Goal: Task Accomplishment & Management: Use online tool/utility

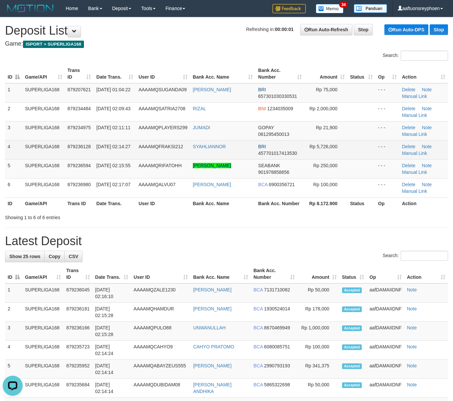
click at [32, 156] on td "SUPERLIGA168" at bounding box center [43, 149] width 43 height 19
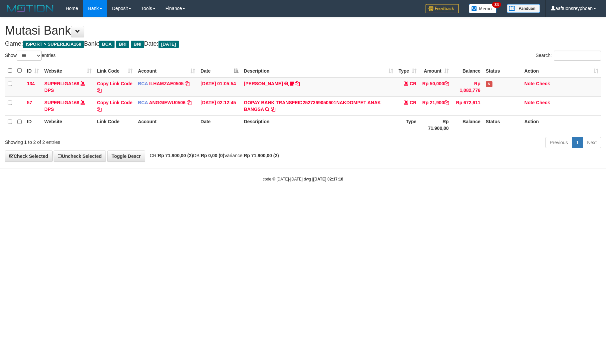
select select "***"
drag, startPoint x: 495, startPoint y: 194, endPoint x: 502, endPoint y: 194, distance: 7.0
click at [494, 195] on body "Toggle navigation Home Bank Account List Load By Website Group [ISPORT] SUPERLI…" at bounding box center [303, 99] width 606 height 199
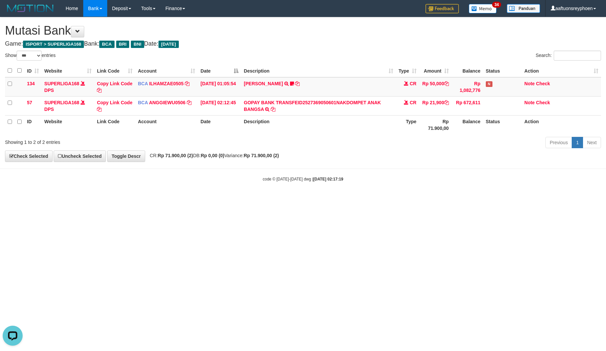
drag, startPoint x: 412, startPoint y: 200, endPoint x: 542, endPoint y: 183, distance: 131.0
click at [421, 199] on html "Toggle navigation Home Bank Account List Load By Website Group [ISPORT] SUPERLI…" at bounding box center [303, 99] width 606 height 199
drag, startPoint x: 432, startPoint y: 223, endPoint x: 604, endPoint y: 202, distance: 173.8
click at [463, 199] on html "Toggle navigation Home Bank Account List Load By Website Group [ISPORT] SUPERLI…" at bounding box center [303, 99] width 606 height 199
drag, startPoint x: 302, startPoint y: 242, endPoint x: 378, endPoint y: 238, distance: 76.7
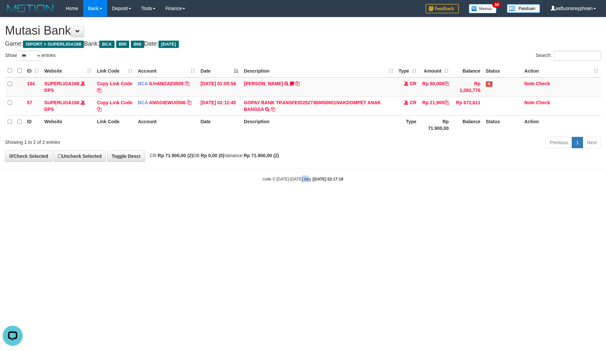
click at [306, 199] on html "Toggle navigation Home Bank Account List Load By Website Group [ISPORT] SUPERLI…" at bounding box center [303, 99] width 606 height 199
drag, startPoint x: 408, startPoint y: 212, endPoint x: 604, endPoint y: 187, distance: 197.7
click at [436, 199] on html "Toggle navigation Home Bank Account List Load By Website Group [ISPORT] SUPERLI…" at bounding box center [303, 99] width 606 height 199
drag, startPoint x: 435, startPoint y: 213, endPoint x: 605, endPoint y: 190, distance: 171.4
click at [470, 199] on html "Toggle navigation Home Bank Account List Load By Website Group [ISPORT] SUPERLI…" at bounding box center [303, 99] width 606 height 199
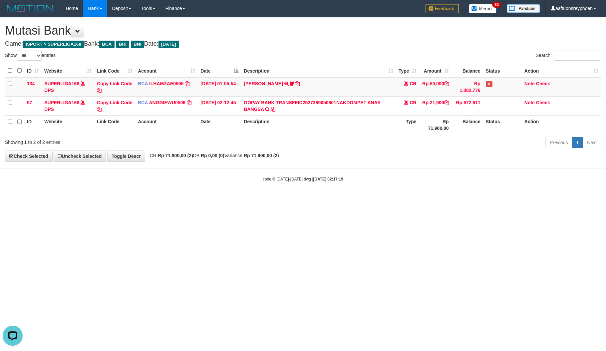
drag, startPoint x: 411, startPoint y: 212, endPoint x: 604, endPoint y: 182, distance: 195.5
click at [427, 199] on html "Toggle navigation Home Bank Account List Load By Website Group [ISPORT] SUPERLI…" at bounding box center [303, 99] width 606 height 199
drag, startPoint x: 413, startPoint y: 217, endPoint x: 605, endPoint y: 184, distance: 195.3
click at [439, 199] on html "Toggle navigation Home Bank Account List Load By Website Group [ISPORT] SUPERLI…" at bounding box center [303, 99] width 606 height 199
drag, startPoint x: 407, startPoint y: 215, endPoint x: 605, endPoint y: 181, distance: 200.6
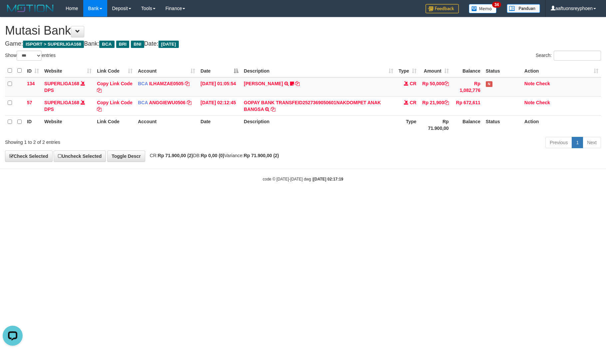
click at [444, 199] on html "Toggle navigation Home Bank Account List Load By Website Group [ISPORT] SUPERLI…" at bounding box center [303, 99] width 606 height 199
drag, startPoint x: 326, startPoint y: 223, endPoint x: 604, endPoint y: 187, distance: 280.7
click at [350, 199] on html "Toggle navigation Home Bank Account List Load By Website Group [ISPORT] SUPERLI…" at bounding box center [303, 99] width 606 height 199
drag, startPoint x: 275, startPoint y: 220, endPoint x: 279, endPoint y: 220, distance: 4.0
click at [279, 199] on html "Toggle navigation Home Bank Account List Load By Website Group [ISPORT] SUPERLI…" at bounding box center [303, 99] width 606 height 199
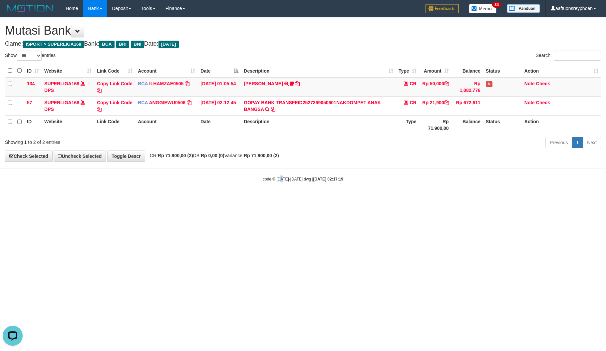
click at [284, 199] on html "Toggle navigation Home Bank Account List Load By Website Group [ISPORT] SUPERLI…" at bounding box center [303, 99] width 606 height 199
drag, startPoint x: 286, startPoint y: 218, endPoint x: 290, endPoint y: 219, distance: 4.0
click at [287, 199] on html "Toggle navigation Home Bank Account List Load By Website Group [ISPORT] SUPERLI…" at bounding box center [303, 99] width 606 height 199
click at [290, 199] on html "Toggle navigation Home Bank Account List Load By Website Group [ISPORT] SUPERLI…" at bounding box center [303, 99] width 606 height 199
click at [435, 199] on html "Toggle navigation Home Bank Account List Load By Website Group [ISPORT] SUPERLI…" at bounding box center [303, 99] width 606 height 199
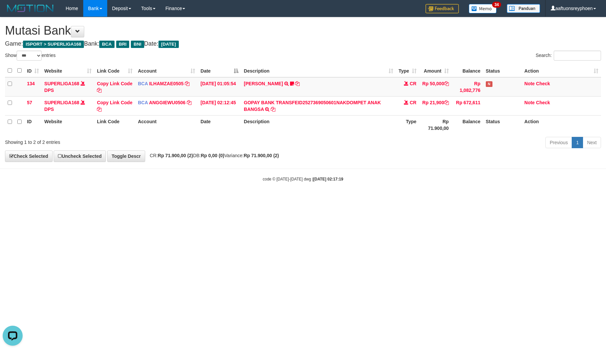
drag, startPoint x: 428, startPoint y: 225, endPoint x: 432, endPoint y: 225, distance: 4.7
click at [430, 199] on html "Toggle navigation Home Bank Account List Load By Website Group [ISPORT] SUPERLI…" at bounding box center [303, 99] width 606 height 199
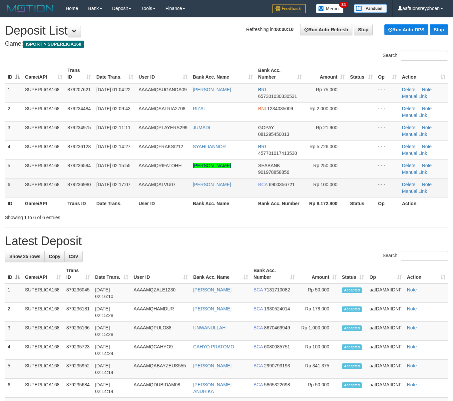
click at [17, 184] on td "6" at bounding box center [13, 187] width 17 height 19
drag, startPoint x: 60, startPoint y: 184, endPoint x: 55, endPoint y: 185, distance: 5.4
click at [59, 184] on tr "6 SUPERLIGA168 879236980 01/10/2025 02:17:07 AAAAMQALVU07 ALVIAN RIYADI BCA 690…" at bounding box center [226, 187] width 443 height 19
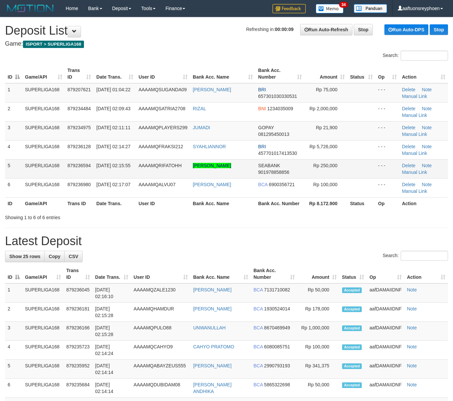
click at [72, 167] on span "879236594" at bounding box center [79, 165] width 23 height 5
click at [3, 173] on div "ID Game/API Trans ID Date Trans. User ID Bank Acc. Name Bank Acc. Number Amount…" at bounding box center [226, 136] width 453 height 149
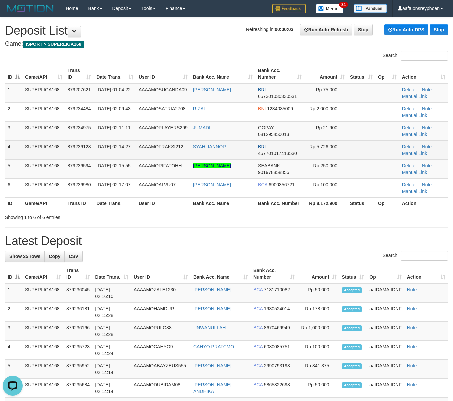
click at [43, 155] on td "SUPERLIGA168" at bounding box center [43, 149] width 43 height 19
click at [21, 152] on td "4" at bounding box center [13, 149] width 17 height 19
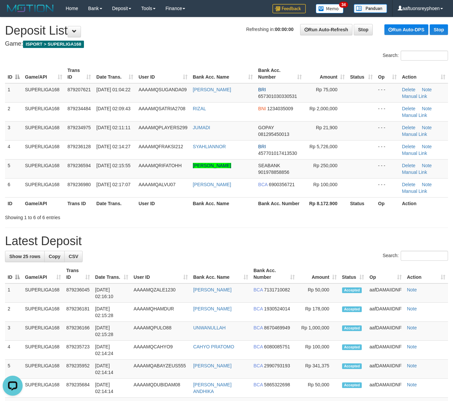
click at [2, 168] on div "ID Game/API Trans ID Date Trans. User ID Bank Acc. Name Bank Acc. Number Amount…" at bounding box center [226, 136] width 453 height 149
click at [0, 185] on div "ID Game/API Trans ID Date Trans. User ID Bank Acc. Name Bank Acc. Number Amount…" at bounding box center [226, 136] width 453 height 149
click at [109, 168] on td "01/10/2025 02:15:55" at bounding box center [115, 168] width 42 height 19
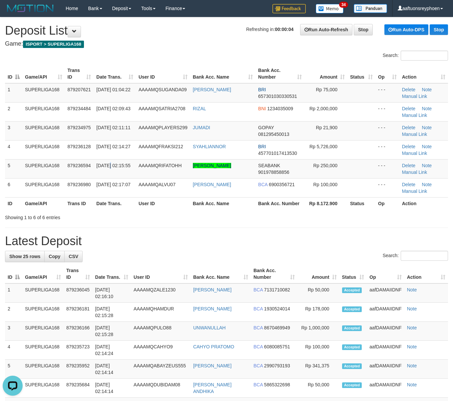
drag, startPoint x: 108, startPoint y: 168, endPoint x: 1, endPoint y: 193, distance: 110.5
click at [107, 168] on td "01/10/2025 02:15:55" at bounding box center [115, 168] width 42 height 19
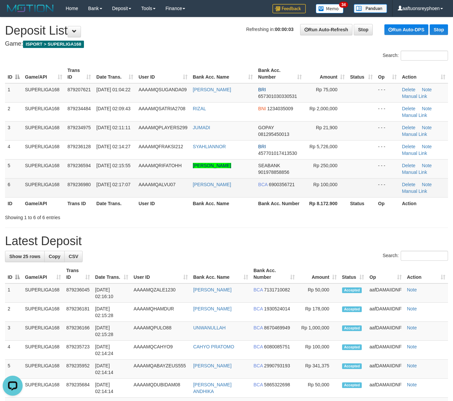
click at [9, 178] on td "6" at bounding box center [13, 187] width 17 height 19
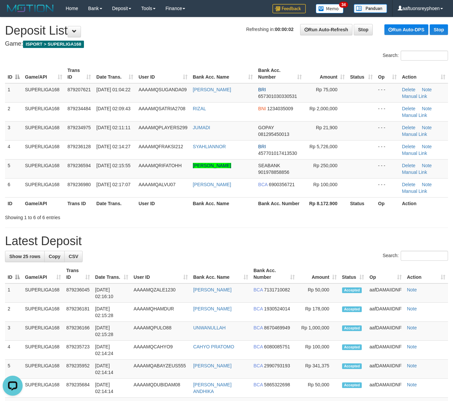
click at [14, 203] on th "ID" at bounding box center [13, 203] width 17 height 12
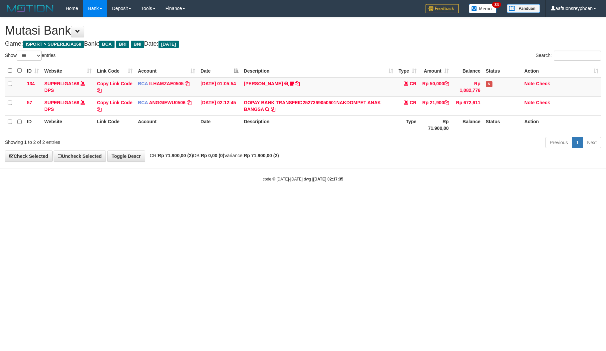
select select "***"
click at [319, 199] on html "Toggle navigation Home Bank Account List Load By Website Group [ISPORT] SUPERLI…" at bounding box center [303, 99] width 606 height 199
drag, startPoint x: 302, startPoint y: 230, endPoint x: 556, endPoint y: 200, distance: 255.4
click at [328, 199] on html "Toggle navigation Home Bank Account List Load By Website Group [ISPORT] SUPERLI…" at bounding box center [303, 99] width 606 height 199
drag, startPoint x: 343, startPoint y: 223, endPoint x: 548, endPoint y: 197, distance: 206.4
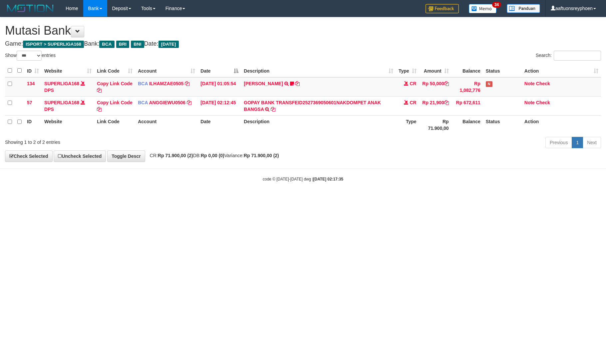
click at [362, 199] on html "Toggle navigation Home Bank Account List Load By Website Group [ISPORT] SUPERLI…" at bounding box center [303, 99] width 606 height 199
drag, startPoint x: 428, startPoint y: 216, endPoint x: 531, endPoint y: 205, distance: 103.5
click at [431, 199] on html "Toggle navigation Home Bank Account List Load By Website Group [ISPORT] SUPERLI…" at bounding box center [303, 99] width 606 height 199
drag, startPoint x: 356, startPoint y: 235, endPoint x: 603, endPoint y: 198, distance: 249.8
click at [404, 199] on html "Toggle navigation Home Bank Account List Load By Website Group [ISPORT] SUPERLI…" at bounding box center [303, 99] width 606 height 199
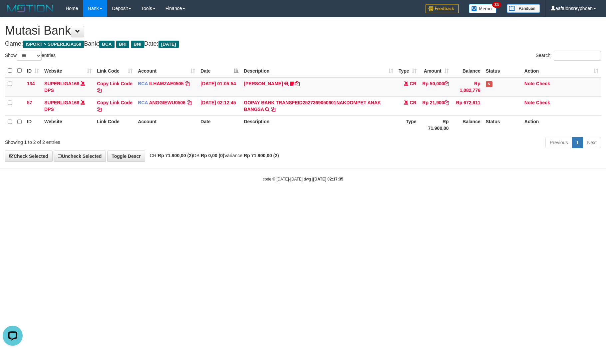
drag, startPoint x: 412, startPoint y: 229, endPoint x: 605, endPoint y: 198, distance: 196.0
click at [452, 199] on html "Toggle navigation Home Bank Account List Load By Website Group [ISPORT] SUPERLI…" at bounding box center [303, 99] width 606 height 199
drag, startPoint x: 403, startPoint y: 229, endPoint x: 605, endPoint y: 196, distance: 205.1
click at [436, 199] on html "Toggle navigation Home Bank Account List Load By Website Group [ISPORT] SUPERLI…" at bounding box center [303, 99] width 606 height 199
drag, startPoint x: 312, startPoint y: 234, endPoint x: 403, endPoint y: 222, distance: 91.4
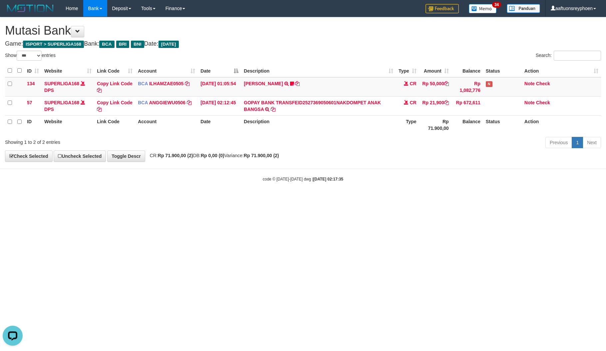
click at [313, 199] on html "Toggle navigation Home Bank Account List Load By Website Group [ISPORT] SUPERLI…" at bounding box center [303, 99] width 606 height 199
select select "***"
click at [353, 199] on html "Toggle navigation Home Bank Account List Load By Website Group [ISPORT] SUPERLI…" at bounding box center [303, 99] width 606 height 199
drag, startPoint x: 333, startPoint y: 235, endPoint x: 337, endPoint y: 244, distance: 10.1
click at [336, 199] on html "Toggle navigation Home Bank Account List Load By Website Group [ISPORT] SUPERLI…" at bounding box center [303, 99] width 606 height 199
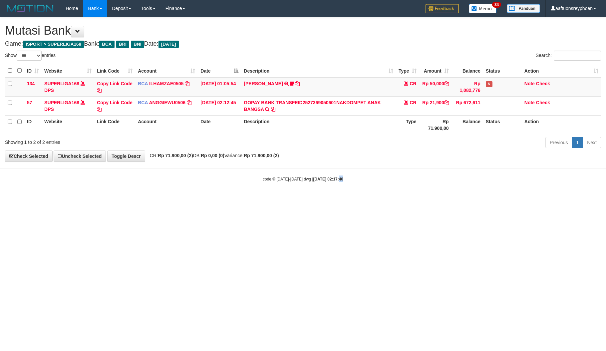
click at [336, 199] on html "Toggle navigation Home Bank Account List Load By Website Group [ISPORT] SUPERLI…" at bounding box center [303, 99] width 606 height 199
drag, startPoint x: 313, startPoint y: 241, endPoint x: 602, endPoint y: 203, distance: 291.2
click at [349, 199] on html "Toggle navigation Home Bank Account List Load By Website Group [ISPORT] SUPERLI…" at bounding box center [303, 99] width 606 height 199
click at [352, 199] on html "Toggle navigation Home Bank Account List Load By Website Group [ISPORT] SUPERLI…" at bounding box center [303, 99] width 606 height 199
drag, startPoint x: 350, startPoint y: 237, endPoint x: 601, endPoint y: 226, distance: 251.3
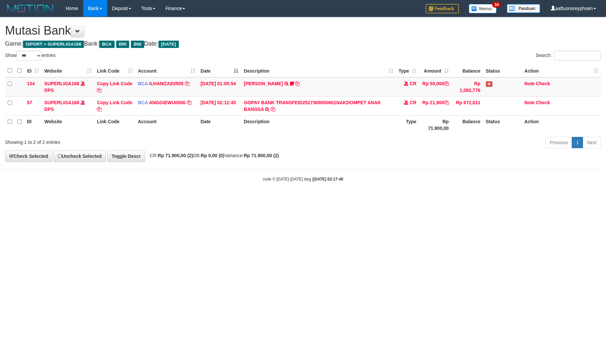
click at [367, 199] on html "Toggle navigation Home Bank Account List Load By Website Group [ISPORT] SUPERLI…" at bounding box center [303, 99] width 606 height 199
drag, startPoint x: 360, startPoint y: 226, endPoint x: 600, endPoint y: 223, distance: 239.5
click at [396, 199] on html "Toggle navigation Home Bank Account List Load By Website Group [ISPORT] SUPERLI…" at bounding box center [303, 99] width 606 height 199
drag, startPoint x: 420, startPoint y: 216, endPoint x: 602, endPoint y: 212, distance: 182.9
click at [453, 199] on html "Toggle navigation Home Bank Account List Load By Website Group [ISPORT] SUPERLI…" at bounding box center [303, 99] width 606 height 199
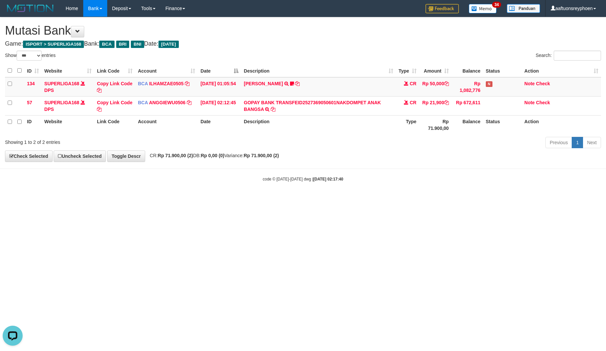
drag, startPoint x: 341, startPoint y: 220, endPoint x: 470, endPoint y: 209, distance: 129.6
click at [378, 199] on html "Toggle navigation Home Bank Account List Load By Website Group [ISPORT] SUPERLI…" at bounding box center [303, 99] width 606 height 199
click at [212, 199] on html "Toggle navigation Home Bank Account List Load By Website Group [ISPORT] SUPERLI…" at bounding box center [303, 99] width 606 height 199
drag, startPoint x: 490, startPoint y: 197, endPoint x: 485, endPoint y: 198, distance: 5.0
click at [489, 197] on body "Toggle navigation Home Bank Account List Load By Website Group [ISPORT] SUPERLI…" at bounding box center [303, 99] width 606 height 199
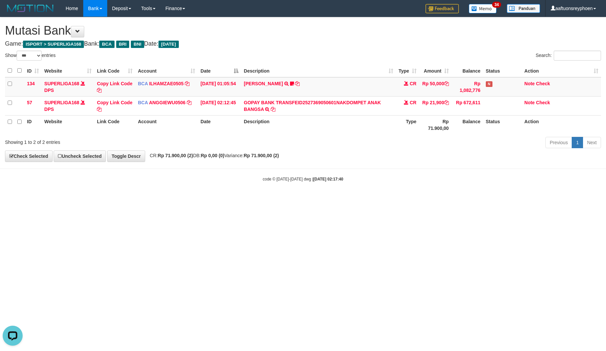
drag, startPoint x: 248, startPoint y: 219, endPoint x: 557, endPoint y: 191, distance: 309.9
click at [297, 199] on html "Toggle navigation Home Bank Account List Load By Website Group [ISPORT] SUPERLI…" at bounding box center [303, 99] width 606 height 199
drag, startPoint x: 308, startPoint y: 216, endPoint x: 604, endPoint y: 190, distance: 297.2
click at [329, 199] on html "Toggle navigation Home Bank Account List Load By Website Group [ISPORT] SUPERLI…" at bounding box center [303, 99] width 606 height 199
drag, startPoint x: 341, startPoint y: 203, endPoint x: 605, endPoint y: 180, distance: 265.3
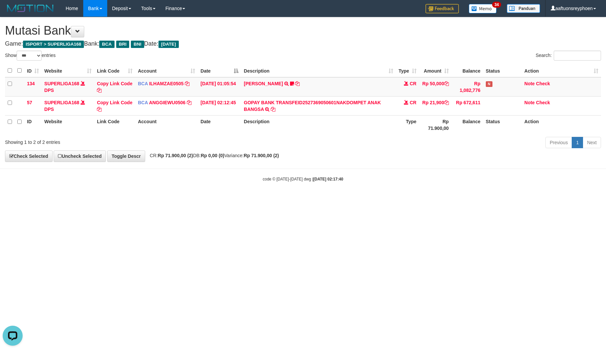
click at [355, 199] on html "Toggle navigation Home Bank Account List Load By Website Group [ISPORT] SUPERLI…" at bounding box center [303, 99] width 606 height 199
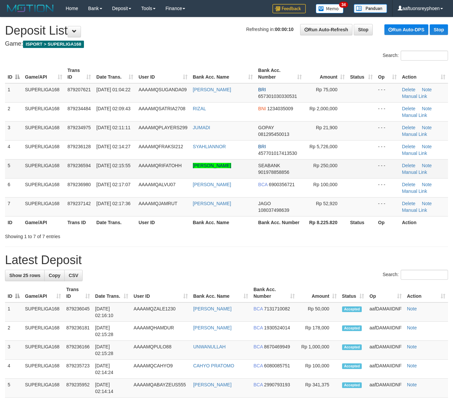
drag, startPoint x: 162, startPoint y: 172, endPoint x: 155, endPoint y: 172, distance: 6.7
click at [162, 171] on td "AAAAMQRIFATOHH" at bounding box center [163, 168] width 54 height 19
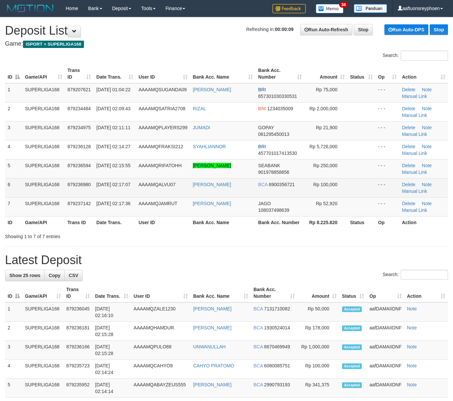
drag, startPoint x: 16, startPoint y: 195, endPoint x: 0, endPoint y: 197, distance: 15.8
click at [15, 195] on td "6" at bounding box center [13, 187] width 17 height 19
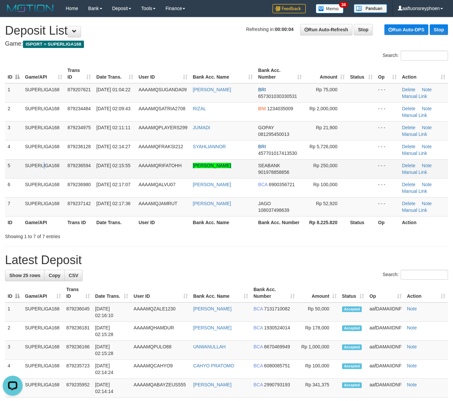
drag, startPoint x: 26, startPoint y: 161, endPoint x: 33, endPoint y: 159, distance: 7.3
click at [29, 161] on td "SUPERLIGA168" at bounding box center [43, 168] width 43 height 19
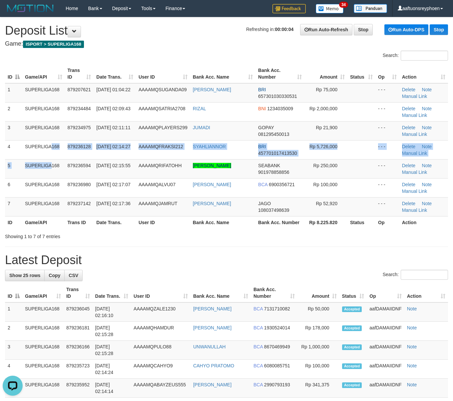
drag, startPoint x: 34, startPoint y: 159, endPoint x: 1, endPoint y: 161, distance: 33.0
click at [29, 159] on tbody "1 SUPERLIGA168 879207621 01/10/2025 01:04:22 AAAAMQSUGANDA09 OKY SUGANDA BRI 65…" at bounding box center [226, 149] width 443 height 133
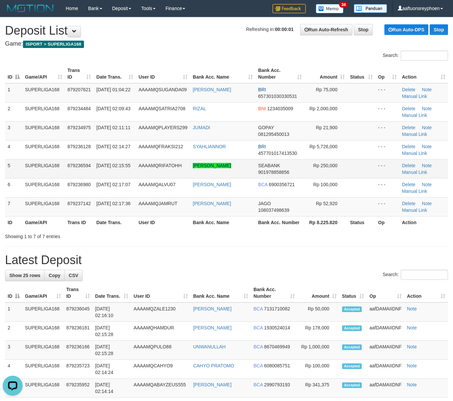
click at [42, 168] on td "SUPERLIGA168" at bounding box center [43, 168] width 43 height 19
drag, startPoint x: 42, startPoint y: 167, endPoint x: 2, endPoint y: 172, distance: 40.3
click at [35, 168] on td "SUPERLIGA168" at bounding box center [43, 168] width 43 height 19
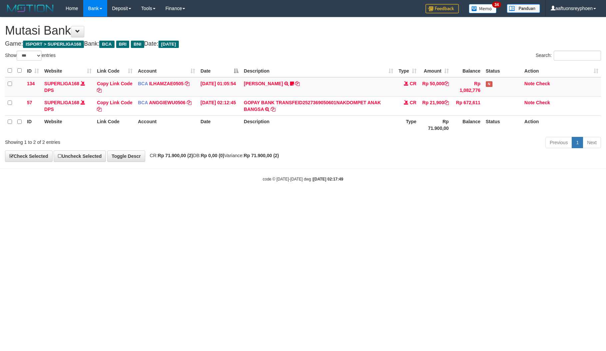
select select "***"
click at [434, 184] on body "Toggle navigation Home Bank Account List Load By Website Group [ISPORT] SUPERLI…" at bounding box center [303, 99] width 606 height 199
drag, startPoint x: 262, startPoint y: 181, endPoint x: 406, endPoint y: 171, distance: 144.9
click at [263, 181] on div "code © [DATE]-[DATE] dwg | [DATE] 02:17:49" at bounding box center [303, 178] width 606 height 7
drag, startPoint x: 548, startPoint y: 165, endPoint x: 284, endPoint y: 189, distance: 265.6
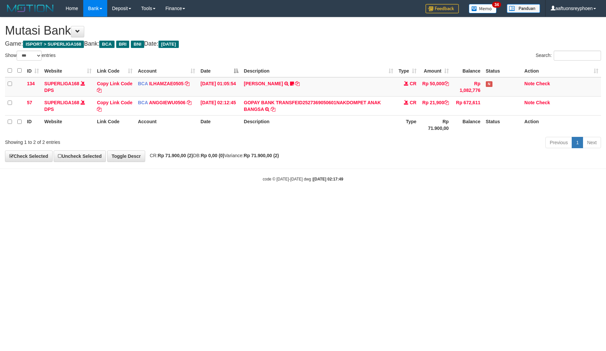
click at [537, 166] on body "Toggle navigation Home Bank Account List Load By Website Group [ISPORT] SUPERLI…" at bounding box center [303, 99] width 606 height 199
drag, startPoint x: 283, startPoint y: 189, endPoint x: 336, endPoint y: 192, distance: 52.7
click at [287, 191] on body "Toggle navigation Home Bank Account List Load By Website Group [ISPORT] SUPERLI…" at bounding box center [303, 99] width 606 height 199
select select "***"
drag, startPoint x: 280, startPoint y: 193, endPoint x: 436, endPoint y: 177, distance: 156.7
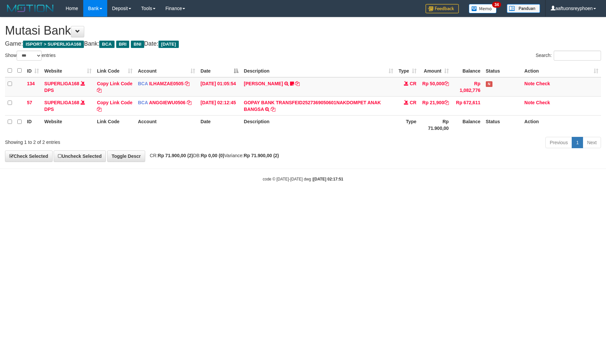
click at [305, 190] on body "Toggle navigation Home Bank Account List Load By Website Group [ISPORT] SUPERLI…" at bounding box center [303, 99] width 606 height 199
select select "***"
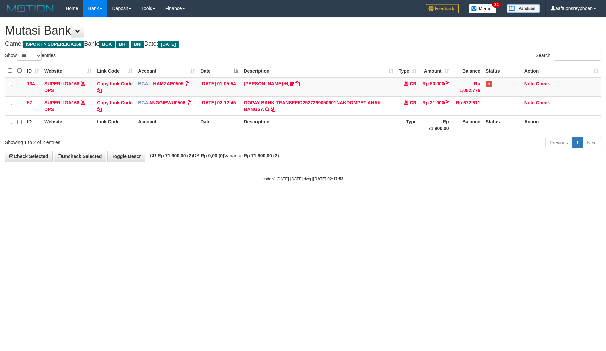
click at [430, 189] on body "Toggle navigation Home Bank Account List Load By Website Group [ISPORT] SUPERLI…" at bounding box center [303, 99] width 606 height 199
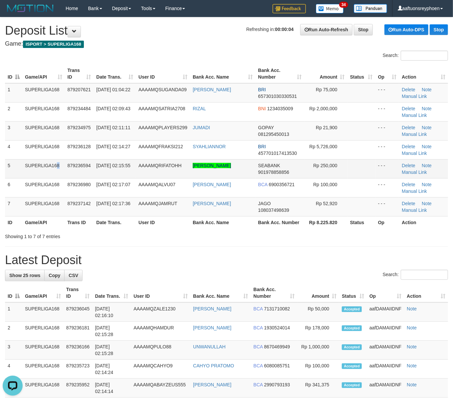
click at [42, 166] on td "SUPERLIGA168" at bounding box center [43, 168] width 43 height 19
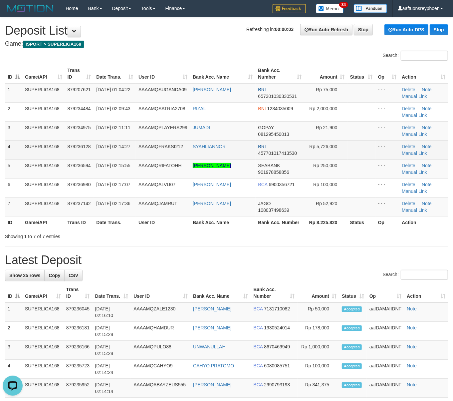
click at [48, 159] on td "SUPERLIGA168" at bounding box center [43, 149] width 43 height 19
click at [89, 147] on span "879236128" at bounding box center [79, 146] width 23 height 5
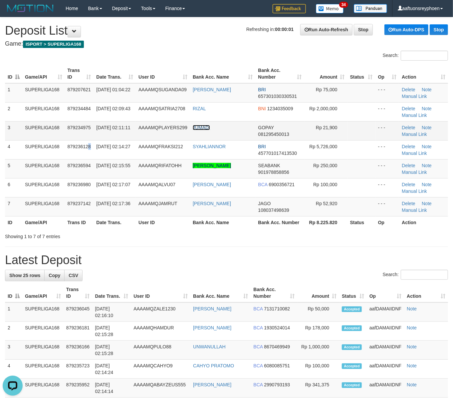
click at [209, 125] on link "JUMADI" at bounding box center [201, 127] width 17 height 5
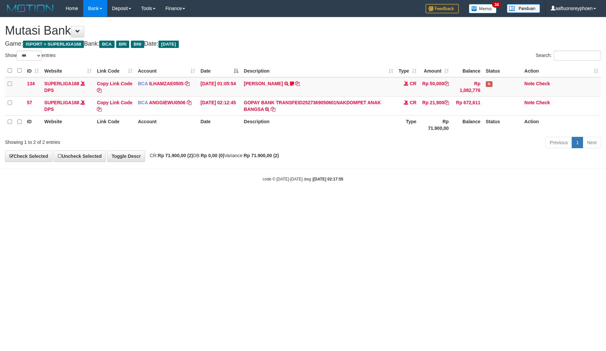
select select "***"
click at [575, 162] on div "**********" at bounding box center [303, 89] width 606 height 144
click at [573, 161] on div "**********" at bounding box center [303, 89] width 606 height 144
drag, startPoint x: 255, startPoint y: 206, endPoint x: 260, endPoint y: 205, distance: 5.4
click at [254, 199] on html "Toggle navigation Home Bank Account List Load By Website Group [ISPORT] SUPERLI…" at bounding box center [303, 99] width 606 height 199
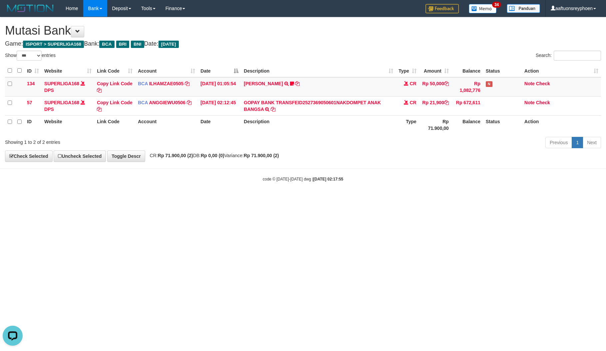
click at [253, 199] on html "Toggle navigation Home Bank Account List Load By Website Group [ISPORT] SUPERLI…" at bounding box center [303, 99] width 606 height 199
click at [568, 170] on body "Toggle navigation Home Bank Account List Load By Website Group [ISPORT] SUPERLI…" at bounding box center [303, 99] width 606 height 199
select select "***"
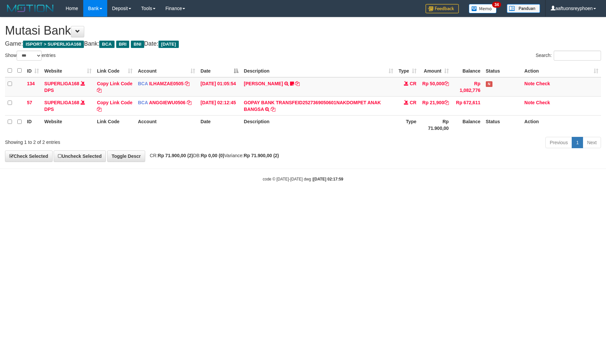
select select "***"
click at [252, 199] on html "Toggle navigation Home Bank Account List Load By Website Group [ISPORT] SUPERLI…" at bounding box center [303, 99] width 606 height 199
drag, startPoint x: 434, startPoint y: 192, endPoint x: 605, endPoint y: 153, distance: 175.6
click at [470, 182] on body "Toggle navigation Home Bank Account List Load By Website Group [ISPORT] SUPERLI…" at bounding box center [303, 99] width 606 height 199
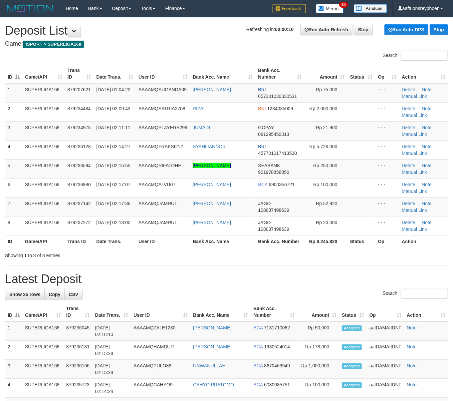
click at [88, 80] on th "Trans ID" at bounding box center [79, 73] width 29 height 19
click at [103, 74] on th "Date Trans." at bounding box center [115, 73] width 42 height 19
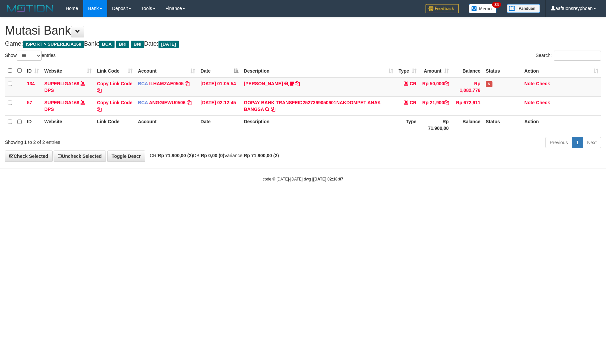
select select "***"
drag, startPoint x: 449, startPoint y: 186, endPoint x: 604, endPoint y: 158, distance: 157.5
click at [460, 184] on body "Toggle navigation Home Bank Account List Load By Website Group [ISPORT] SUPERLI…" at bounding box center [303, 99] width 606 height 199
drag, startPoint x: 236, startPoint y: 224, endPoint x: 603, endPoint y: 167, distance: 371.4
click at [287, 199] on html "Toggle navigation Home Bank Account List Load By Website Group [ISPORT] SUPERLI…" at bounding box center [303, 99] width 606 height 199
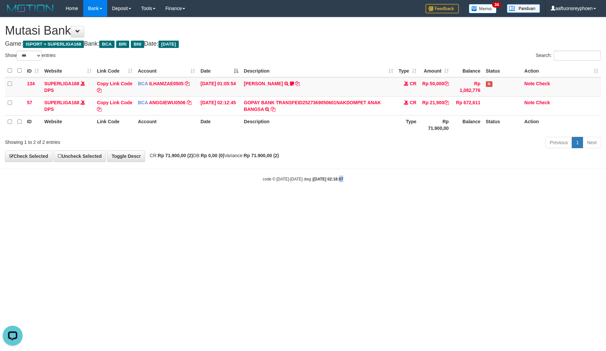
drag, startPoint x: 332, startPoint y: 220, endPoint x: 335, endPoint y: 233, distance: 13.7
click at [333, 199] on html "Toggle navigation Home Bank Account List Load By Website Group [ISPORT] SUPERLI…" at bounding box center [303, 99] width 606 height 199
select select "***"
click at [328, 199] on html "Toggle navigation Home Bank Account List Load By Website Group [ISPORT] SUPERLI…" at bounding box center [303, 99] width 606 height 199
click at [319, 199] on html "Toggle navigation Home Bank Account List Load By Website Group [ISPORT] SUPERLI…" at bounding box center [303, 99] width 606 height 199
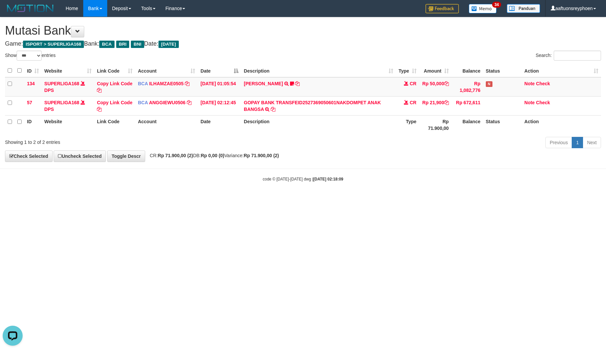
click at [319, 199] on html "Toggle navigation Home Bank Account List Load By Website Group [ISPORT] SUPERLI…" at bounding box center [303, 99] width 606 height 199
click at [580, 199] on html "Toggle navigation Home Bank Account List Load By Website Group [ISPORT] SUPERLI…" at bounding box center [303, 99] width 606 height 199
click at [284, 199] on html "Toggle navigation Home Bank Account List Load By Website Group [ISPORT] SUPERLI…" at bounding box center [303, 99] width 606 height 199
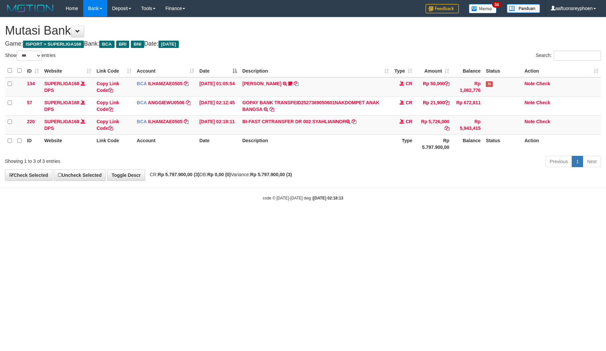
select select "***"
click at [290, 218] on html "Toggle navigation Home Bank Account List Load By Website Group [ISPORT] SUPERLI…" at bounding box center [303, 109] width 606 height 218
click at [269, 218] on html "Toggle navigation Home Bank Account List Load By Website Group [ISPORT] SUPERLI…" at bounding box center [303, 109] width 606 height 218
drag, startPoint x: 272, startPoint y: 244, endPoint x: 294, endPoint y: 240, distance: 22.2
click at [276, 218] on html "Toggle navigation Home Bank Account List Load By Website Group [ISPORT] SUPERLI…" at bounding box center [303, 109] width 606 height 218
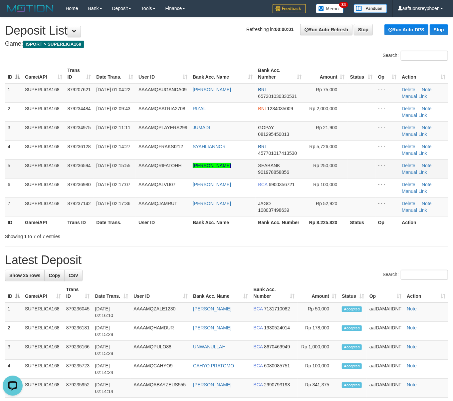
click at [59, 162] on tbody "1 SUPERLIGA168 879207621 01/10/2025 01:04:22 AAAAMQSUGANDA09 OKY SUGANDA BRI 65…" at bounding box center [226, 149] width 443 height 133
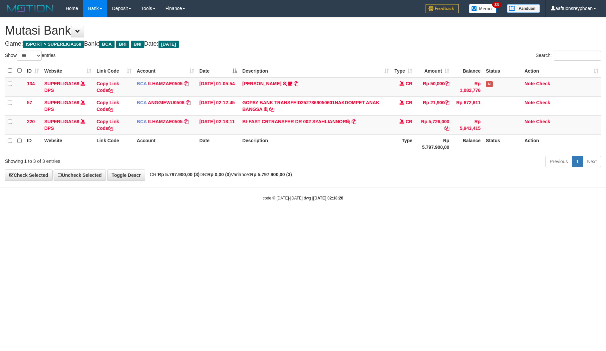
select select "***"
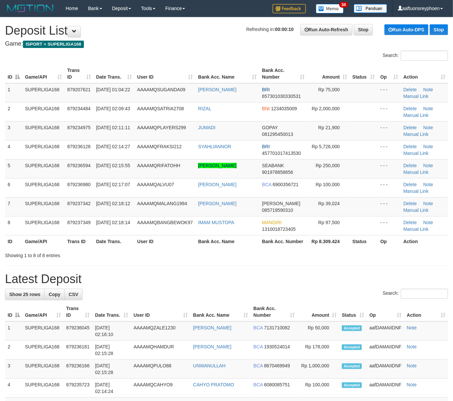
drag, startPoint x: 63, startPoint y: 169, endPoint x: 2, endPoint y: 183, distance: 62.8
click at [31, 176] on td "SUPERLIGA168" at bounding box center [43, 168] width 42 height 19
click at [54, 172] on tr "5 SUPERLIGA168 879236594 01/10/2025 02:15:55 AAAAMQRIFATOHH KEVIN HARYANTO NAIB…" at bounding box center [226, 168] width 443 height 19
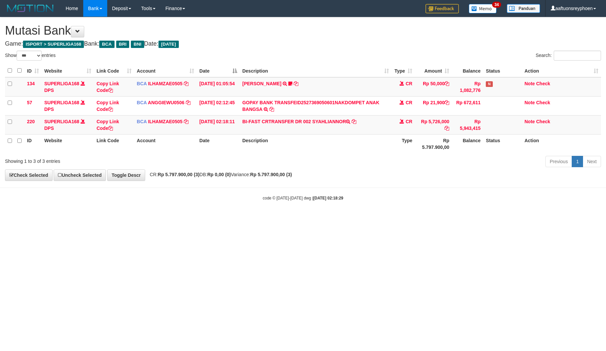
select select "***"
drag, startPoint x: 324, startPoint y: 242, endPoint x: 325, endPoint y: 251, distance: 8.7
click at [325, 218] on html "Toggle navigation Home Bank Account List Load By Website Group [ISPORT] SUPERLI…" at bounding box center [303, 109] width 606 height 218
drag, startPoint x: 315, startPoint y: 251, endPoint x: 361, endPoint y: 243, distance: 47.0
click at [319, 218] on html "Toggle navigation Home Bank Account List Load By Website Group [ISPORT] SUPERLI…" at bounding box center [303, 109] width 606 height 218
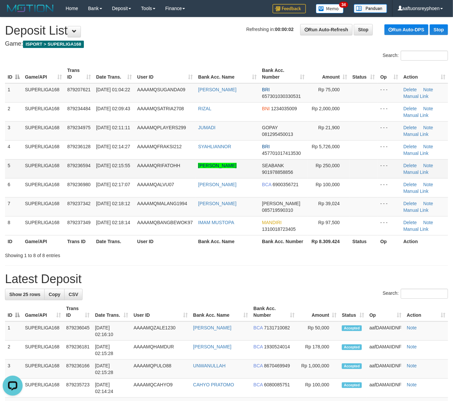
click at [84, 171] on tr "5 SUPERLIGA168 879236594 01/10/2025 02:15:55 AAAAMQRIFATOHH KEVIN HARYANTO NAIB…" at bounding box center [226, 168] width 443 height 19
click at [25, 163] on td "SUPERLIGA168" at bounding box center [43, 168] width 42 height 19
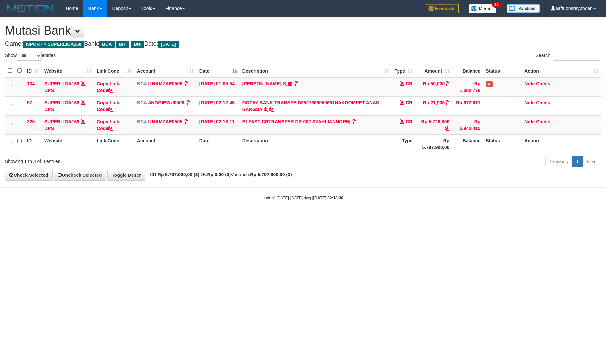
select select "***"
drag, startPoint x: 338, startPoint y: 280, endPoint x: 330, endPoint y: 288, distance: 12.0
click at [338, 218] on html "Toggle navigation Home Bank Account List Load By Website Group [ISPORT] SUPERLI…" at bounding box center [303, 109] width 606 height 218
drag, startPoint x: 319, startPoint y: 284, endPoint x: 437, endPoint y: 255, distance: 121.9
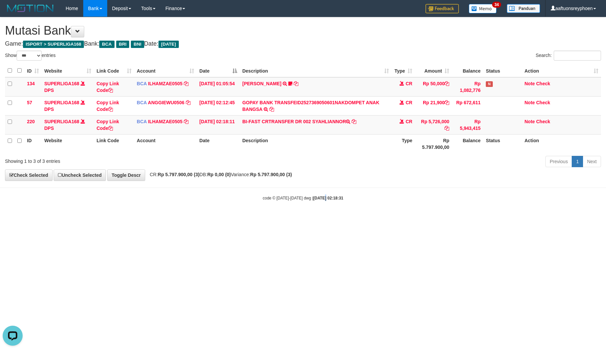
click at [351, 218] on html "Toggle navigation Home Bank Account List Load By Website Group [ISPORT] SUPERLI…" at bounding box center [303, 109] width 606 height 218
select select "***"
click at [286, 218] on html "Toggle navigation Home Bank Account List Load By Website Group [ISPORT] SUPERLI…" at bounding box center [303, 109] width 606 height 218
select select "***"
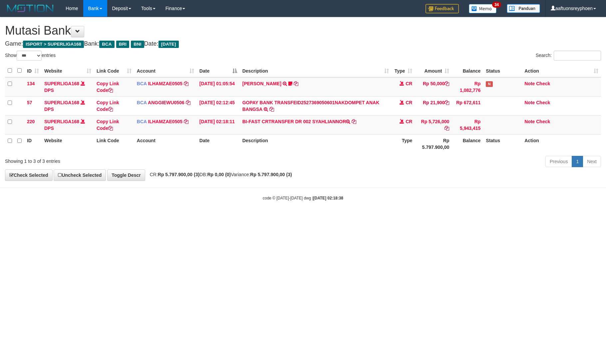
select select "***"
drag, startPoint x: 314, startPoint y: 237, endPoint x: 538, endPoint y: 215, distance: 224.9
click at [357, 218] on html "Toggle navigation Home Bank Account List Load By Website Group [ISPORT] SUPERLI…" at bounding box center [303, 109] width 606 height 218
select select "***"
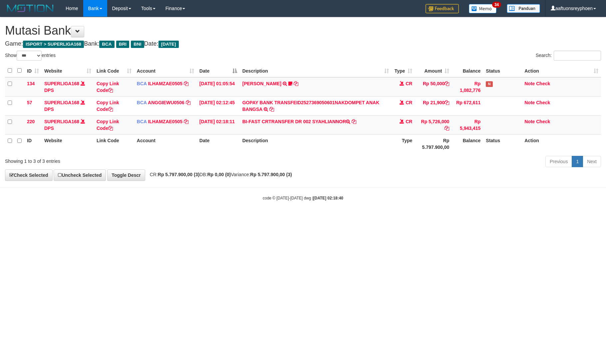
drag, startPoint x: 374, startPoint y: 216, endPoint x: 603, endPoint y: 211, distance: 229.2
click at [395, 216] on body "Toggle navigation Home Bank Account List Load By Website Group [ISPORT] SUPERLI…" at bounding box center [303, 109] width 606 height 218
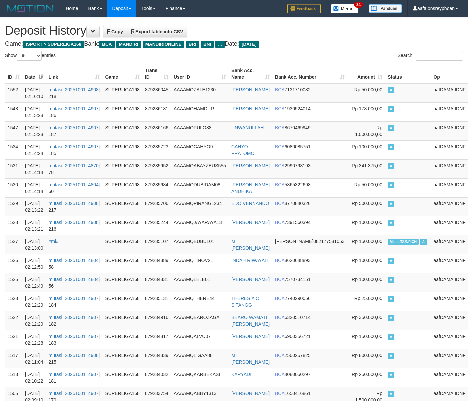
select select "**"
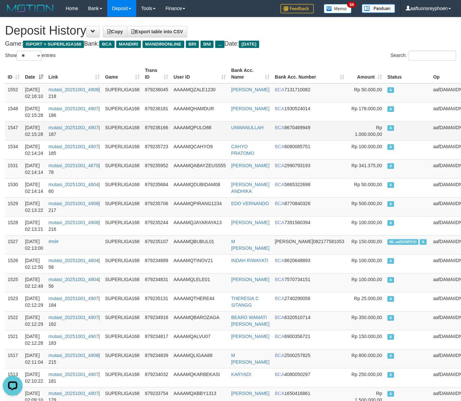
click at [390, 135] on td "A" at bounding box center [408, 130] width 46 height 19
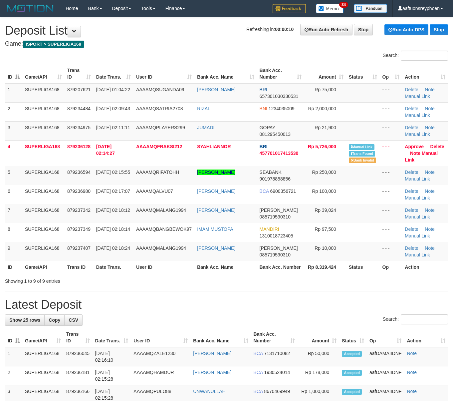
click at [80, 186] on td "879236980" at bounding box center [79, 194] width 29 height 19
click at [62, 181] on td "SUPERLIGA168" at bounding box center [43, 175] width 42 height 19
drag, startPoint x: 62, startPoint y: 181, endPoint x: 0, endPoint y: 198, distance: 63.8
click at [55, 184] on td "SUPERLIGA168" at bounding box center [43, 175] width 42 height 19
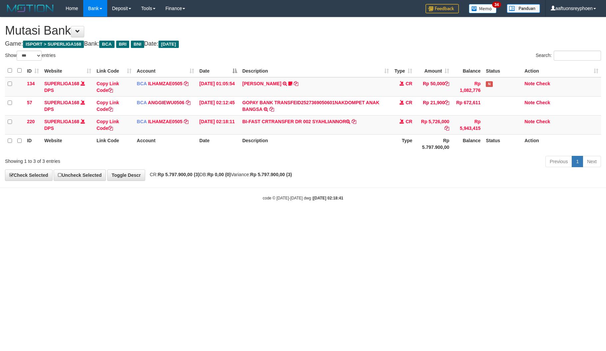
select select "***"
click at [372, 218] on html "Toggle navigation Home Bank Account List Load By Website Group [ISPORT] SUPERLI…" at bounding box center [303, 109] width 606 height 218
select select "***"
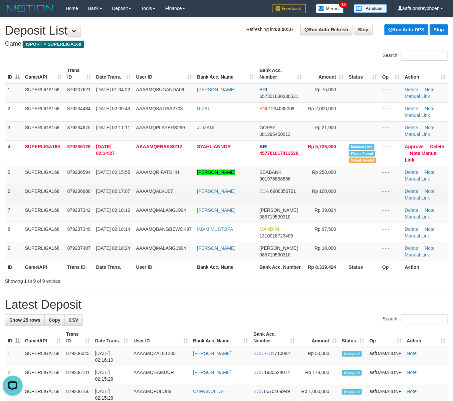
click at [49, 193] on td "SUPERLIGA168" at bounding box center [43, 194] width 42 height 19
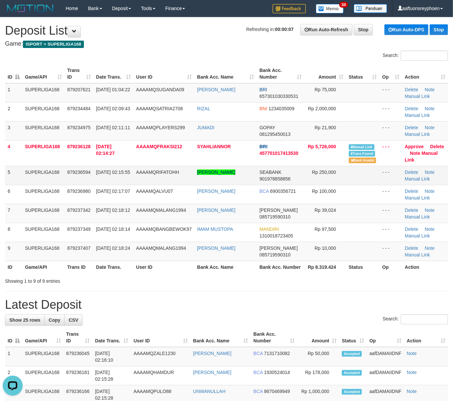
click at [65, 175] on td "879236594" at bounding box center [79, 175] width 29 height 19
drag, startPoint x: 59, startPoint y: 176, endPoint x: 1, endPoint y: 191, distance: 59.1
click at [55, 177] on tr "5 SUPERLIGA168 879236594 01/10/2025 02:15:55 AAAAMQRIFATOHH KEVIN HARYANTO NAIB…" at bounding box center [226, 175] width 443 height 19
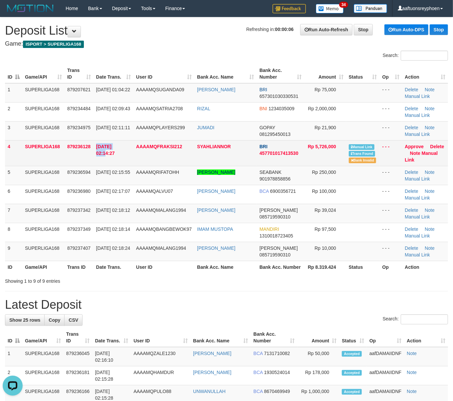
click at [91, 159] on tr "4 SUPERLIGA168 879236128 01/10/2025 02:14:27 AAAAMQFRAKSI212 SYAHLIANNOR BRI 45…" at bounding box center [226, 153] width 443 height 26
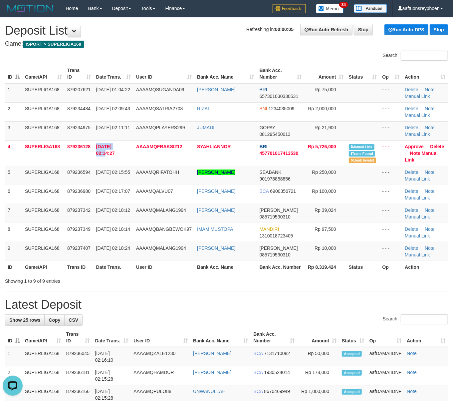
drag, startPoint x: 19, startPoint y: 172, endPoint x: -3, endPoint y: 176, distance: 22.0
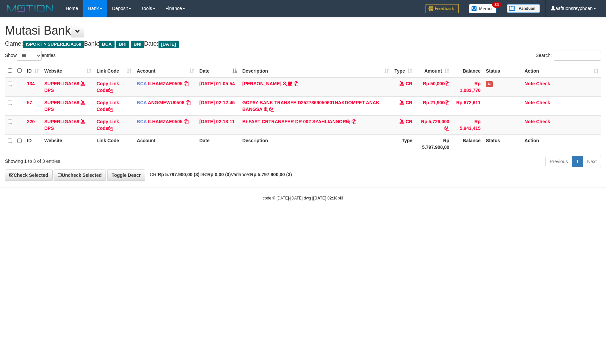
select select "***"
click at [255, 218] on html "Toggle navigation Home Bank Account List Load By Website Group [ISPORT] SUPERLI…" at bounding box center [303, 109] width 606 height 218
click at [248, 218] on html "Toggle navigation Home Bank Account List Load By Website Group [ISPORT] SUPERLI…" at bounding box center [303, 109] width 606 height 218
click at [580, 218] on html "Toggle navigation Home Bank Account List Load By Website Group [ISPORT] SUPERLI…" at bounding box center [303, 109] width 606 height 218
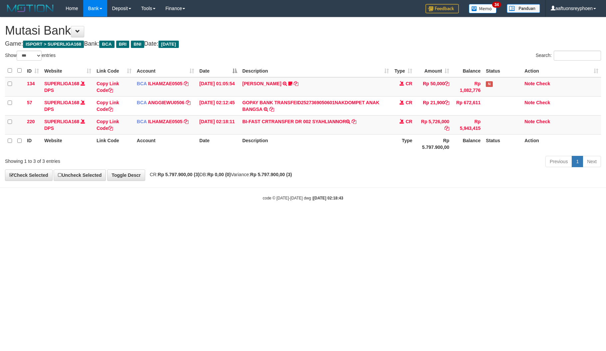
click at [246, 218] on html "Toggle navigation Home Bank Account List Load By Website Group [ISPORT] SUPERLI…" at bounding box center [303, 109] width 606 height 218
select select "***"
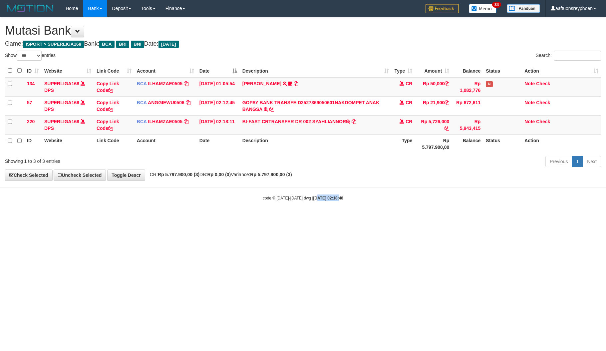
click at [334, 218] on html "Toggle navigation Home Bank Account List Load By Website Group [ISPORT] SUPERLI…" at bounding box center [303, 109] width 606 height 218
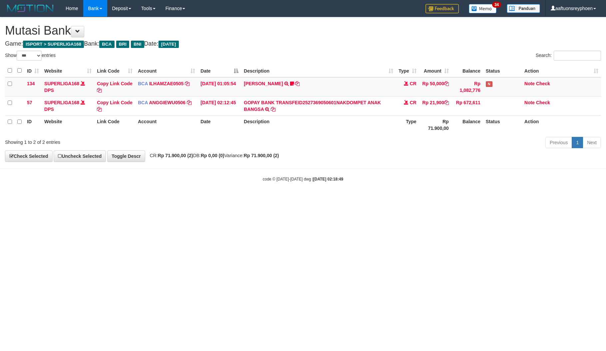
select select "***"
drag, startPoint x: 284, startPoint y: 224, endPoint x: 273, endPoint y: 226, distance: 10.7
click at [284, 199] on html "Toggle navigation Home Bank Account List Load By Website Group [ISPORT] SUPERLI…" at bounding box center [303, 99] width 606 height 199
drag, startPoint x: 273, startPoint y: 226, endPoint x: 268, endPoint y: 228, distance: 6.0
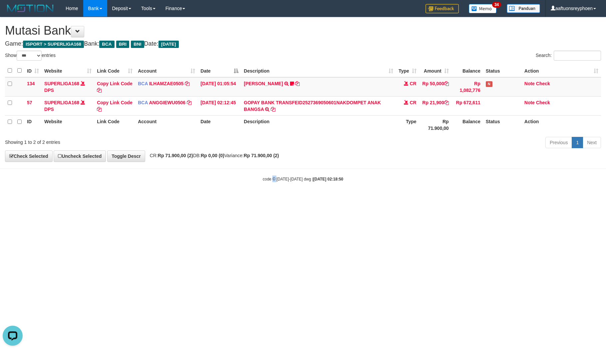
click at [276, 199] on html "Toggle navigation Home Bank Account List Load By Website Group [ISPORT] SUPERLI…" at bounding box center [303, 99] width 606 height 199
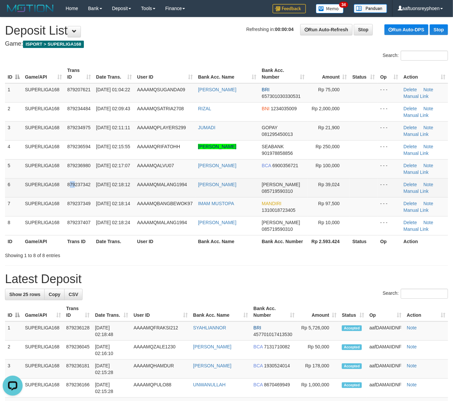
click at [75, 184] on span "879237342" at bounding box center [78, 184] width 23 height 5
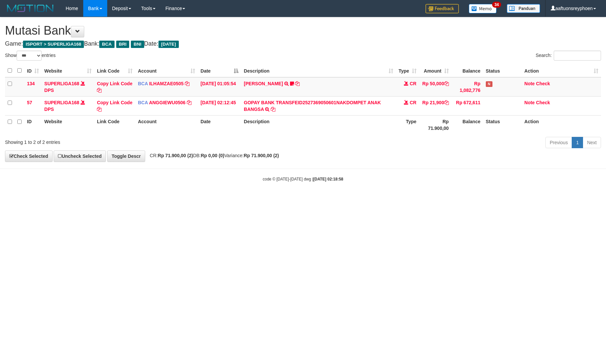
select select "***"
click at [398, 196] on body "Toggle navigation Home Bank Account List Load By Website Group [ISPORT] SUPERLI…" at bounding box center [303, 99] width 606 height 199
drag, startPoint x: 376, startPoint y: 188, endPoint x: 452, endPoint y: 181, distance: 76.9
click at [411, 184] on body "Toggle navigation Home Bank Account List Load By Website Group [ISPORT] SUPERLI…" at bounding box center [303, 99] width 606 height 199
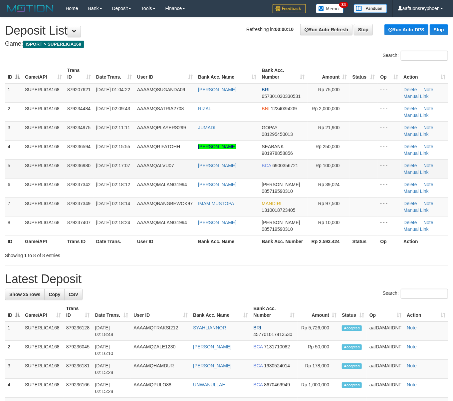
click at [78, 166] on span "879236980" at bounding box center [78, 165] width 23 height 5
click at [75, 164] on span "879236980" at bounding box center [78, 165] width 23 height 5
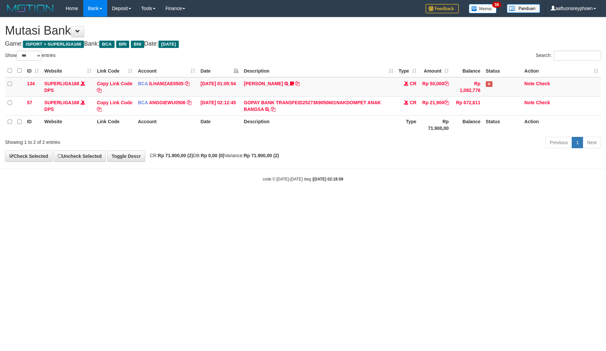
select select "***"
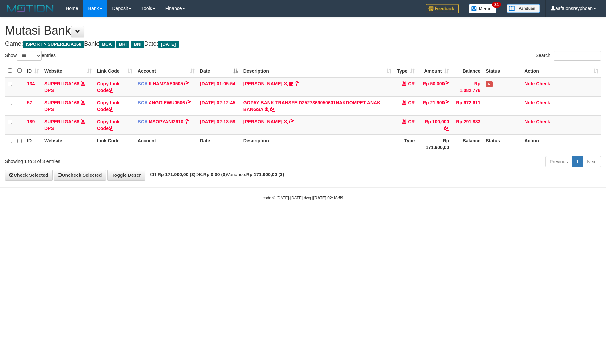
select select "***"
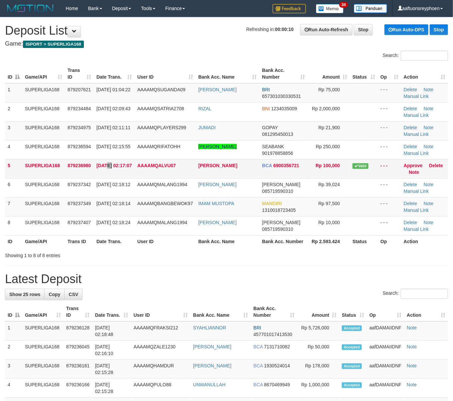
click at [103, 161] on td "[DATE] 02:17:07" at bounding box center [114, 168] width 41 height 19
click at [120, 169] on td "[DATE] 02:17:07" at bounding box center [114, 168] width 41 height 19
click at [69, 165] on span "879236980" at bounding box center [79, 165] width 23 height 5
drag, startPoint x: 69, startPoint y: 165, endPoint x: 1, endPoint y: 181, distance: 69.9
click at [64, 165] on tr "5 SUPERLIGA168 879236980 01/10/2025 02:17:07 AAAAMQALVU07 ALVIAN RIYADI BCA 690…" at bounding box center [226, 168] width 443 height 19
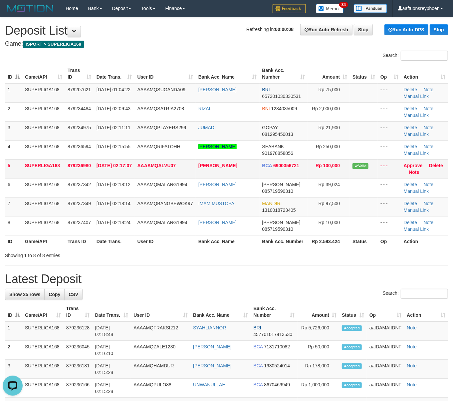
click at [123, 160] on td "01/10/2025 02:17:07" at bounding box center [114, 168] width 41 height 19
drag, startPoint x: 122, startPoint y: 160, endPoint x: 115, endPoint y: 161, distance: 6.3
click at [119, 160] on td "01/10/2025 02:17:07" at bounding box center [114, 168] width 41 height 19
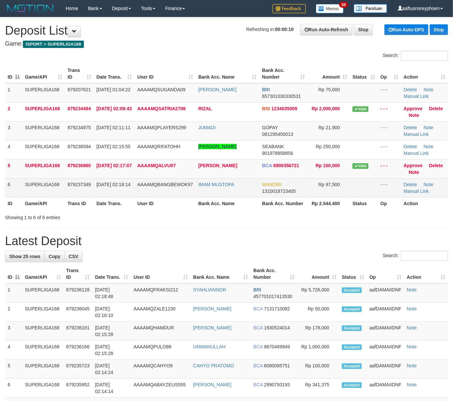
click at [35, 191] on td "SUPERLIGA168" at bounding box center [43, 187] width 43 height 19
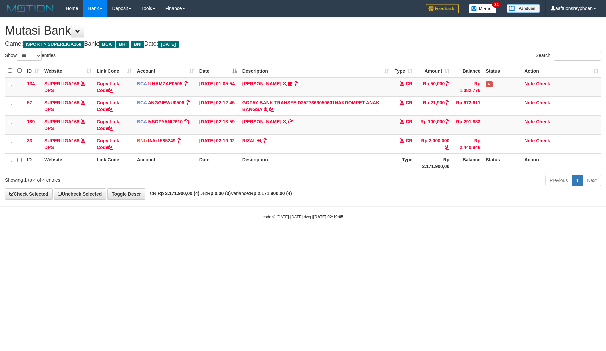
select select "***"
drag, startPoint x: 289, startPoint y: 212, endPoint x: 412, endPoint y: 204, distance: 123.5
click at [333, 205] on body "Toggle navigation Home Bank Account List Load By Website Group [ISPORT] SUPERLI…" at bounding box center [303, 118] width 606 height 237
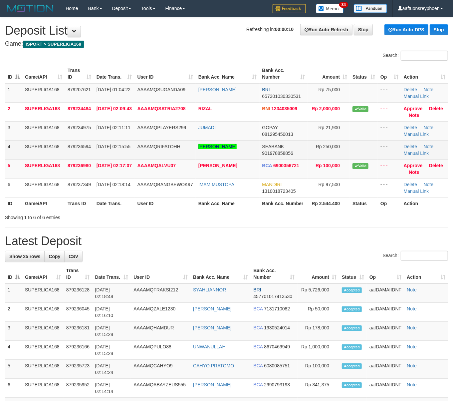
click at [66, 147] on tr "4 SUPERLIGA168 879236594 [DATE] 02:15:55 AAAAMQRIFATOHH [PERSON_NAME] SEABANK 9…" at bounding box center [226, 149] width 443 height 19
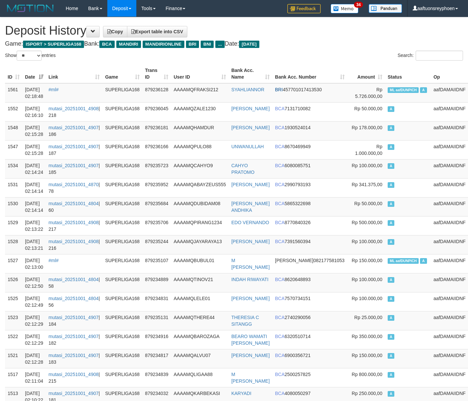
select select "**"
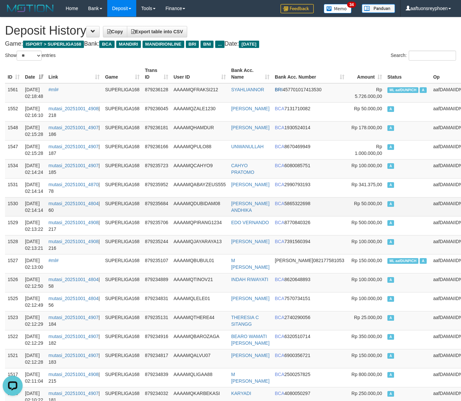
drag, startPoint x: 397, startPoint y: 173, endPoint x: 20, endPoint y: 202, distance: 378.4
click at [396, 173] on td "A" at bounding box center [408, 168] width 46 height 19
drag, startPoint x: 400, startPoint y: 125, endPoint x: 158, endPoint y: 127, distance: 242.1
click at [396, 123] on td "A" at bounding box center [408, 130] width 46 height 19
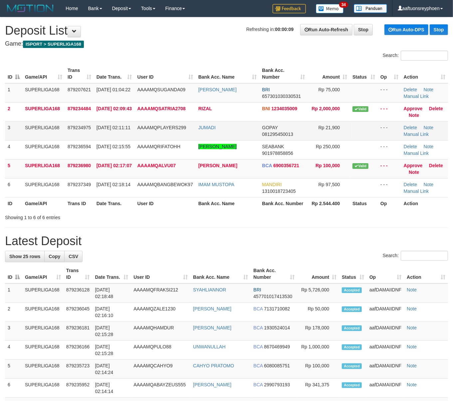
click at [48, 135] on td "SUPERLIGA168" at bounding box center [43, 130] width 43 height 19
drag, startPoint x: 48, startPoint y: 135, endPoint x: 1, endPoint y: 149, distance: 48.9
click at [40, 137] on td "SUPERLIGA168" at bounding box center [43, 130] width 43 height 19
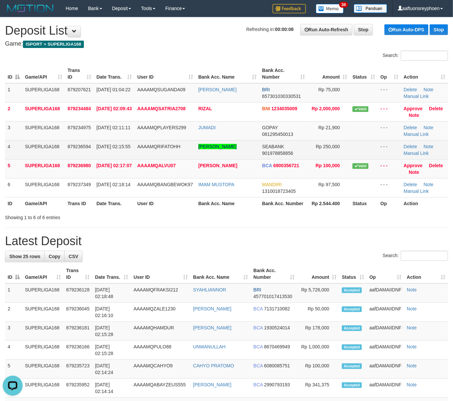
click at [74, 151] on td "879236594" at bounding box center [79, 149] width 29 height 19
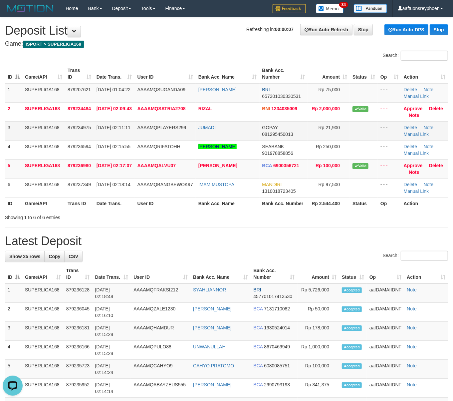
click at [135, 130] on td "01/10/2025 02:11:11" at bounding box center [114, 130] width 41 height 19
click at [135, 129] on td "01/10/2025 02:11:11" at bounding box center [114, 130] width 41 height 19
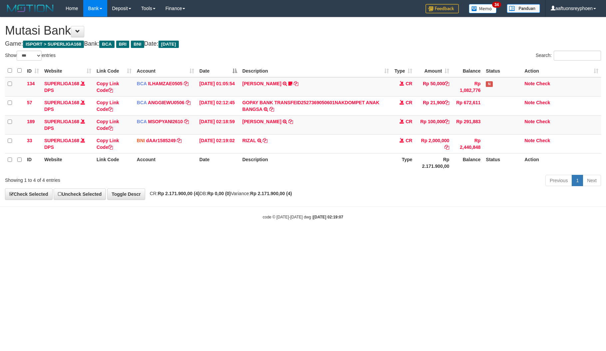
select select "***"
drag, startPoint x: 307, startPoint y: 228, endPoint x: 605, endPoint y: 189, distance: 300.6
click at [363, 212] on body "Toggle navigation Home Bank Account List Load By Website Group [ISPORT] SUPERLI…" at bounding box center [303, 118] width 606 height 237
select select "***"
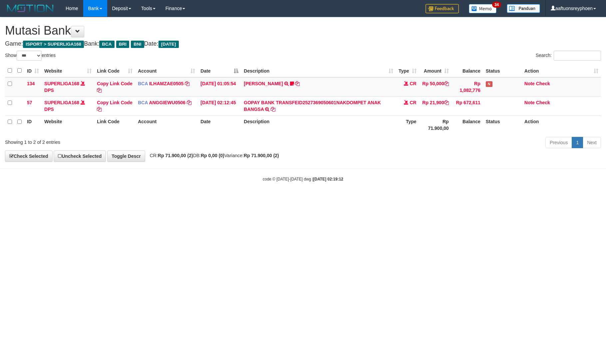
select select "***"
drag, startPoint x: 421, startPoint y: 184, endPoint x: 437, endPoint y: 181, distance: 15.9
click at [437, 181] on body "Toggle navigation Home Bank Account List Load By Website Group [ISPORT] SUPERLI…" at bounding box center [303, 99] width 606 height 199
select select "***"
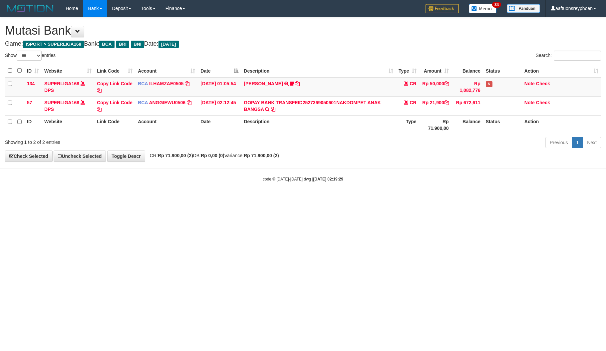
select select "***"
drag, startPoint x: 356, startPoint y: 222, endPoint x: 604, endPoint y: 195, distance: 249.5
click at [377, 199] on html "Toggle navigation Home Bank Account List Load By Website Group [ISPORT] SUPERLI…" at bounding box center [303, 99] width 606 height 199
drag, startPoint x: 255, startPoint y: 244, endPoint x: 603, endPoint y: 195, distance: 351.1
click at [308, 199] on html "Toggle navigation Home Bank Account List Load By Website Group [ISPORT] SUPERLI…" at bounding box center [303, 99] width 606 height 199
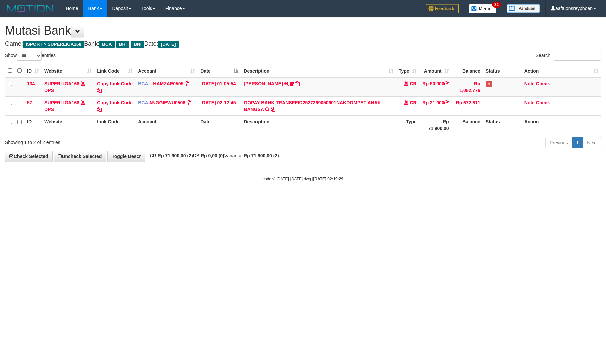
drag, startPoint x: 413, startPoint y: 202, endPoint x: 604, endPoint y: 178, distance: 192.1
click at [485, 194] on html "Toggle navigation Home Bank Account List Load By Website Group [ISPORT] SUPERLI…" at bounding box center [303, 99] width 606 height 199
drag, startPoint x: 406, startPoint y: 195, endPoint x: 603, endPoint y: 177, distance: 197.3
click at [448, 190] on body "Toggle navigation Home Bank Account List Load By Website Group [ISPORT] SUPERLI…" at bounding box center [303, 99] width 606 height 199
drag, startPoint x: 357, startPoint y: 181, endPoint x: 604, endPoint y: 161, distance: 247.6
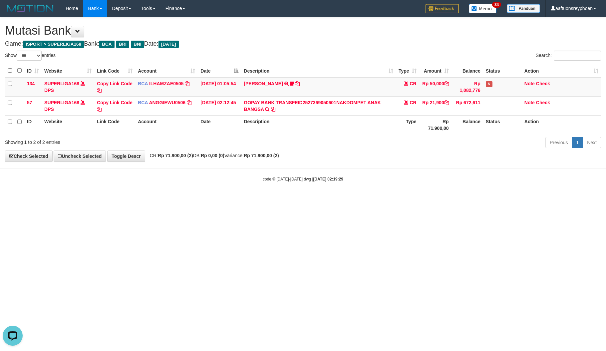
click at [418, 173] on body "Toggle navigation Home Bank Account List Load By Website Group [ISPORT] SUPERLI…" at bounding box center [303, 99] width 606 height 199
drag, startPoint x: 330, startPoint y: 199, endPoint x: 464, endPoint y: 184, distance: 134.7
click at [374, 192] on html "Toggle navigation Home Bank Account List Load By Website Group [ISPORT] SUPERLI…" at bounding box center [303, 99] width 606 height 199
select select "***"
click at [395, 174] on body "Toggle navigation Home Bank Account List Load By Website Group [ISPORT] SUPERLI…" at bounding box center [303, 99] width 606 height 199
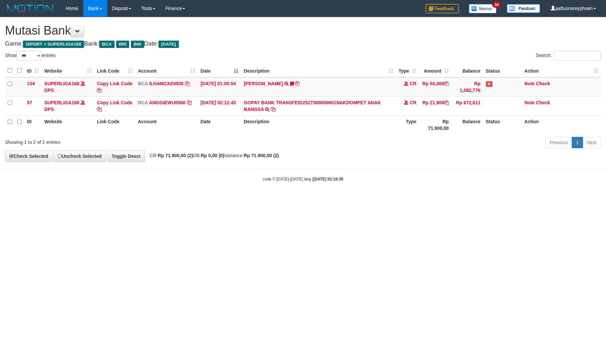
drag, startPoint x: 391, startPoint y: 187, endPoint x: 604, endPoint y: 138, distance: 218.7
click at [421, 177] on body "Toggle navigation Home Bank Account List Load By Website Group [ISPORT] SUPERLI…" at bounding box center [303, 99] width 606 height 199
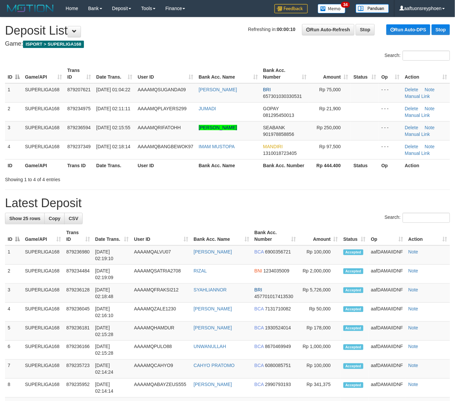
click at [135, 80] on th "Date Trans." at bounding box center [114, 73] width 41 height 19
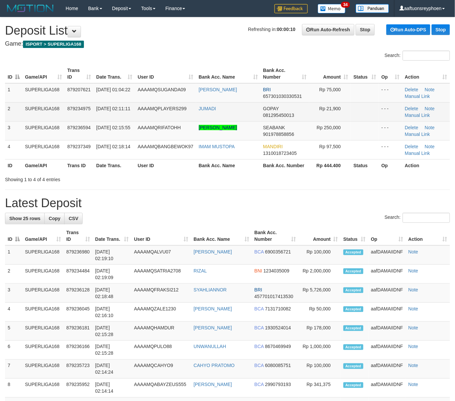
drag, startPoint x: 135, startPoint y: 80, endPoint x: 65, endPoint y: 103, distance: 74.0
click at [115, 85] on table "ID Game/API Trans ID Date Trans. User ID Bank Acc. Name Bank Acc. Number Amount…" at bounding box center [227, 117] width 445 height 107
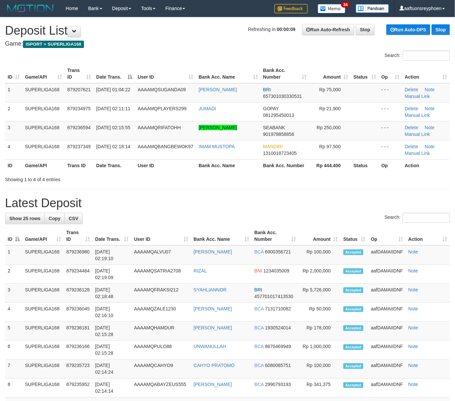
click at [145, 44] on h4 "Game: ISPORT > SUPERLIGA168" at bounding box center [227, 44] width 445 height 7
drag, startPoint x: 145, startPoint y: 44, endPoint x: 3, endPoint y: 87, distance: 147.7
click at [131, 48] on div "**********" at bounding box center [227, 390] width 455 height 747
click at [146, 37] on h1 "Refreshing in: 00:00:09 Run Auto-Refresh Stop Run Auto-DPS Stop Deposit List" at bounding box center [227, 30] width 445 height 13
drag, startPoint x: 145, startPoint y: 37, endPoint x: 6, endPoint y: 86, distance: 147.8
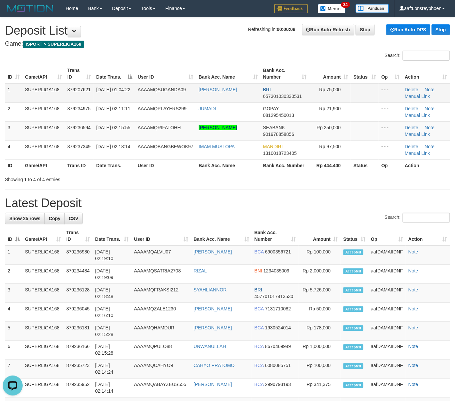
click at [143, 37] on h1 "Refreshing in: 00:00:08 Run Auto-Refresh Stop Run Auto-DPS Stop Deposit List" at bounding box center [227, 30] width 445 height 13
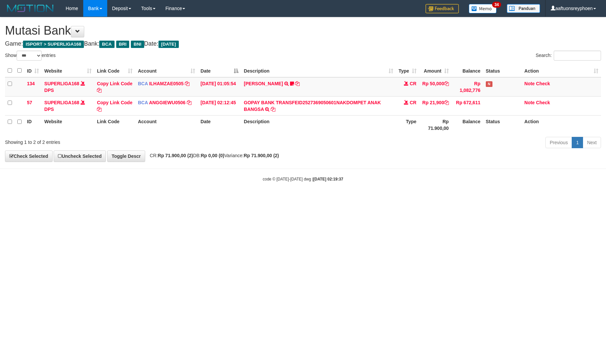
select select "***"
drag, startPoint x: 418, startPoint y: 169, endPoint x: 596, endPoint y: 124, distance: 183.3
click at [493, 151] on body "Toggle navigation Home Bank Account List Load By Website Group [ISPORT] SUPERLI…" at bounding box center [303, 99] width 606 height 199
select select "***"
click at [484, 126] on div "Show ** ** ** *** entries Search: ID Website Link Code Account Date Description…" at bounding box center [303, 101] width 596 height 100
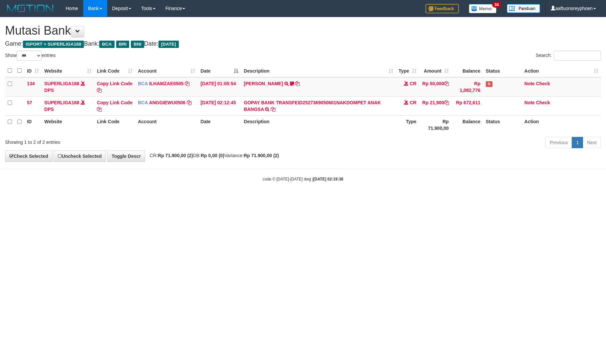
select select "***"
drag, startPoint x: 308, startPoint y: 196, endPoint x: 605, endPoint y: 120, distance: 307.0
click at [339, 184] on html "Toggle navigation Home Bank Account List Load By Website Group [ISPORT] SUPERLI…" at bounding box center [303, 99] width 606 height 199
select select "***"
click at [396, 180] on body "Toggle navigation Home Bank Account List Load By Website Group [ISPORT] SUPERLI…" at bounding box center [303, 99] width 606 height 199
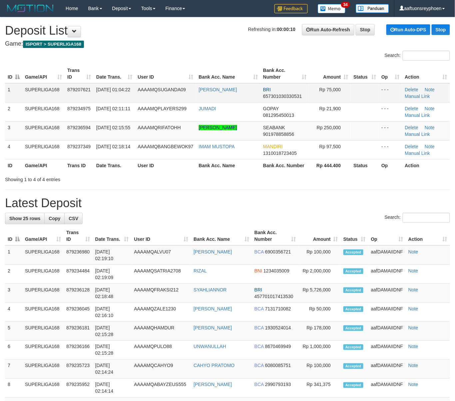
click at [67, 83] on td "879207621" at bounding box center [79, 92] width 29 height 19
click at [63, 86] on tr "1 SUPERLIGA168 879207621 01/10/2025 01:04:22 AAAAMQSUGANDA09 OKY SUGANDA BRI 65…" at bounding box center [227, 92] width 445 height 19
click at [120, 53] on div "Search:" at bounding box center [227, 57] width 455 height 12
drag, startPoint x: 120, startPoint y: 53, endPoint x: 2, endPoint y: 85, distance: 122.6
click at [119, 53] on div "Search:" at bounding box center [227, 57] width 455 height 12
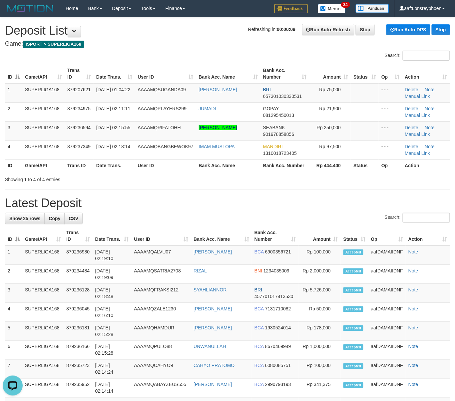
click at [103, 77] on th "Date Trans." at bounding box center [114, 73] width 41 height 19
drag, startPoint x: 103, startPoint y: 76, endPoint x: 5, endPoint y: 104, distance: 101.4
click at [103, 77] on th "Date Trans." at bounding box center [114, 73] width 41 height 19
click at [69, 57] on div "Search:" at bounding box center [227, 57] width 455 height 12
drag, startPoint x: 70, startPoint y: 57, endPoint x: 2, endPoint y: 91, distance: 76.4
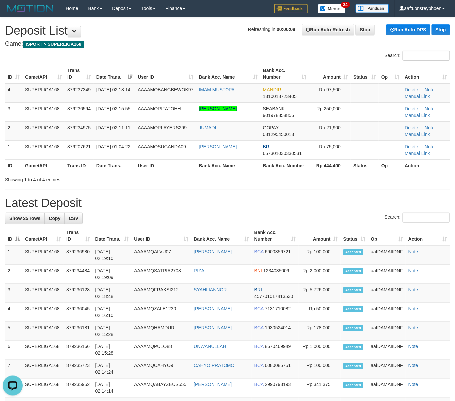
click at [63, 62] on div "Search: ID Game/API Trans ID Date Trans. User ID Bank Acc. Name Bank Acc. Numbe…" at bounding box center [227, 117] width 445 height 132
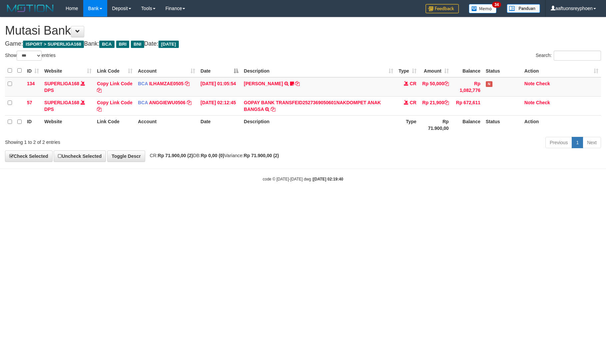
select select "***"
click at [606, 139] on html "Toggle navigation Home Bank Account List Load By Website Group [ISPORT] SUPERLI…" at bounding box center [303, 99] width 606 height 199
select select "***"
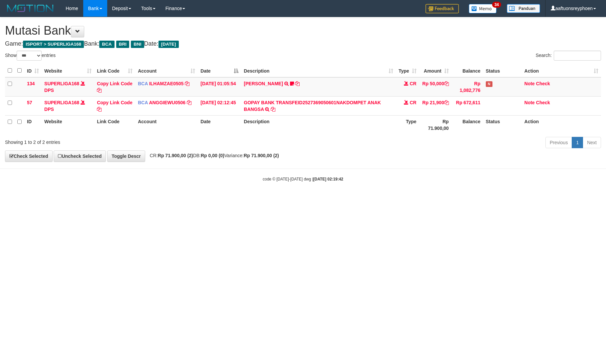
drag, startPoint x: 350, startPoint y: 191, endPoint x: 605, endPoint y: 116, distance: 265.2
click at [412, 170] on body "Toggle navigation Home Bank Account List Load By Website Group [ISPORT] SUPERLI…" at bounding box center [303, 99] width 606 height 199
drag, startPoint x: 423, startPoint y: 133, endPoint x: 458, endPoint y: 121, distance: 36.8
click at [448, 123] on th "Rp 71.900,00" at bounding box center [435, 124] width 32 height 19
drag, startPoint x: 344, startPoint y: 196, endPoint x: 488, endPoint y: 158, distance: 149.3
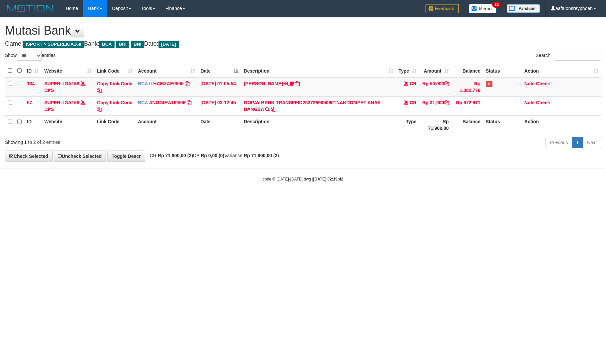
click at [438, 172] on body "Toggle navigation Home Bank Account List Load By Website Group [ISPORT] SUPERLI…" at bounding box center [303, 99] width 606 height 199
drag, startPoint x: 316, startPoint y: 205, endPoint x: 605, endPoint y: 154, distance: 293.6
click at [356, 197] on html "Toggle navigation Home Bank Account List Load By Website Group [ISPORT] SUPERLI…" at bounding box center [303, 99] width 606 height 199
drag, startPoint x: 240, startPoint y: 196, endPoint x: 603, endPoint y: 126, distance: 370.0
click at [282, 184] on body "Toggle navigation Home Bank Account List Load By Website Group [ISPORT] SUPERLI…" at bounding box center [303, 99] width 606 height 199
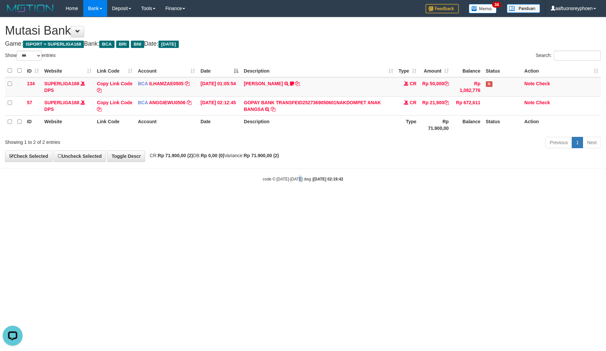
drag, startPoint x: 298, startPoint y: 176, endPoint x: 428, endPoint y: 147, distance: 133.1
click at [356, 162] on body "Toggle navigation Home Bank Account List Load By Website Group [ISPORT] SUPERLI…" at bounding box center [303, 99] width 606 height 199
drag, startPoint x: 335, startPoint y: 194, endPoint x: 448, endPoint y: 160, distance: 117.9
click at [410, 167] on body "Toggle navigation Home Bank Account List Load By Website Group [ISPORT] SUPERLI…" at bounding box center [303, 99] width 606 height 199
drag, startPoint x: 329, startPoint y: 192, endPoint x: 328, endPoint y: 195, distance: 3.5
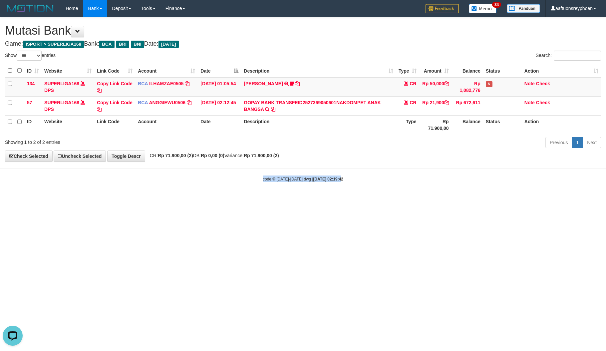
click at [329, 192] on body "Toggle navigation Home Bank Account List Load By Website Group [ISPORT] SUPERLI…" at bounding box center [303, 99] width 606 height 199
click at [443, 169] on body "Toggle navigation Home Bank Account List Load By Website Group [ISPORT] SUPERLI…" at bounding box center [303, 99] width 606 height 199
drag, startPoint x: 406, startPoint y: 192, endPoint x: 605, endPoint y: 151, distance: 203.0
click at [480, 171] on body "Toggle navigation Home Bank Account List Load By Website Group [ISPORT] SUPERLI…" at bounding box center [303, 99] width 606 height 199
drag, startPoint x: 362, startPoint y: 205, endPoint x: 380, endPoint y: 204, distance: 18.0
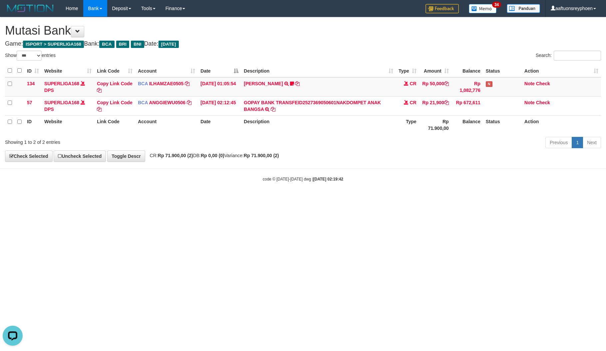
click at [363, 199] on html "Toggle navigation Home Bank Account List Load By Website Group [ISPORT] SUPERLI…" at bounding box center [303, 99] width 606 height 199
drag, startPoint x: 381, startPoint y: 197, endPoint x: 429, endPoint y: 192, distance: 48.2
click at [389, 196] on body "Toggle navigation Home Bank Account List Load By Website Group [ISPORT] SUPERLI…" at bounding box center [303, 99] width 606 height 199
drag, startPoint x: 436, startPoint y: 186, endPoint x: 550, endPoint y: 167, distance: 116.2
click at [509, 173] on body "Toggle navigation Home Bank Account List Load By Website Group [ISPORT] SUPERLI…" at bounding box center [303, 99] width 606 height 199
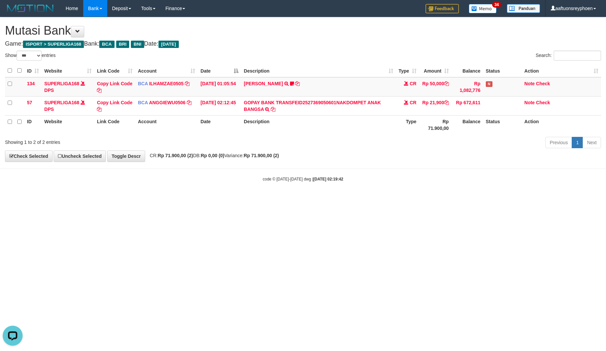
drag, startPoint x: 405, startPoint y: 179, endPoint x: 600, endPoint y: 140, distance: 198.4
click at [455, 165] on body "Toggle navigation Home Bank Account List Load By Website Group [ISPORT] SUPERLI…" at bounding box center [303, 99] width 606 height 199
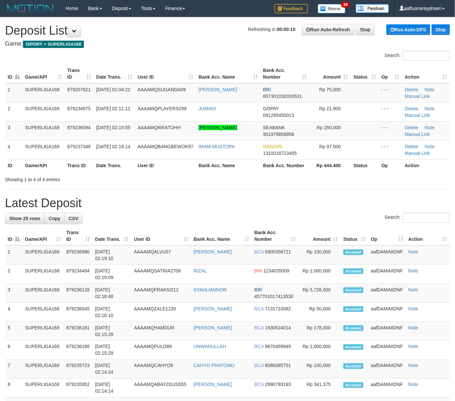
click at [122, 57] on div "Search:" at bounding box center [227, 57] width 455 height 12
click at [148, 51] on div "Search:" at bounding box center [227, 57] width 455 height 12
click at [62, 83] on td "SUPERLIGA168" at bounding box center [43, 92] width 42 height 19
drag, startPoint x: 59, startPoint y: 83, endPoint x: 1, endPoint y: 111, distance: 64.2
click at [49, 88] on td "SUPERLIGA168" at bounding box center [43, 92] width 42 height 19
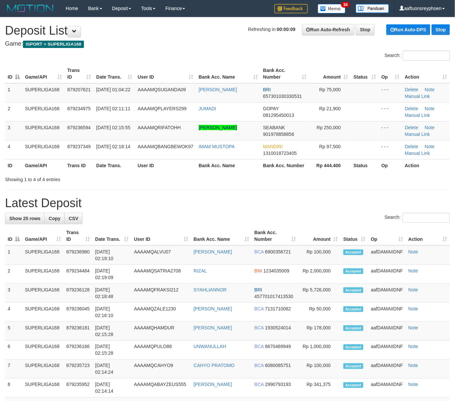
drag, startPoint x: 131, startPoint y: 98, endPoint x: 4, endPoint y: 130, distance: 130.5
click at [123, 103] on tbody "1 SUPERLIGA168 879207621 01/10/2025 01:04:22 AAAAMQSUGANDA09 OKY SUGANDA BRI 65…" at bounding box center [227, 121] width 445 height 76
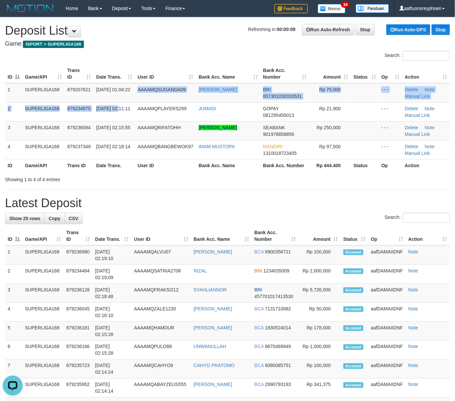
drag, startPoint x: 47, startPoint y: 67, endPoint x: 43, endPoint y: 68, distance: 4.3
click at [43, 68] on th "Game/API" at bounding box center [43, 73] width 42 height 19
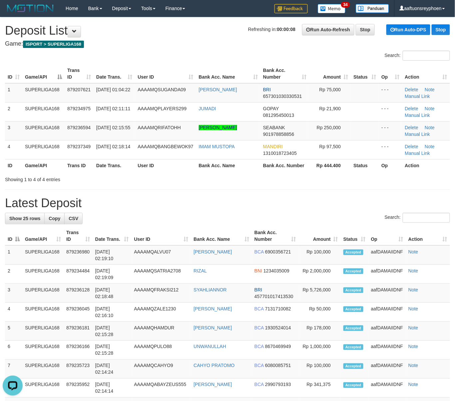
click at [66, 75] on th "Trans ID" at bounding box center [79, 73] width 29 height 19
click at [33, 99] on td "SUPERLIGA168" at bounding box center [43, 92] width 42 height 19
click at [83, 99] on td "879237349" at bounding box center [79, 92] width 29 height 19
drag, startPoint x: 83, startPoint y: 99, endPoint x: 0, endPoint y: 115, distance: 84.8
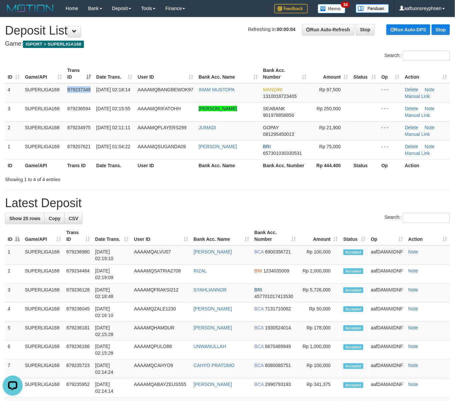
click at [68, 100] on td "879237349" at bounding box center [79, 92] width 29 height 19
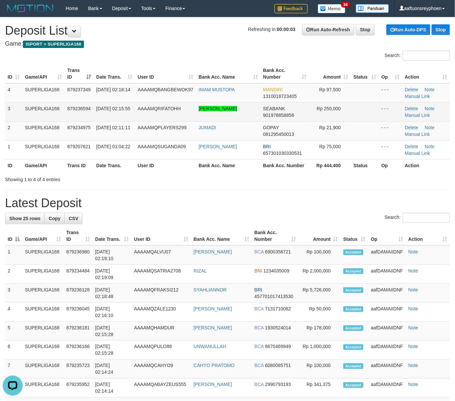
click at [83, 107] on span "879236594" at bounding box center [78, 108] width 23 height 5
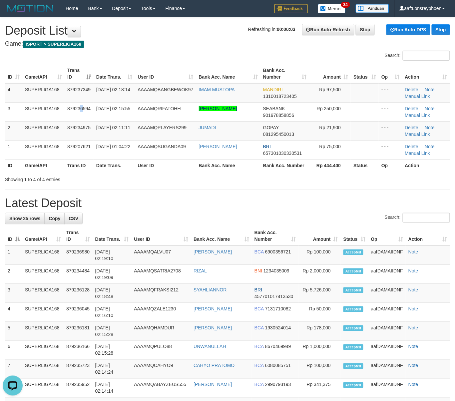
drag, startPoint x: 83, startPoint y: 107, endPoint x: 3, endPoint y: 132, distance: 83.5
click at [78, 107] on span "879236594" at bounding box center [78, 108] width 23 height 5
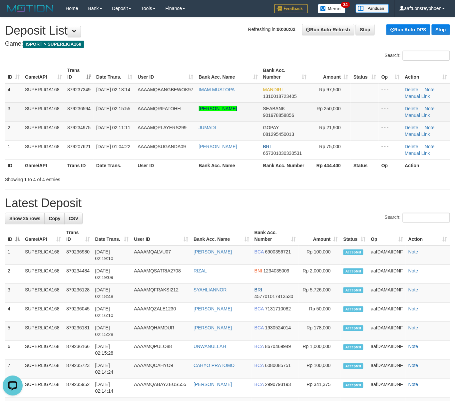
click at [25, 104] on td "SUPERLIGA168" at bounding box center [43, 111] width 42 height 19
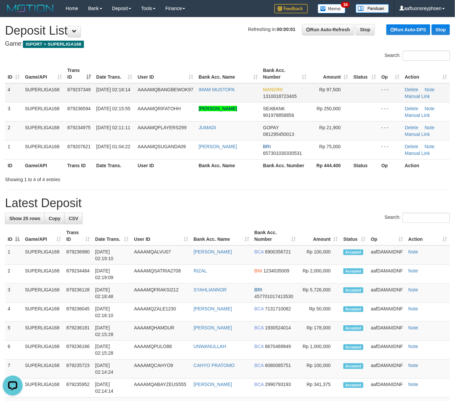
click at [122, 84] on td "[DATE] 02:18:14" at bounding box center [114, 92] width 41 height 19
drag, startPoint x: 121, startPoint y: 84, endPoint x: 1, endPoint y: 120, distance: 125.2
click at [98, 89] on td "01/10/2025 02:18:14" at bounding box center [114, 92] width 41 height 19
drag, startPoint x: 46, startPoint y: 94, endPoint x: 0, endPoint y: 111, distance: 49.2
click at [34, 100] on td "SUPERLIGA168" at bounding box center [43, 92] width 42 height 19
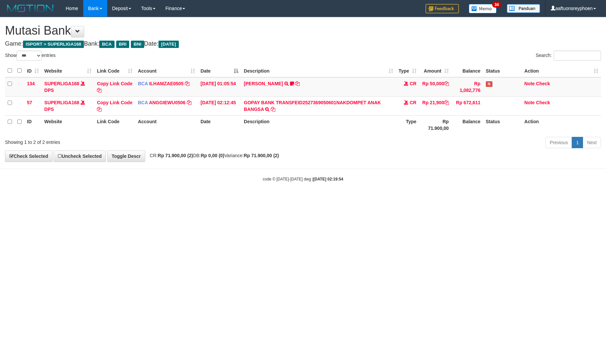
select select "***"
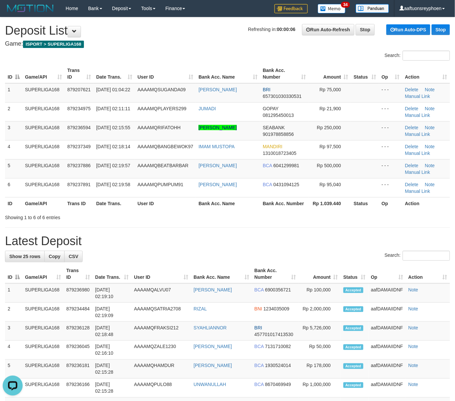
click at [2, 106] on div "ID Game/API Trans ID Date Trans. User ID Bank Acc. Name Bank Acc. Number Amount…" at bounding box center [227, 136] width 455 height 149
click at [19, 121] on td "3" at bounding box center [13, 130] width 17 height 19
click at [17, 127] on td "3" at bounding box center [13, 130] width 17 height 19
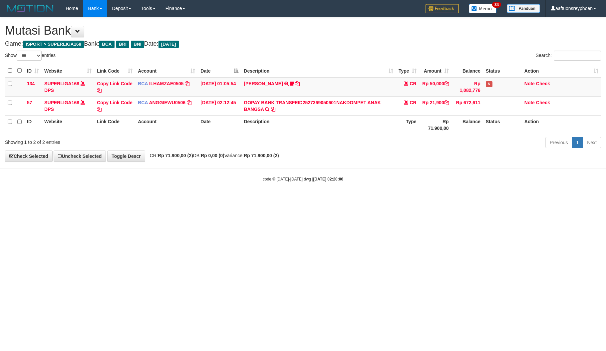
select select "***"
click at [364, 148] on body "Toggle navigation Home Bank Account List Load By Website Group [ISPORT] SUPERLI…" at bounding box center [303, 99] width 606 height 199
select select "***"
click at [468, 183] on body "Toggle navigation Home Bank Account List Load By Website Group [ISPORT] SUPERLI…" at bounding box center [303, 99] width 606 height 199
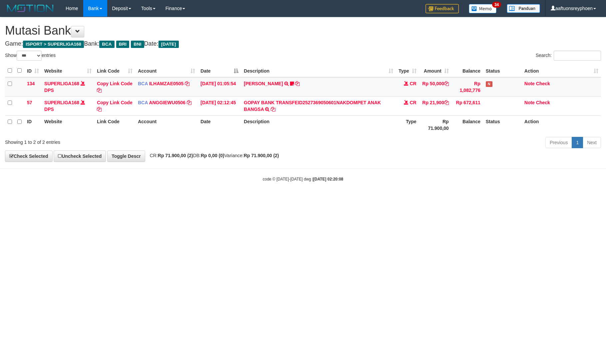
drag, startPoint x: 435, startPoint y: 167, endPoint x: 605, endPoint y: 131, distance: 174.3
click at [468, 161] on body "Toggle navigation Home Bank Account List Load By Website Group [ISPORT] SUPERLI…" at bounding box center [303, 99] width 606 height 199
drag, startPoint x: 397, startPoint y: 174, endPoint x: 437, endPoint y: 164, distance: 41.4
click at [413, 170] on body "Toggle navigation Home Bank Account List Load By Website Group [ISPORT] SUPERLI…" at bounding box center [303, 99] width 606 height 199
drag, startPoint x: 452, startPoint y: 173, endPoint x: 558, endPoint y: 156, distance: 107.6
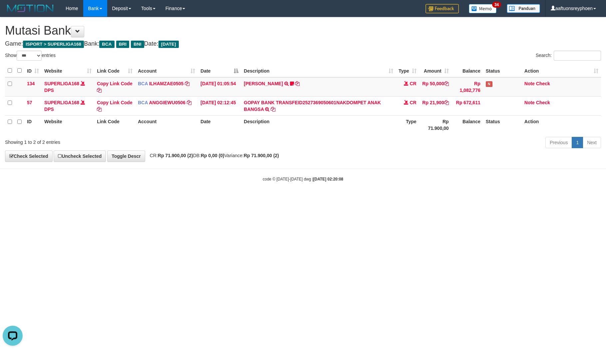
click at [484, 168] on body "Toggle navigation Home Bank Account List Load By Website Group [ISPORT] SUPERLI…" at bounding box center [303, 99] width 606 height 199
select select "***"
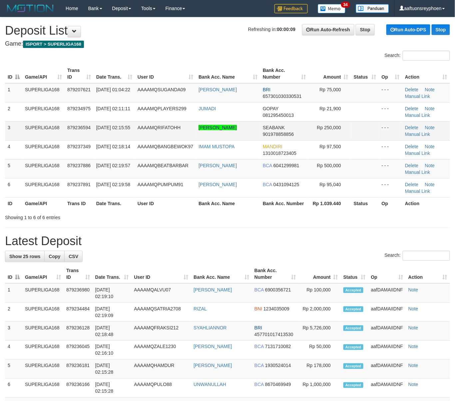
drag, startPoint x: 35, startPoint y: 133, endPoint x: 9, endPoint y: 134, distance: 26.0
click at [35, 133] on td "SUPERLIGA168" at bounding box center [43, 130] width 42 height 19
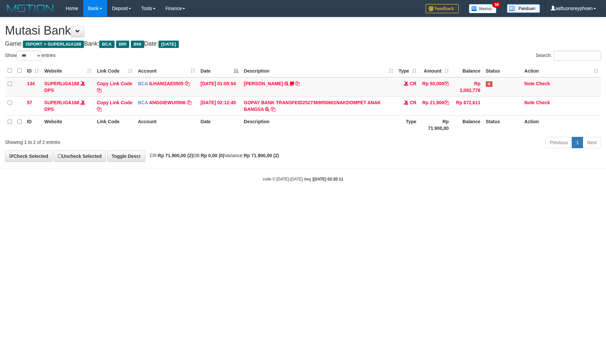
select select "***"
drag, startPoint x: 322, startPoint y: 203, endPoint x: 605, endPoint y: 165, distance: 286.3
click at [359, 196] on html "Toggle navigation Home Bank Account List Load By Website Group [ISPORT] SUPERLI…" at bounding box center [303, 99] width 606 height 199
drag, startPoint x: 251, startPoint y: 220, endPoint x: 601, endPoint y: 171, distance: 354.2
click at [301, 199] on html "Toggle navigation Home Bank Account List Load By Website Group [ISPORT] SUPERLI…" at bounding box center [303, 99] width 606 height 199
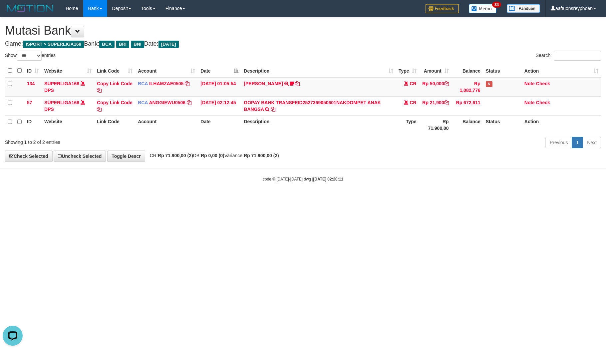
drag, startPoint x: 421, startPoint y: 201, endPoint x: 466, endPoint y: 209, distance: 45.3
click at [425, 199] on html "Toggle navigation Home Bank Account List Load By Website Group [ISPORT] SUPERLI…" at bounding box center [303, 99] width 606 height 199
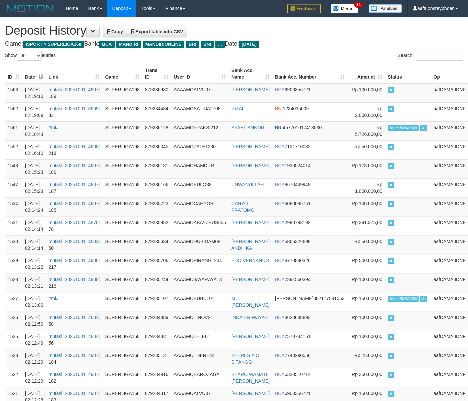
select select "**"
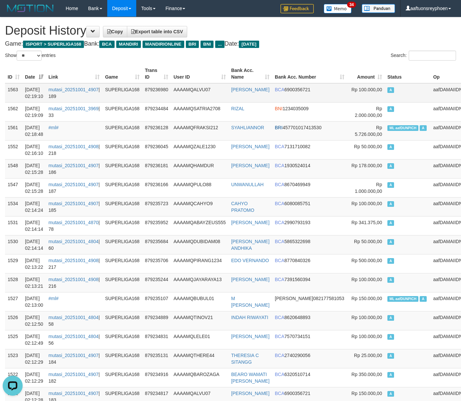
click at [416, 91] on td "A" at bounding box center [408, 92] width 46 height 19
click at [394, 90] on td "A" at bounding box center [408, 92] width 46 height 19
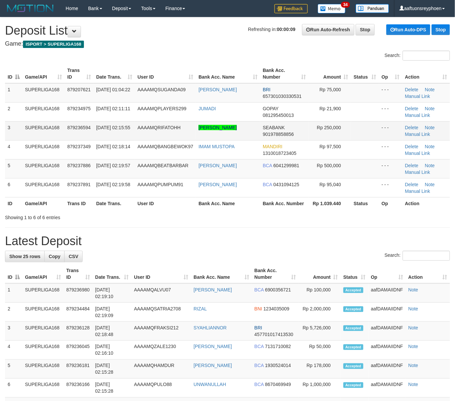
drag, startPoint x: 69, startPoint y: 139, endPoint x: 3, endPoint y: 150, distance: 67.2
click at [69, 139] on td "879236594" at bounding box center [79, 130] width 29 height 19
click at [228, 62] on div "ID Game/API Trans ID Date Trans. User ID Bank Acc. Name Bank Acc. Number Amount…" at bounding box center [227, 136] width 455 height 149
click at [197, 71] on th "Bank Acc. Name" at bounding box center [228, 73] width 64 height 19
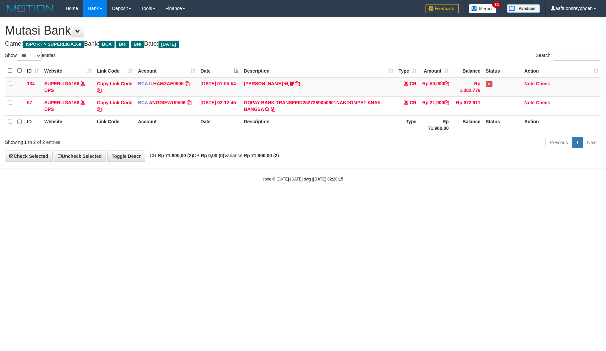
select select "***"
drag, startPoint x: 421, startPoint y: 212, endPoint x: 604, endPoint y: 162, distance: 189.7
click at [460, 199] on html "Toggle navigation Home Bank Account List Load By Website Group [ISPORT] SUPERLI…" at bounding box center [303, 99] width 606 height 199
drag, startPoint x: 546, startPoint y: 180, endPoint x: 606, endPoint y: 165, distance: 62.2
click at [606, 165] on html "Toggle navigation Home Bank Account List Load By Website Group [ISPORT] SUPERLI…" at bounding box center [303, 99] width 606 height 199
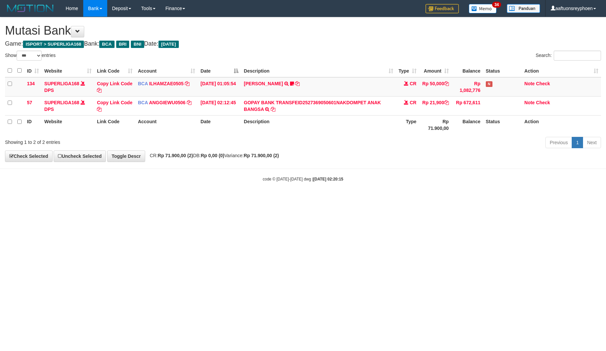
drag, startPoint x: 432, startPoint y: 156, endPoint x: 536, endPoint y: 126, distance: 108.0
click at [446, 151] on div "**********" at bounding box center [303, 89] width 606 height 144
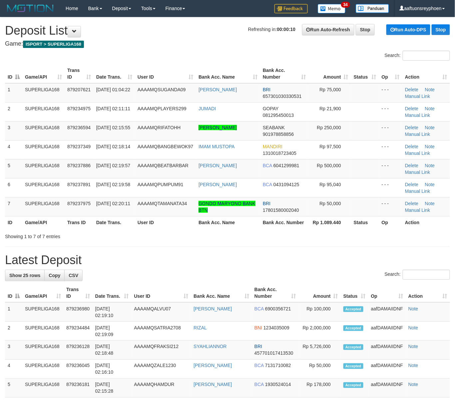
click at [192, 42] on h4 "Game: ISPORT > SUPERLIGA168" at bounding box center [227, 44] width 445 height 7
drag, startPoint x: 192, startPoint y: 42, endPoint x: 91, endPoint y: 84, distance: 110.0
click at [187, 43] on h4 "Game: ISPORT > SUPERLIGA168" at bounding box center [227, 44] width 445 height 7
click at [134, 52] on div "Search:" at bounding box center [227, 57] width 455 height 12
drag, startPoint x: 134, startPoint y: 52, endPoint x: 0, endPoint y: 97, distance: 141.1
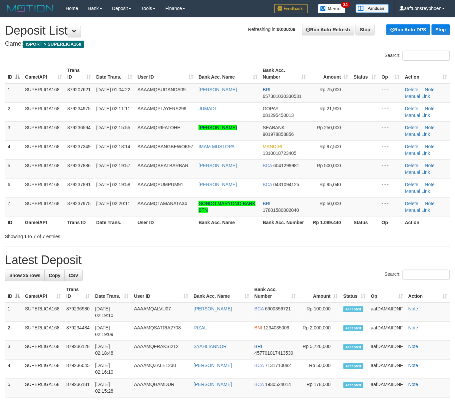
click at [128, 55] on div "Search:" at bounding box center [227, 57] width 455 height 12
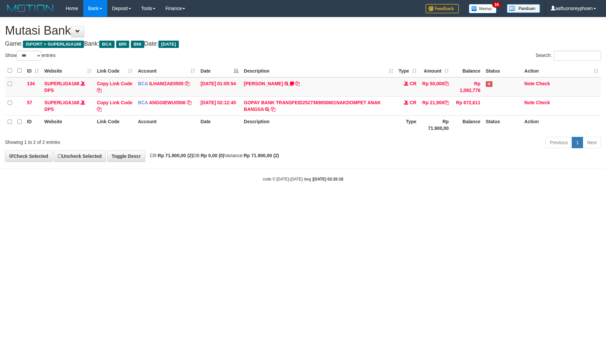
select select "***"
drag, startPoint x: 490, startPoint y: 159, endPoint x: 603, endPoint y: 132, distance: 116.5
click at [523, 151] on div "**********" at bounding box center [303, 89] width 606 height 144
drag, startPoint x: 394, startPoint y: 192, endPoint x: 603, endPoint y: 141, distance: 215.4
click at [474, 174] on body "Toggle navigation Home Bank Account List Load By Website Group [ISPORT] SUPERLI…" at bounding box center [303, 99] width 606 height 199
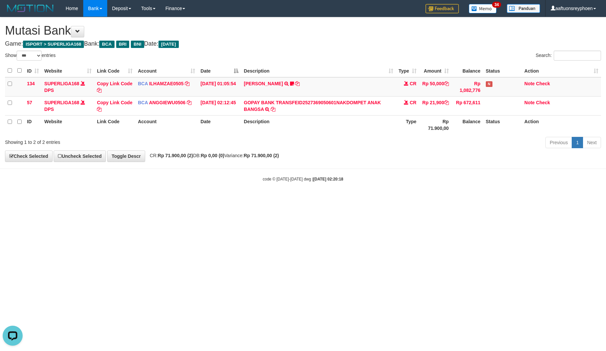
drag, startPoint x: 483, startPoint y: 185, endPoint x: 603, endPoint y: 147, distance: 126.0
click at [568, 158] on body "Toggle navigation Home Bank Account List Load By Website Group [ISPORT] SUPERLI…" at bounding box center [303, 99] width 606 height 199
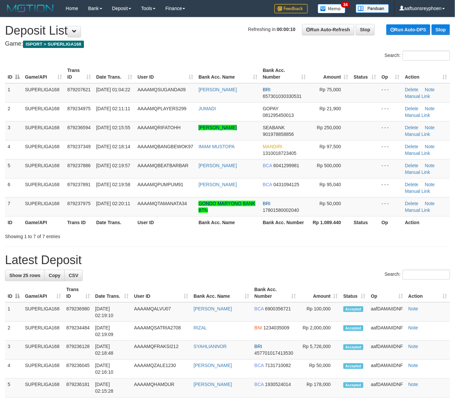
click at [184, 54] on div "Search:" at bounding box center [227, 57] width 455 height 12
drag, startPoint x: 184, startPoint y: 54, endPoint x: 127, endPoint y: 78, distance: 62.4
click at [179, 55] on div "Search:" at bounding box center [227, 57] width 455 height 12
click at [189, 57] on div "Search:" at bounding box center [227, 57] width 455 height 12
drag, startPoint x: 189, startPoint y: 57, endPoint x: 1, endPoint y: 117, distance: 198.1
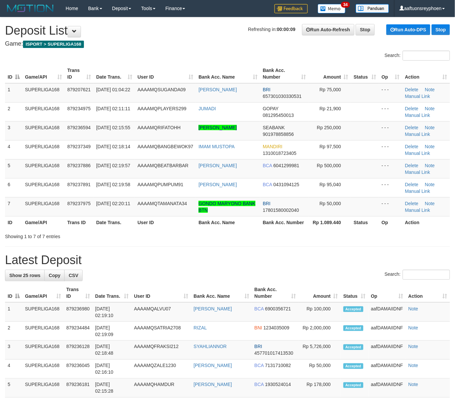
click at [187, 57] on div "Search:" at bounding box center [227, 57] width 455 height 12
click at [156, 79] on th "User ID" at bounding box center [165, 73] width 61 height 19
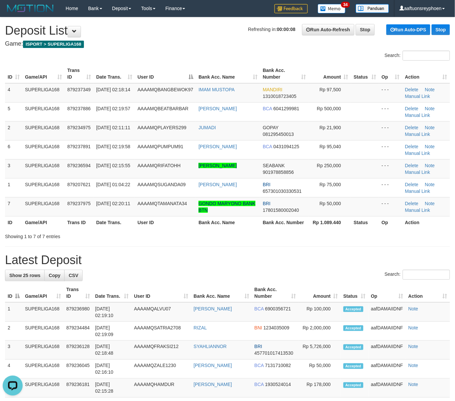
click at [156, 79] on th "User ID" at bounding box center [165, 73] width 61 height 19
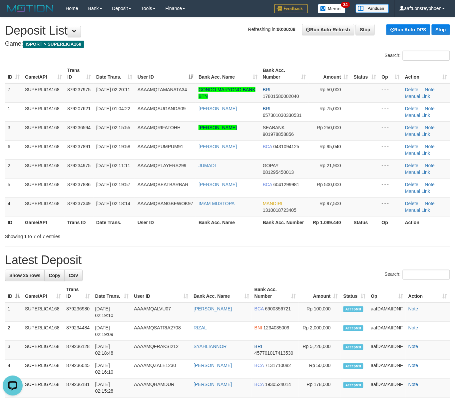
click at [196, 61] on div "Search:" at bounding box center [227, 57] width 455 height 12
drag, startPoint x: 117, startPoint y: 38, endPoint x: 3, endPoint y: 84, distance: 123.7
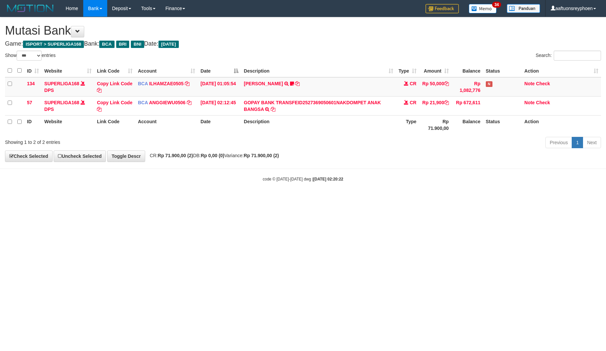
select select "***"
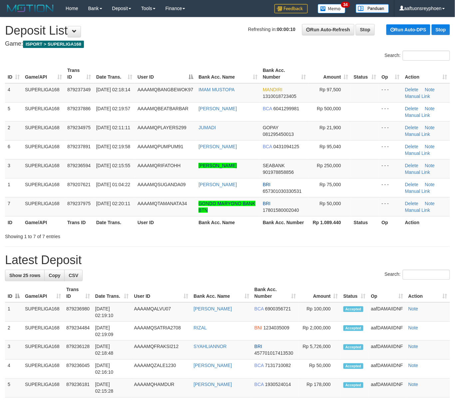
click at [153, 44] on h4 "Game: ISPORT > SUPERLIGA168" at bounding box center [227, 44] width 445 height 7
drag, startPoint x: 152, startPoint y: 44, endPoint x: 0, endPoint y: 89, distance: 158.6
click at [145, 45] on h4 "Game: ISPORT > SUPERLIGA168" at bounding box center [227, 44] width 445 height 7
click at [143, 55] on div "Search:" at bounding box center [227, 57] width 455 height 12
click at [179, 43] on h4 "Game: ISPORT > SUPERLIGA168" at bounding box center [227, 44] width 445 height 7
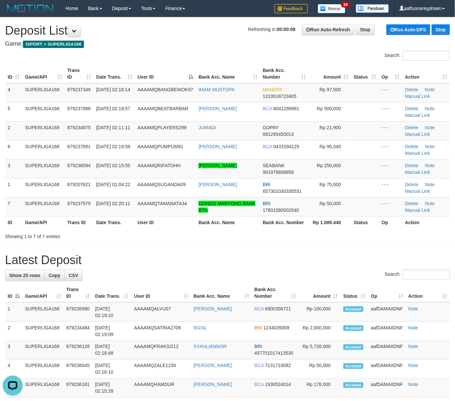
drag, startPoint x: 179, startPoint y: 43, endPoint x: 160, endPoint y: 50, distance: 19.9
click at [176, 43] on h4 "Game: ISPORT > SUPERLIGA168" at bounding box center [227, 44] width 445 height 7
drag, startPoint x: 159, startPoint y: 61, endPoint x: 84, endPoint y: 88, distance: 79.1
click at [158, 61] on div "Search:" at bounding box center [227, 57] width 455 height 12
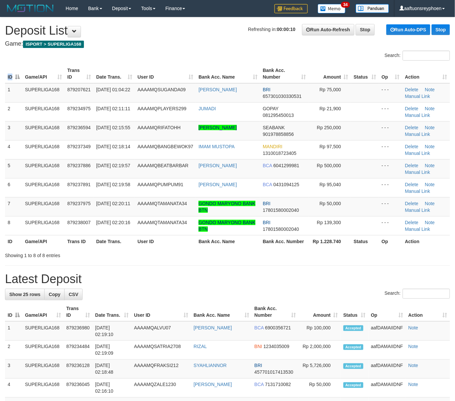
click at [156, 64] on th "User ID" at bounding box center [165, 73] width 61 height 19
drag, startPoint x: 156, startPoint y: 64, endPoint x: 149, endPoint y: 68, distance: 7.6
click at [155, 64] on th "User ID" at bounding box center [165, 73] width 61 height 19
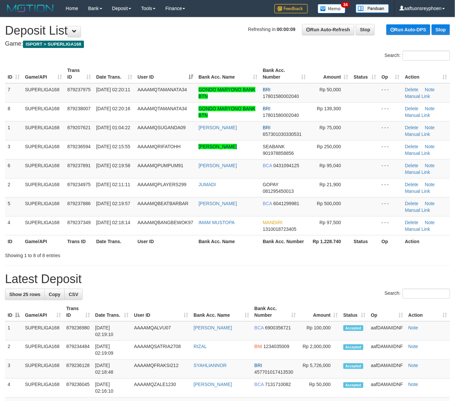
click at [176, 62] on div "Search:" at bounding box center [227, 57] width 455 height 12
drag, startPoint x: 176, startPoint y: 62, endPoint x: 2, endPoint y: 110, distance: 180.3
click at [174, 62] on div "Search: ID Game/API Trans ID Date Trans. User ID Bank Acc. Name Bank Acc. Numbe…" at bounding box center [227, 155] width 445 height 208
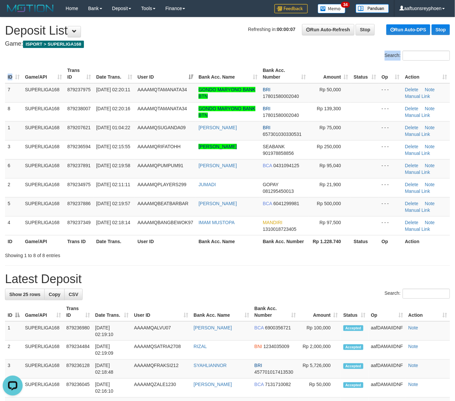
drag, startPoint x: 192, startPoint y: 51, endPoint x: 0, endPoint y: 112, distance: 201.5
click at [192, 51] on div at bounding box center [113, 51] width 227 height 0
click at [212, 41] on h4 "Game: ISPORT > SUPERLIGA168" at bounding box center [227, 44] width 445 height 7
drag, startPoint x: 212, startPoint y: 41, endPoint x: 4, endPoint y: 99, distance: 215.2
click at [211, 41] on h4 "Game: ISPORT > SUPERLIGA168" at bounding box center [227, 44] width 445 height 7
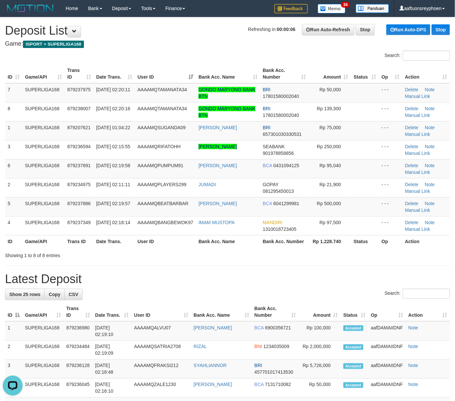
click at [118, 46] on h4 "Game: ISPORT > SUPERLIGA168" at bounding box center [227, 44] width 445 height 7
drag, startPoint x: 118, startPoint y: 46, endPoint x: 106, endPoint y: 55, distance: 14.9
click at [69, 70] on th "Trans ID" at bounding box center [79, 73] width 29 height 19
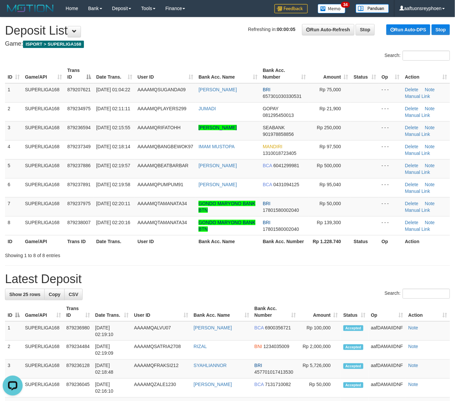
click at [69, 70] on th "Trans ID" at bounding box center [79, 73] width 29 height 19
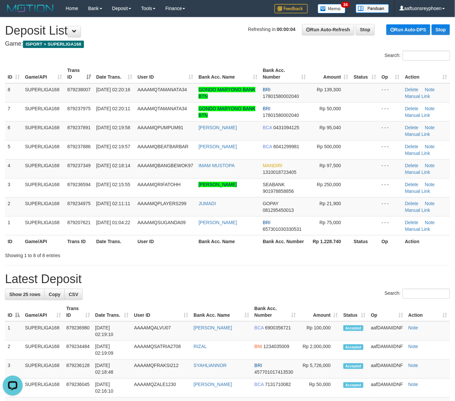
click at [63, 65] on tr "ID Game/API Trans ID Date Trans. User ID Bank Acc. Name Bank Acc. Number Amount…" at bounding box center [227, 73] width 445 height 19
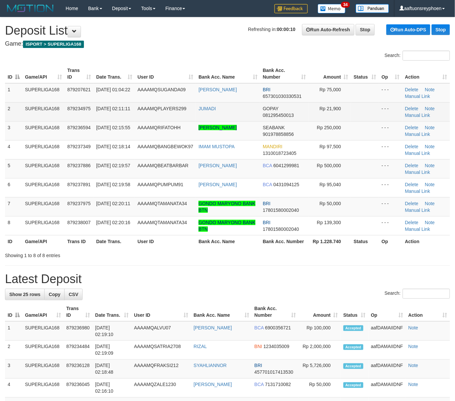
click at [72, 118] on td "879234975" at bounding box center [79, 111] width 29 height 19
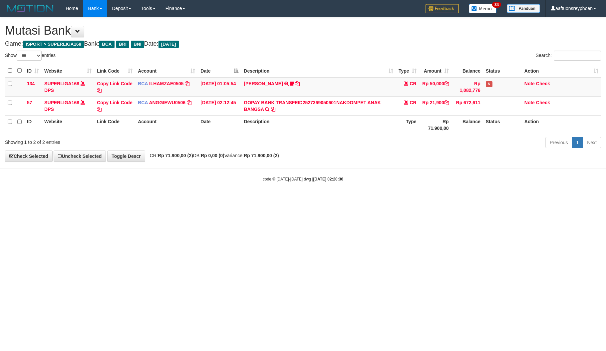
select select "***"
drag, startPoint x: 397, startPoint y: 220, endPoint x: 237, endPoint y: 258, distance: 164.6
click at [390, 199] on html "Toggle navigation Home Bank Account List Load By Website Group [ISPORT] SUPERLI…" at bounding box center [303, 99] width 606 height 199
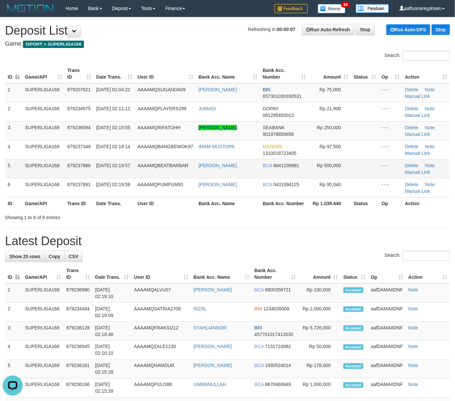
click at [24, 167] on td "SUPERLIGA168" at bounding box center [43, 168] width 42 height 19
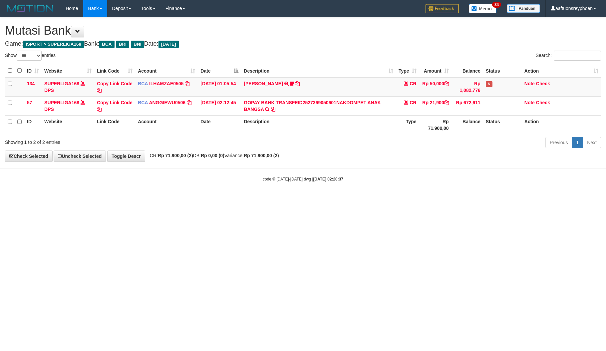
select select "***"
click at [372, 199] on html "Toggle navigation Home Bank Account List Load By Website Group [ISPORT] SUPERLI…" at bounding box center [303, 99] width 606 height 199
select select "***"
click at [355, 199] on html "Toggle navigation Home Bank Account List Load By Website Group [ISPORT] SUPERLI…" at bounding box center [303, 99] width 606 height 199
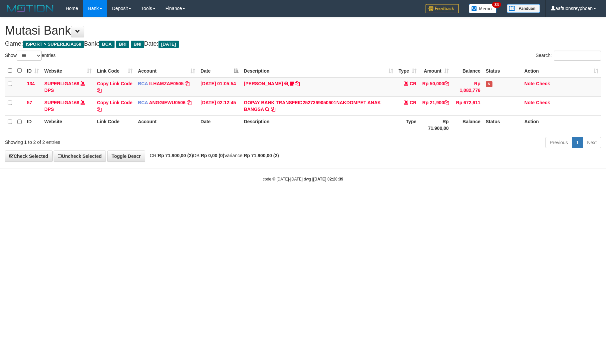
select select "***"
click at [384, 199] on html "Toggle navigation Home Bank Account List Load By Website Group [ISPORT] SUPERLI…" at bounding box center [303, 99] width 606 height 199
drag, startPoint x: 383, startPoint y: 225, endPoint x: 603, endPoint y: 189, distance: 222.7
click at [410, 199] on html "Toggle navigation Home Bank Account List Load By Website Group [ISPORT] SUPERLI…" at bounding box center [303, 99] width 606 height 199
select select "***"
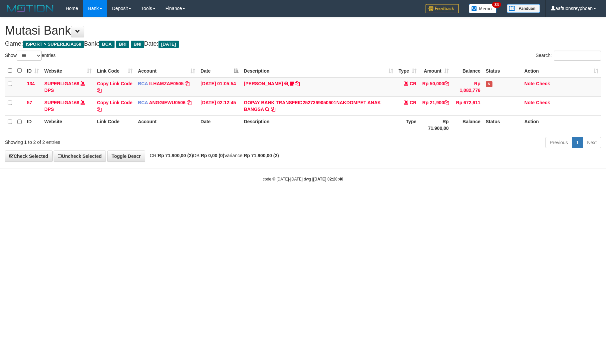
select select "***"
click at [366, 199] on html "Toggle navigation Home Bank Account List Load By Website Group [ISPORT] SUPERLI…" at bounding box center [303, 99] width 606 height 199
drag, startPoint x: 372, startPoint y: 260, endPoint x: 517, endPoint y: 227, distance: 149.5
click at [406, 199] on html "Toggle navigation Home Bank Account List Load By Website Group [ISPORT] SUPERLI…" at bounding box center [303, 99] width 606 height 199
select select "***"
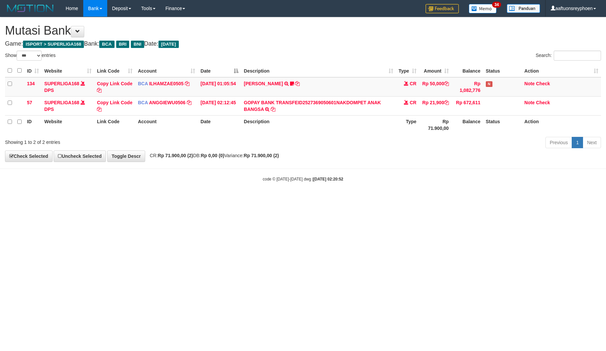
select select "***"
drag, startPoint x: 311, startPoint y: 232, endPoint x: 498, endPoint y: 206, distance: 188.3
click at [332, 199] on html "Toggle navigation Home Bank Account List Load By Website Group [ISPORT] SUPERLI…" at bounding box center [303, 99] width 606 height 199
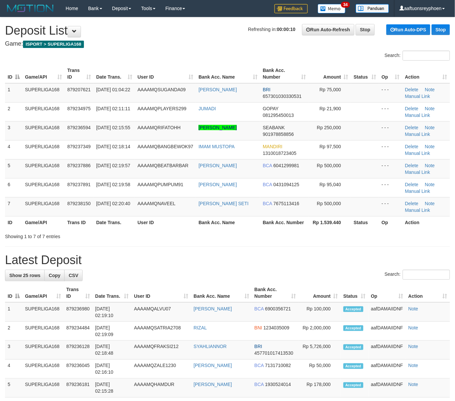
click at [4, 130] on div "ID Game/API Trans ID Date Trans. User ID Bank Acc. Name Bank Acc. Number Amount…" at bounding box center [227, 146] width 455 height 168
click at [96, 89] on span "01/10/2025 01:04:22" at bounding box center [113, 89] width 34 height 5
drag, startPoint x: 96, startPoint y: 89, endPoint x: 0, endPoint y: 121, distance: 101.1
click at [95, 89] on td "01/10/2025 01:04:22" at bounding box center [114, 92] width 41 height 19
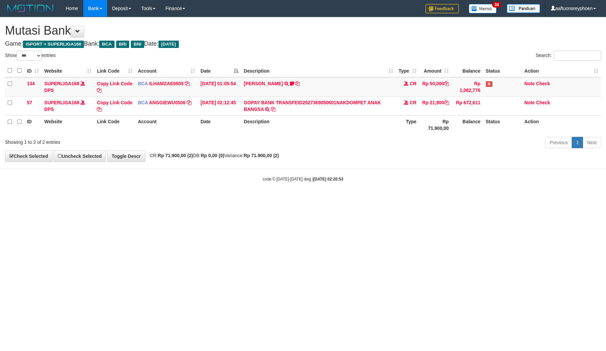
select select "***"
drag, startPoint x: 288, startPoint y: 240, endPoint x: 432, endPoint y: 218, distance: 144.9
click at [323, 199] on html "Toggle navigation Home Bank Account List Load By Website Group [ISPORT] SUPERLI…" at bounding box center [303, 99] width 606 height 199
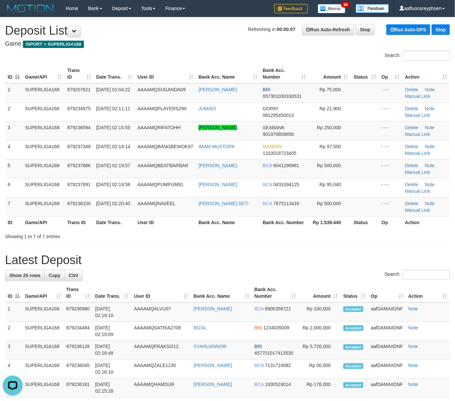
drag, startPoint x: 60, startPoint y: 147, endPoint x: 2, endPoint y: 157, distance: 59.5
click at [61, 147] on td "SUPERLIGA168" at bounding box center [43, 149] width 42 height 19
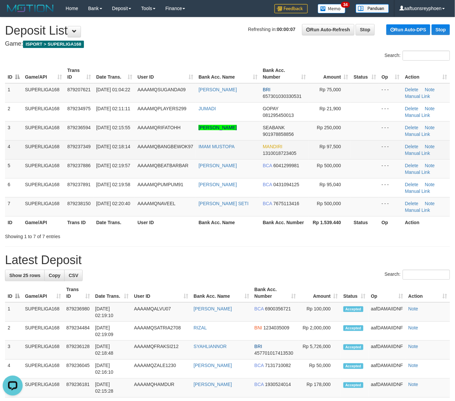
drag, startPoint x: 53, startPoint y: 143, endPoint x: 19, endPoint y: 146, distance: 33.8
click at [53, 142] on td "SUPERLIGA168" at bounding box center [43, 149] width 42 height 19
click at [29, 150] on td "SUPERLIGA168" at bounding box center [43, 149] width 42 height 19
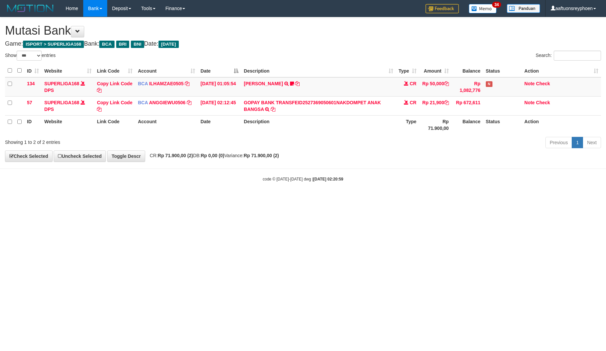
select select "***"
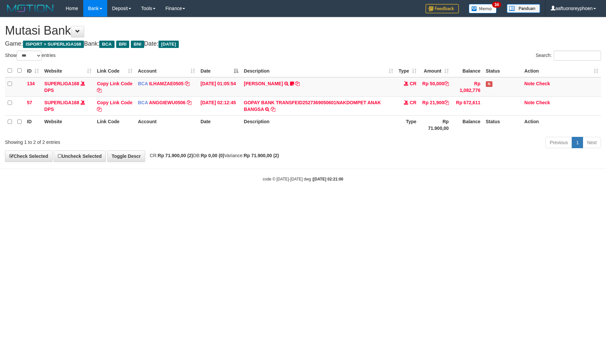
select select "***"
click at [281, 199] on html "Toggle navigation Home Bank Account List Load By Website Group [ISPORT] SUPERLI…" at bounding box center [303, 99] width 606 height 199
select select "***"
click at [363, 199] on html "Toggle navigation Home Bank Account List Load By Website Group [ISPORT] SUPERLI…" at bounding box center [303, 99] width 606 height 199
drag, startPoint x: 222, startPoint y: 237, endPoint x: 430, endPoint y: 208, distance: 209.2
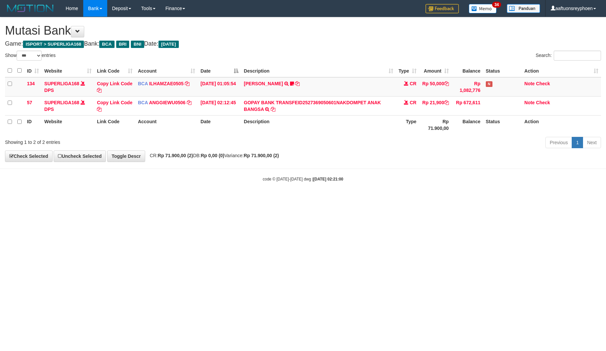
click at [241, 199] on html "Toggle navigation Home Bank Account List Load By Website Group [ISPORT] SUPERLI…" at bounding box center [303, 99] width 606 height 199
drag, startPoint x: 474, startPoint y: 187, endPoint x: 390, endPoint y: 222, distance: 90.9
click at [470, 190] on body "Toggle navigation Home Bank Account List Load By Website Group [ISPORT] SUPERLI…" at bounding box center [303, 99] width 606 height 199
select select "***"
drag, startPoint x: 179, startPoint y: 246, endPoint x: 183, endPoint y: 246, distance: 3.7
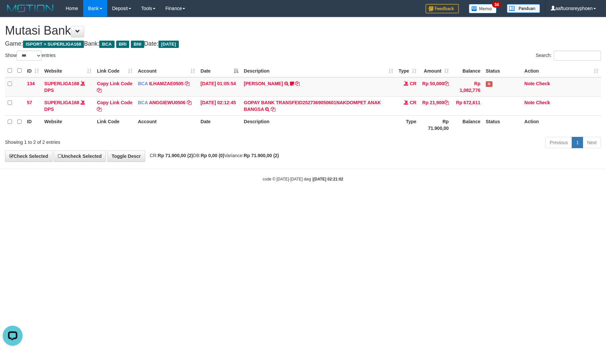
click at [182, 199] on html "Toggle navigation Home Bank Account List Load By Website Group [ISPORT] SUPERLI…" at bounding box center [303, 99] width 606 height 199
drag, startPoint x: 183, startPoint y: 246, endPoint x: 562, endPoint y: 213, distance: 381.0
click at [296, 199] on html "Toggle navigation Home Bank Account List Load By Website Group [ISPORT] SUPERLI…" at bounding box center [303, 99] width 606 height 199
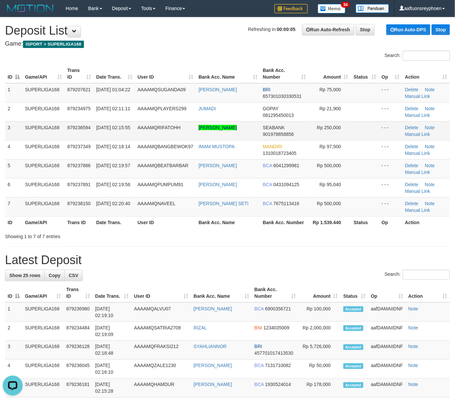
drag, startPoint x: 27, startPoint y: 139, endPoint x: 40, endPoint y: 136, distance: 13.7
click at [28, 139] on td "SUPERLIGA168" at bounding box center [43, 130] width 42 height 19
drag, startPoint x: 41, startPoint y: 135, endPoint x: 0, endPoint y: 149, distance: 42.5
click at [31, 136] on td "SUPERLIGA168" at bounding box center [43, 130] width 42 height 19
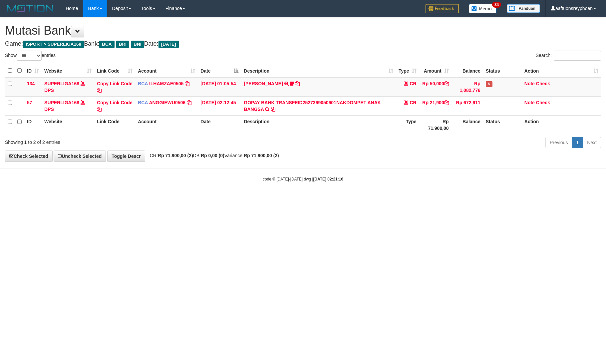
select select "***"
drag, startPoint x: 300, startPoint y: 228, endPoint x: 319, endPoint y: 238, distance: 21.6
click at [302, 199] on html "Toggle navigation Home Bank Account List Load By Website Group [ISPORT] SUPERLI…" at bounding box center [303, 99] width 606 height 199
click at [307, 199] on html "Toggle navigation Home Bank Account List Load By Website Group [ISPORT] SUPERLI…" at bounding box center [303, 99] width 606 height 199
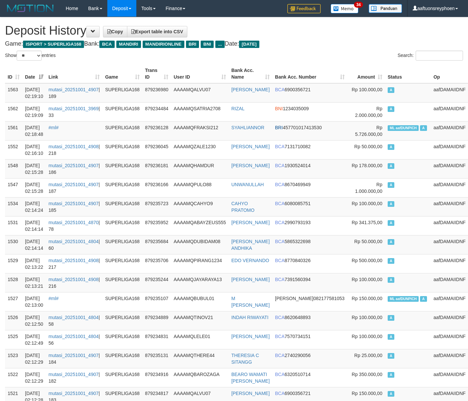
select select "**"
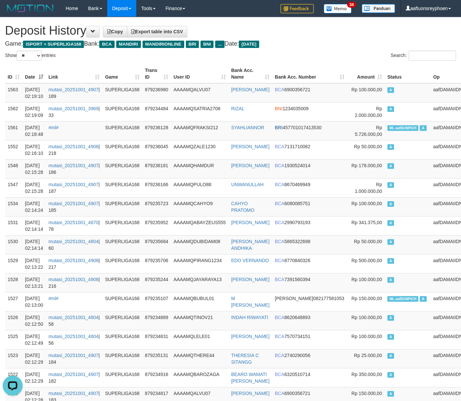
drag, startPoint x: 355, startPoint y: 167, endPoint x: 2, endPoint y: 180, distance: 353.2
click at [352, 167] on span "Rp 178.000,00" at bounding box center [366, 165] width 31 height 5
click at [347, 135] on td "Rp 5.726.000,00" at bounding box center [366, 130] width 38 height 19
drag, startPoint x: 338, startPoint y: 135, endPoint x: 332, endPoint y: 135, distance: 5.3
click at [347, 134] on td "Rp 5.726.000,00" at bounding box center [366, 130] width 38 height 19
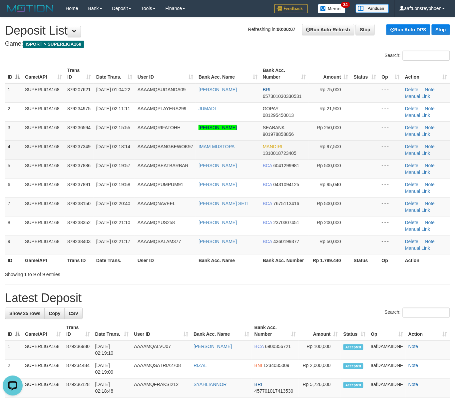
drag, startPoint x: 42, startPoint y: 149, endPoint x: 10, endPoint y: 156, distance: 32.9
click at [31, 151] on td "SUPERLIGA168" at bounding box center [43, 149] width 42 height 19
drag, startPoint x: 137, startPoint y: 147, endPoint x: 3, endPoint y: 179, distance: 137.3
click at [111, 153] on tr "4 SUPERLIGA168 879237349 01/10/2025 02:18:14 AAAAMQBANGBEWOK97 IMAM MUSTOPA MAN…" at bounding box center [227, 149] width 445 height 19
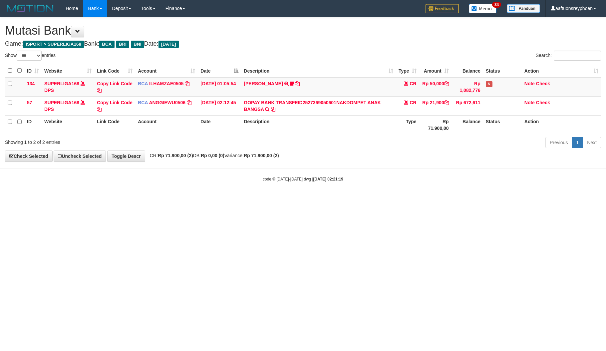
select select "***"
click at [274, 199] on html "Toggle navigation Home Bank Account List Load By Website Group [ISPORT] SUPERLI…" at bounding box center [303, 99] width 606 height 199
select select "***"
drag, startPoint x: 208, startPoint y: 256, endPoint x: 605, endPoint y: 184, distance: 403.4
click at [225, 199] on html "Toggle navigation Home Bank Account List Load By Website Group [ISPORT] SUPERLI…" at bounding box center [303, 99] width 606 height 199
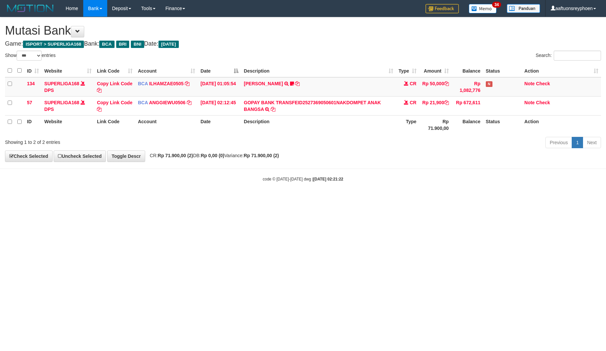
select select "***"
click at [346, 199] on html "Toggle navigation Home Bank Account List Load By Website Group [ISPORT] SUPERLI…" at bounding box center [303, 99] width 606 height 199
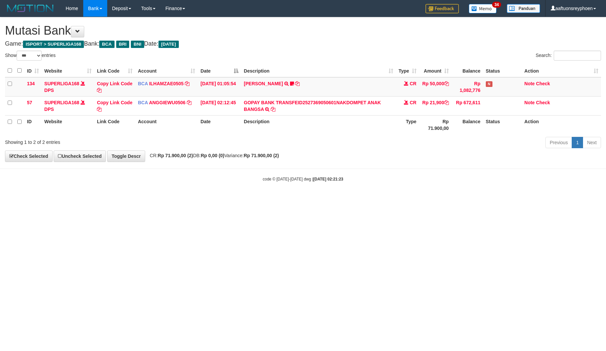
click at [338, 199] on html "Toggle navigation Home Bank Account List Load By Website Group [ISPORT] SUPERLI…" at bounding box center [303, 99] width 606 height 199
drag, startPoint x: 338, startPoint y: 234, endPoint x: 4, endPoint y: 317, distance: 344.4
click at [337, 199] on html "Toggle navigation Home Bank Account List Load By Website Group [ISPORT] SUPERLI…" at bounding box center [303, 99] width 606 height 199
select select "***"
click at [264, 199] on html "Toggle navigation Home Bank Account List Load By Website Group [ISPORT] SUPERLI…" at bounding box center [303, 99] width 606 height 199
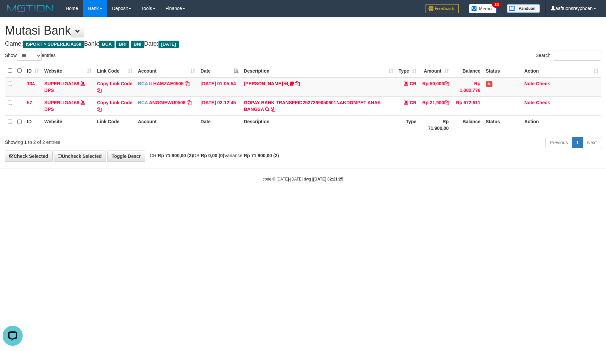
click at [259, 199] on html "Toggle navigation Home Bank Account List Load By Website Group [ISPORT] SUPERLI…" at bounding box center [303, 99] width 606 height 199
click at [298, 199] on html "Toggle navigation Home Bank Account List Load By Website Group [ISPORT] SUPERLI…" at bounding box center [303, 99] width 606 height 199
click at [282, 199] on html "Toggle navigation Home Bank Account List Load By Website Group [ISPORT] SUPERLI…" at bounding box center [303, 99] width 606 height 199
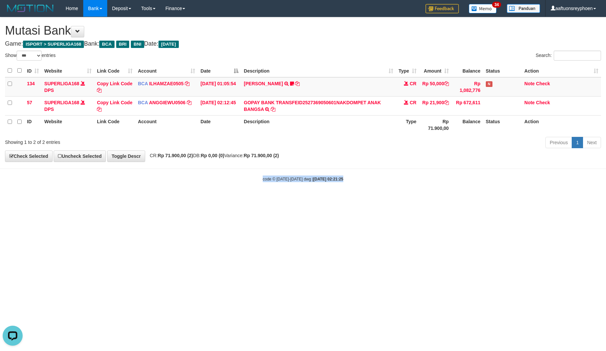
click at [356, 199] on html "Toggle navigation Home Bank Account List Load By Website Group [ISPORT] SUPERLI…" at bounding box center [303, 99] width 606 height 199
drag, startPoint x: 356, startPoint y: 233, endPoint x: 605, endPoint y: 218, distance: 249.5
click at [361, 199] on html "Toggle navigation Home Bank Account List Load By Website Group [ISPORT] SUPERLI…" at bounding box center [303, 99] width 606 height 199
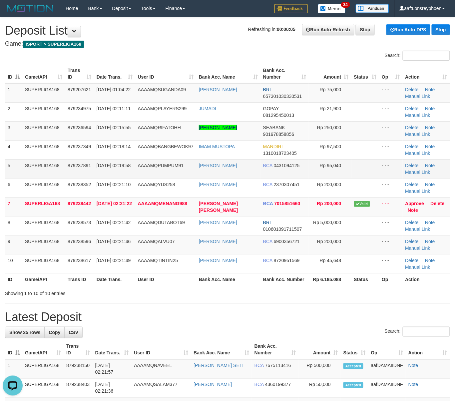
click at [181, 171] on td "AAAAMQPUMPUM91" at bounding box center [165, 168] width 61 height 19
drag, startPoint x: 181, startPoint y: 171, endPoint x: 0, endPoint y: 202, distance: 183.8
click at [180, 171] on td "AAAAMQPUMPUM91" at bounding box center [165, 168] width 61 height 19
click at [4, 176] on div "ID Game/API Trans ID Date Trans. User ID Bank Acc. Name Bank Acc. Number Amount…" at bounding box center [227, 174] width 455 height 225
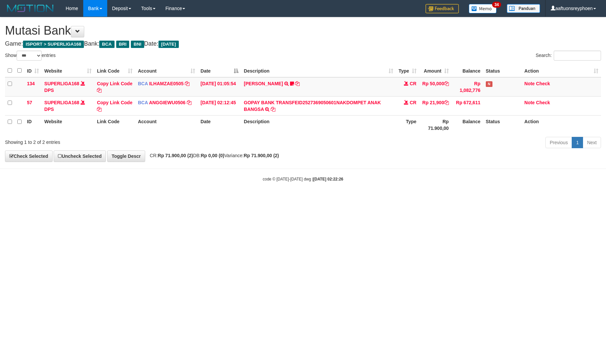
select select "***"
click at [329, 199] on html "Toggle navigation Home Bank Account List Load By Website Group [ISPORT] SUPERLI…" at bounding box center [303, 99] width 606 height 199
select select "***"
click at [328, 199] on html "Toggle navigation Home Bank Account List Load By Website Group [ISPORT] SUPERLI…" at bounding box center [303, 99] width 606 height 199
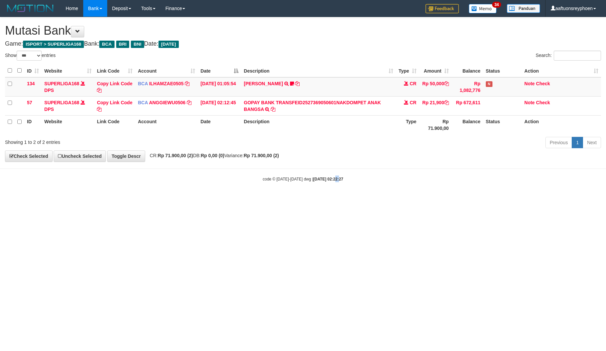
click at [328, 199] on html "Toggle navigation Home Bank Account List Load By Website Group [ISPORT] SUPERLI…" at bounding box center [303, 99] width 606 height 199
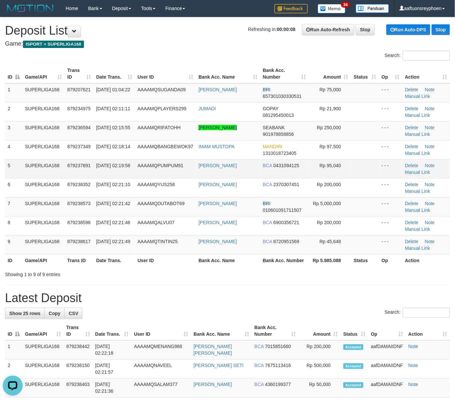
drag, startPoint x: 78, startPoint y: 164, endPoint x: 76, endPoint y: 169, distance: 5.3
click at [78, 165] on tr "5 SUPERLIGA168 879237891 01/10/2025 02:19:58 AAAAMQPUMPUM91 SITI FADHILAH BCA 0…" at bounding box center [227, 168] width 445 height 19
drag, startPoint x: 416, startPoint y: 207, endPoint x: 412, endPoint y: 208, distance: 3.8
click at [416, 207] on link "Manual Link" at bounding box center [417, 209] width 25 height 5
click at [56, 75] on th "Game/API" at bounding box center [43, 73] width 42 height 19
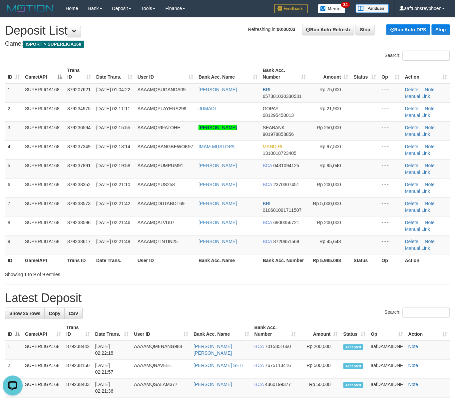
click at [41, 80] on th "Game/API" at bounding box center [43, 73] width 42 height 19
click at [112, 97] on td "01/10/2025 01:04:22" at bounding box center [114, 92] width 41 height 19
click at [112, 92] on span "01/10/2025 01:04:22" at bounding box center [113, 89] width 34 height 5
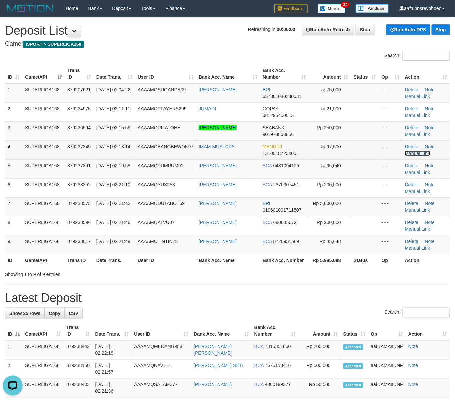
click at [410, 154] on link "Manual Link" at bounding box center [417, 153] width 25 height 5
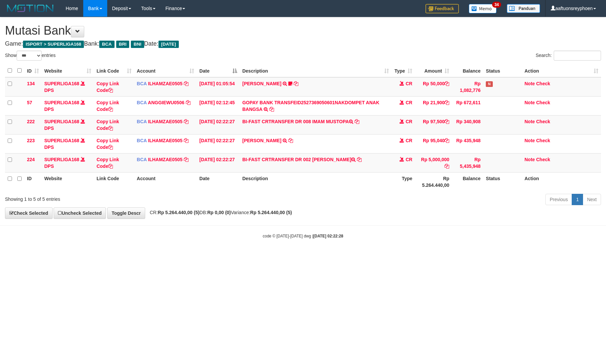
select select "***"
drag, startPoint x: 312, startPoint y: 249, endPoint x: 328, endPoint y: 249, distance: 16.0
click at [328, 249] on body "Toggle navigation Home Bank Account List Load By Website Group [ISPORT] SUPERLI…" at bounding box center [303, 128] width 606 height 256
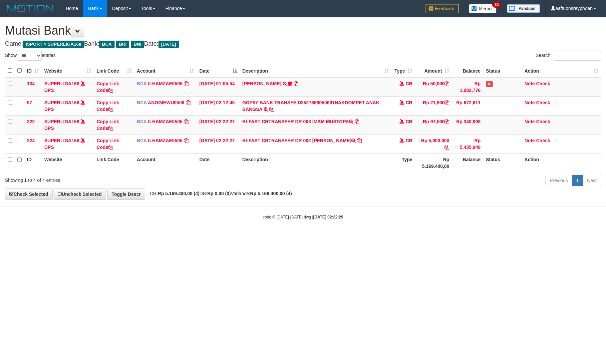
select select "***"
drag, startPoint x: 314, startPoint y: 141, endPoint x: 395, endPoint y: 182, distance: 90.3
click at [345, 148] on td "BI-FAST CRTRANSFER DR 002 HENDRIK ADITIARA" at bounding box center [316, 143] width 152 height 19
copy td "ENDRIK ADIT"
drag, startPoint x: 105, startPoint y: 141, endPoint x: 172, endPoint y: 155, distance: 68.6
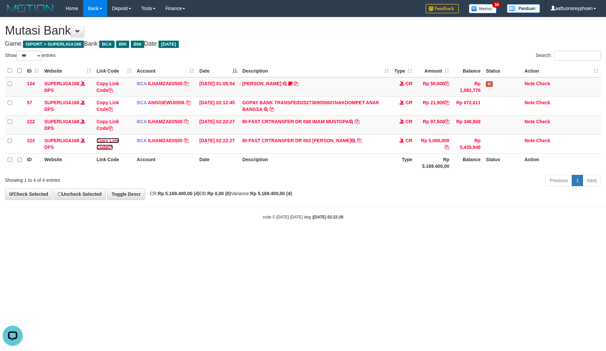
click at [105, 141] on link "Copy Link Code" at bounding box center [108, 144] width 23 height 12
copy td "ENDRIK ADIT"
drag, startPoint x: 352, startPoint y: 214, endPoint x: 600, endPoint y: 128, distance: 262.9
click at [420, 181] on body "Toggle navigation Home Bank Account List Load By Website Group [ISPORT] SUPERLI…" at bounding box center [303, 118] width 606 height 237
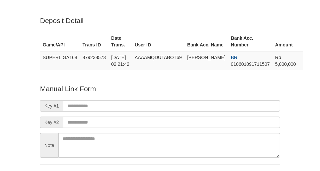
scroll to position [55, 0]
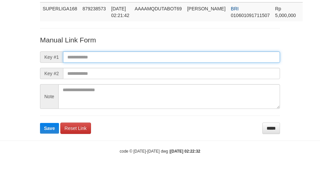
click at [114, 57] on input "text" at bounding box center [171, 56] width 217 height 11
paste input "**********"
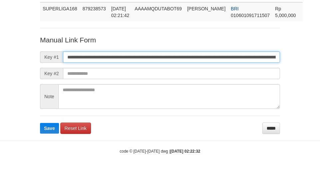
scroll to position [0, 455]
type input "**********"
click at [40, 123] on button "Save" at bounding box center [49, 128] width 19 height 11
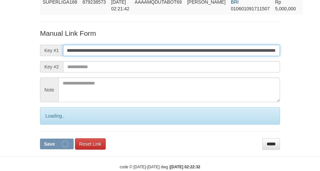
click at [114, 56] on input "**********" at bounding box center [171, 50] width 217 height 11
click at [40, 138] on button "Save" at bounding box center [57, 143] width 34 height 11
click at [114, 56] on input "**********" at bounding box center [171, 50] width 217 height 11
click at [40, 138] on button "Save" at bounding box center [57, 143] width 34 height 11
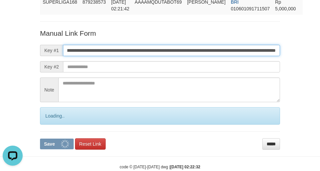
drag, startPoint x: 114, startPoint y: 57, endPoint x: 3, endPoint y: 63, distance: 110.8
click at [115, 56] on input "**********" at bounding box center [171, 50] width 217 height 11
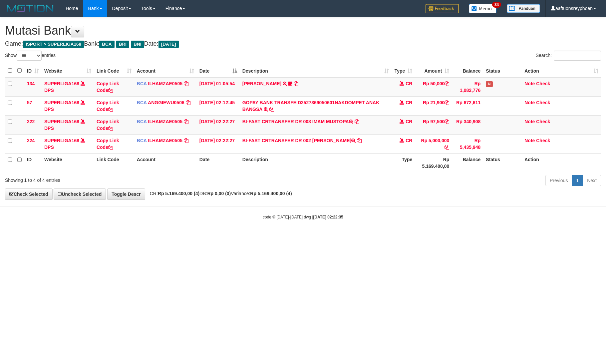
select select "***"
click at [102, 121] on link "Copy Link Code" at bounding box center [108, 125] width 23 height 12
drag, startPoint x: 102, startPoint y: 121, endPoint x: 113, endPoint y: 124, distance: 12.0
click at [103, 121] on link "Copy Link Code" at bounding box center [108, 125] width 23 height 12
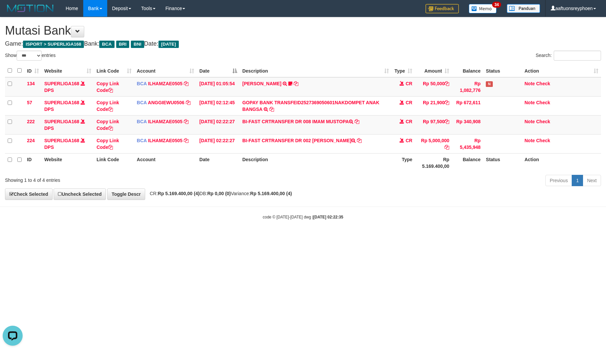
scroll to position [99, 0]
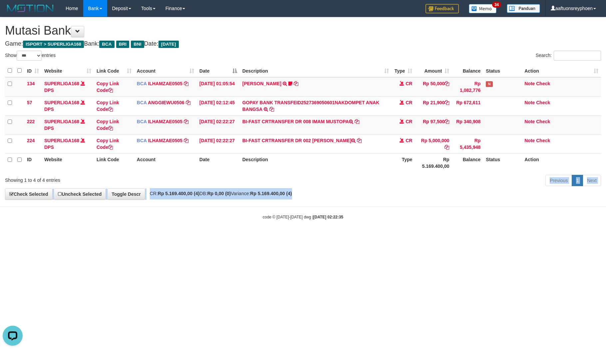
click at [549, 162] on div "**********" at bounding box center [303, 108] width 606 height 182
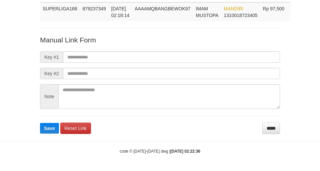
scroll to position [49, 0]
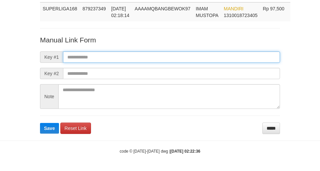
click at [96, 55] on input "text" at bounding box center [171, 56] width 217 height 11
paste input "**********"
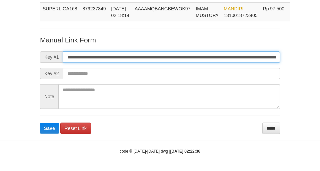
type input "**********"
click at [40, 123] on button "Save" at bounding box center [49, 128] width 19 height 11
click at [96, 55] on input "**********" at bounding box center [171, 56] width 217 height 11
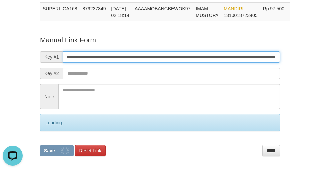
scroll to position [0, 0]
click at [96, 55] on input "**********" at bounding box center [171, 56] width 217 height 11
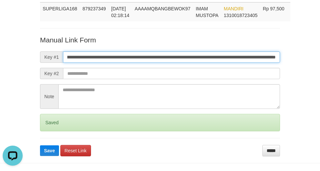
click at [40, 145] on button "Save" at bounding box center [49, 150] width 19 height 11
click at [96, 55] on input "**********" at bounding box center [171, 56] width 217 height 11
drag, startPoint x: 96, startPoint y: 55, endPoint x: 2, endPoint y: 63, distance: 94.6
click at [95, 56] on input "**********" at bounding box center [171, 56] width 217 height 11
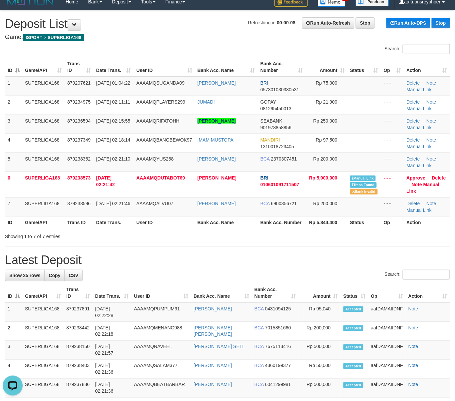
click at [126, 67] on th "Date Trans." at bounding box center [114, 67] width 40 height 19
click at [104, 71] on th "Date Trans." at bounding box center [114, 67] width 40 height 19
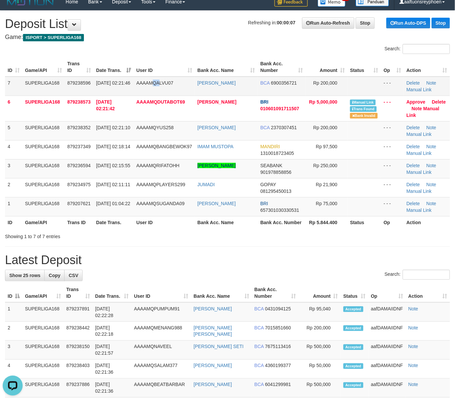
click at [162, 84] on td "AAAAMQALVU07" at bounding box center [164, 86] width 61 height 19
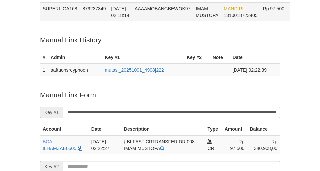
click at [106, 18] on div "Deposit Detail Game/API Trans ID Date Trans. User ID Bank Acc. Name Bank Acc. N…" at bounding box center [160, 96] width 250 height 259
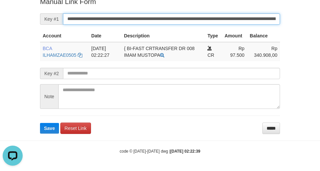
click at [40, 123] on button "Save" at bounding box center [49, 128] width 19 height 11
click at [110, 18] on input "**********" at bounding box center [171, 18] width 217 height 11
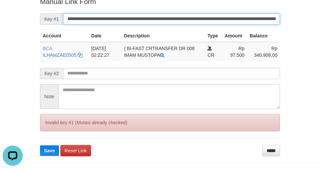
click at [40, 145] on button "Save" at bounding box center [49, 150] width 19 height 11
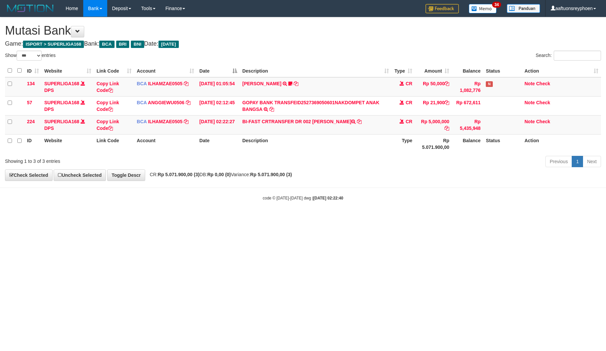
select select "***"
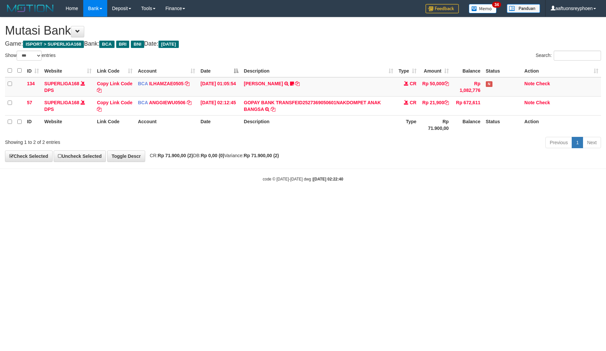
select select "***"
drag, startPoint x: 316, startPoint y: 188, endPoint x: 601, endPoint y: 173, distance: 285.4
click at [352, 187] on body "Toggle navigation Home Bank Account List Load By Website Group [ISPORT] SUPERLI…" at bounding box center [303, 99] width 606 height 199
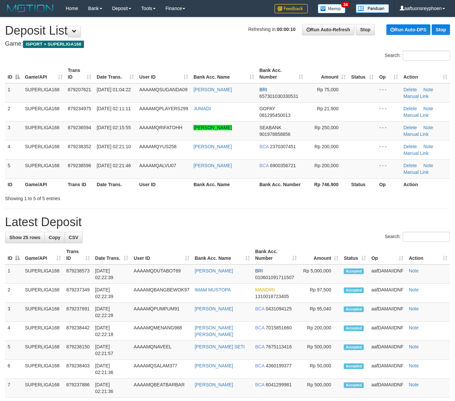
scroll to position [7, 0]
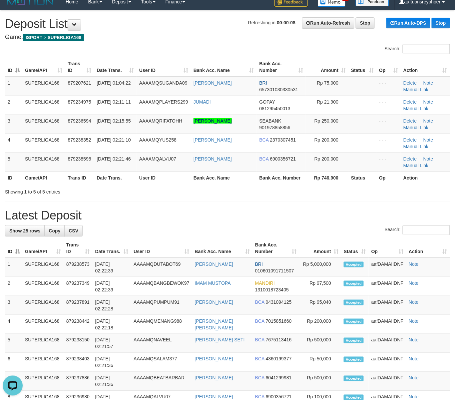
drag, startPoint x: 132, startPoint y: 133, endPoint x: 0, endPoint y: 156, distance: 134.2
click at [130, 134] on tbody "1 SUPERLIGA168 879207621 01/10/2025 01:04:22 AAAAMQSUGANDA09 OKY SUGANDA BRI 65…" at bounding box center [227, 124] width 445 height 95
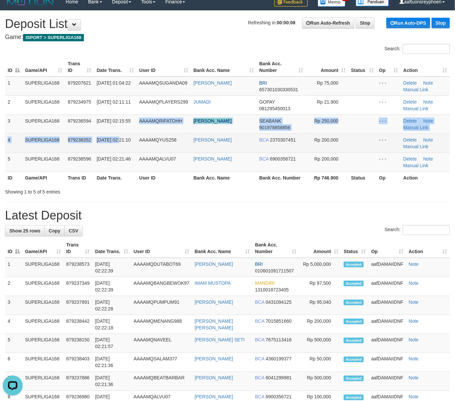
click at [111, 134] on td "01/10/2025 02:21:10" at bounding box center [115, 143] width 43 height 19
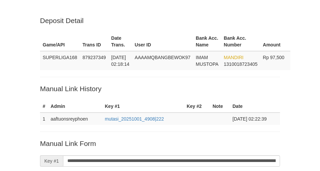
scroll to position [141, 0]
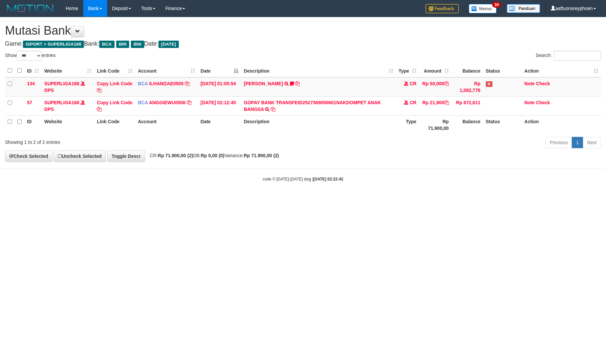
select select "***"
click at [555, 176] on body "Toggle navigation Home Bank Account List Load By Website Group [ISPORT] SUPERLI…" at bounding box center [303, 99] width 606 height 199
select select "***"
drag, startPoint x: 299, startPoint y: 227, endPoint x: 602, endPoint y: 197, distance: 304.8
click at [332, 199] on html "Toggle navigation Home Bank Account List Load By Website Group [ISPORT] SUPERLI…" at bounding box center [303, 99] width 606 height 199
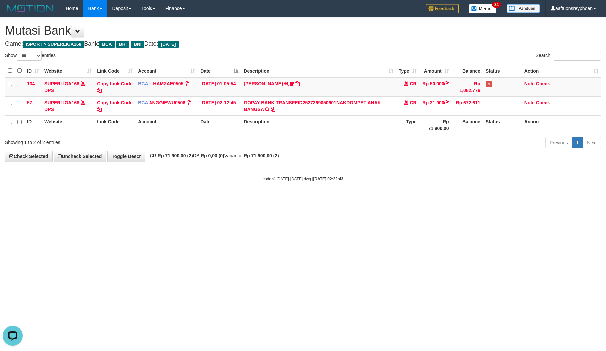
drag, startPoint x: 379, startPoint y: 217, endPoint x: 397, endPoint y: 217, distance: 18.7
click at [384, 199] on html "Toggle navigation Home Bank Account List Load By Website Group [ISPORT] SUPERLI…" at bounding box center [303, 99] width 606 height 199
drag, startPoint x: 382, startPoint y: 214, endPoint x: 601, endPoint y: 185, distance: 221.7
click at [402, 199] on html "Toggle navigation Home Bank Account List Load By Website Group [ISPORT] SUPERLI…" at bounding box center [303, 99] width 606 height 199
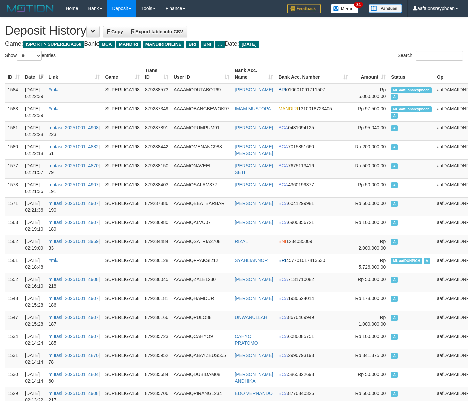
select select "**"
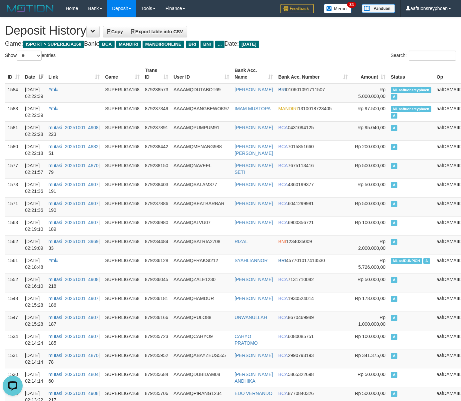
drag, startPoint x: 400, startPoint y: 138, endPoint x: 2, endPoint y: 143, distance: 398.7
click at [390, 138] on td "A" at bounding box center [411, 130] width 46 height 19
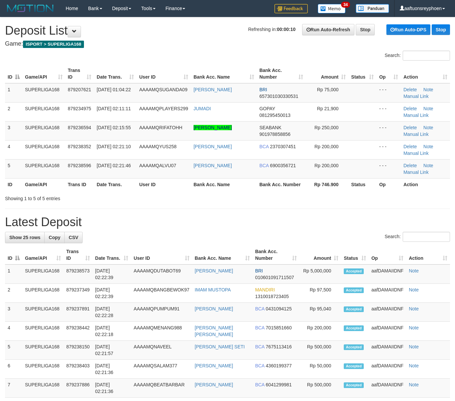
scroll to position [7, 0]
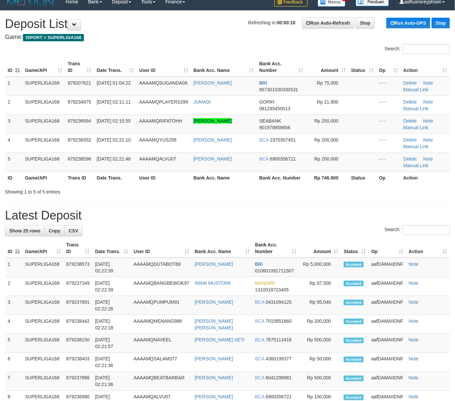
click at [85, 143] on td "879238352" at bounding box center [79, 143] width 29 height 19
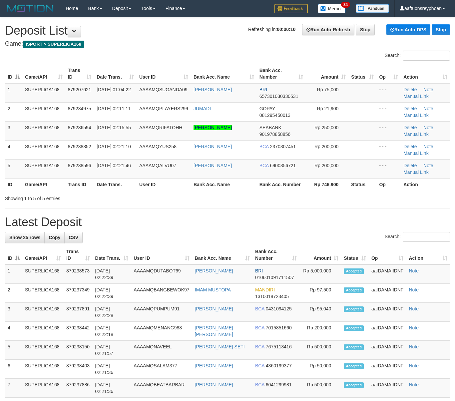
scroll to position [7, 0]
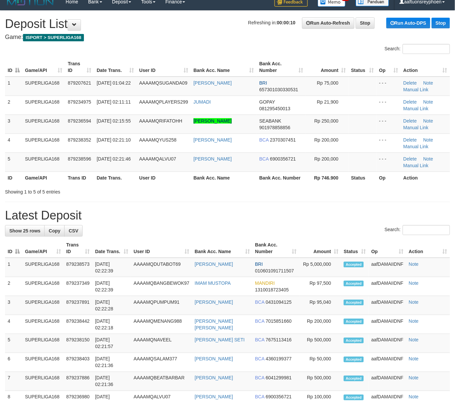
drag, startPoint x: 36, startPoint y: 171, endPoint x: 1, endPoint y: 176, distance: 36.0
click at [23, 171] on td "SUPERLIGA168" at bounding box center [43, 162] width 43 height 19
click at [12, 131] on td "3" at bounding box center [13, 124] width 17 height 19
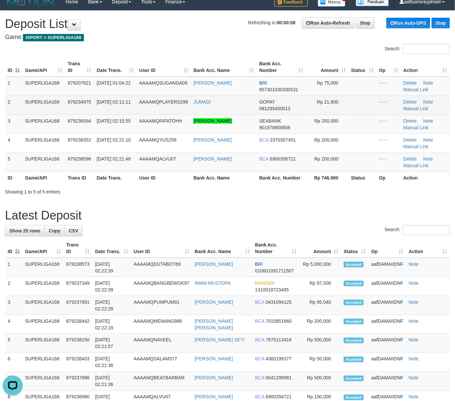
click at [126, 106] on td "01/10/2025 02:11:11" at bounding box center [115, 105] width 43 height 19
click at [103, 105] on span "01/10/2025 02:11:11" at bounding box center [114, 101] width 34 height 5
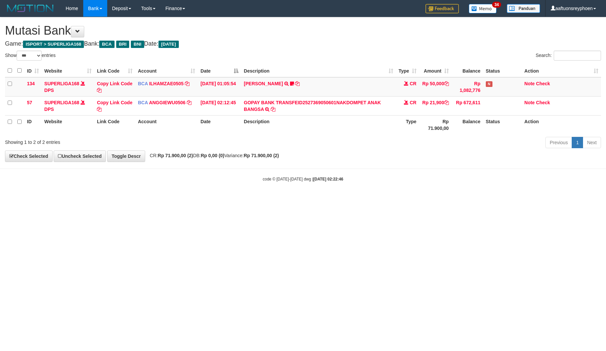
select select "***"
click at [374, 199] on html "Toggle navigation Home Bank Account List Load By Website Group [ISPORT] SUPERLI…" at bounding box center [303, 99] width 606 height 199
drag, startPoint x: 365, startPoint y: 204, endPoint x: 603, endPoint y: 186, distance: 239.1
click at [397, 199] on html "Toggle navigation Home Bank Account List Load By Website Group [ISPORT] SUPERLI…" at bounding box center [303, 99] width 606 height 199
select select "***"
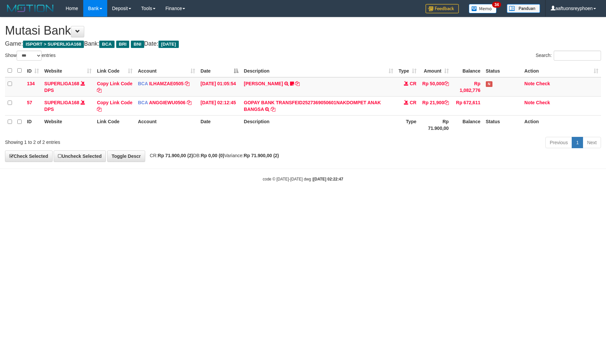
drag, startPoint x: 314, startPoint y: 196, endPoint x: 443, endPoint y: 184, distance: 128.8
click at [358, 192] on body "Toggle navigation Home Bank Account List Load By Website Group [ISPORT] SUPERLI…" at bounding box center [303, 99] width 606 height 199
select select "***"
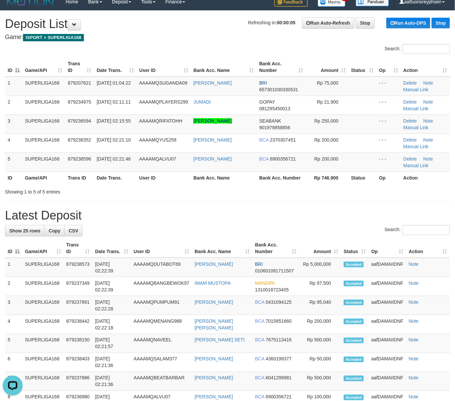
drag, startPoint x: 68, startPoint y: 159, endPoint x: 0, endPoint y: 167, distance: 68.8
click at [61, 160] on tr "5 SUPERLIGA168 879238596 01/10/2025 02:21:46 AAAAMQALVU07 ALVIAN RIYADI BCA 690…" at bounding box center [227, 162] width 445 height 19
drag, startPoint x: 3, startPoint y: 144, endPoint x: -1, endPoint y: 145, distance: 4.1
click at [0, 145] on html "Toggle navigation Home Bank Account List Load By Website Group [ISPORT] SUPERLI…" at bounding box center [227, 403] width 455 height 821
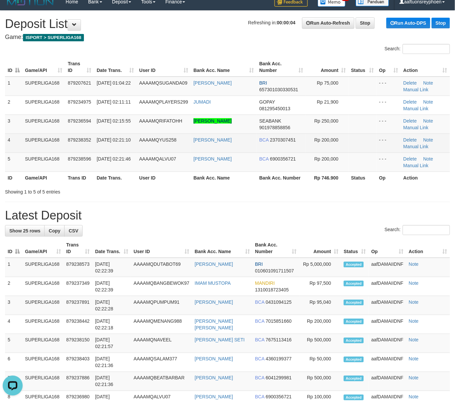
drag, startPoint x: 67, startPoint y: 135, endPoint x: 18, endPoint y: 145, distance: 49.9
click at [26, 143] on tr "4 SUPERLIGA168 879238352 01/10/2025 02:21:10 AAAAMQYUS258 JULIUS BCA 2370307451…" at bounding box center [227, 143] width 445 height 19
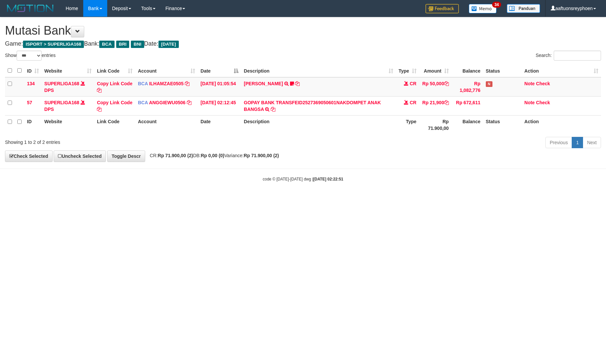
select select "***"
click at [406, 195] on body "Toggle navigation Home Bank Account List Load By Website Group [ISPORT] SUPERLI…" at bounding box center [303, 99] width 606 height 199
select select "***"
drag, startPoint x: 475, startPoint y: 200, endPoint x: 563, endPoint y: 196, distance: 89.0
click at [495, 199] on html "Toggle navigation Home Bank Account List Load By Website Group [ISPORT] SUPERLI…" at bounding box center [303, 99] width 606 height 199
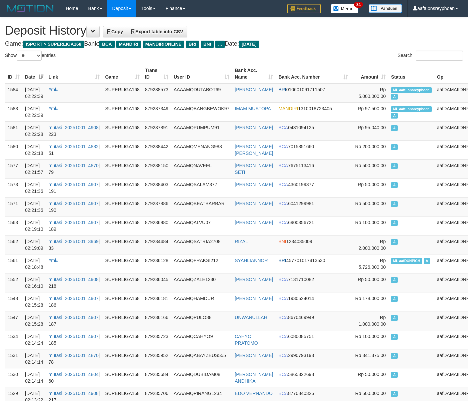
select select "**"
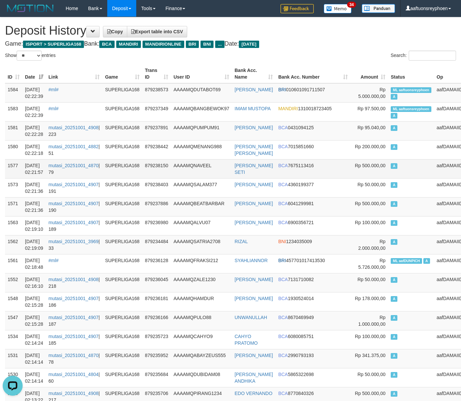
drag, startPoint x: 418, startPoint y: 173, endPoint x: 412, endPoint y: 172, distance: 5.7
click at [416, 173] on tr "1577 01/10/2025 02:21:57 mutasi_20251001_4870 | 79 SUPERLIGA168 879238150 AAAAM…" at bounding box center [238, 168] width 466 height 19
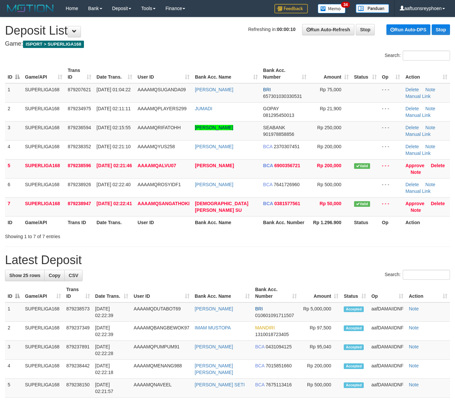
scroll to position [7, 0]
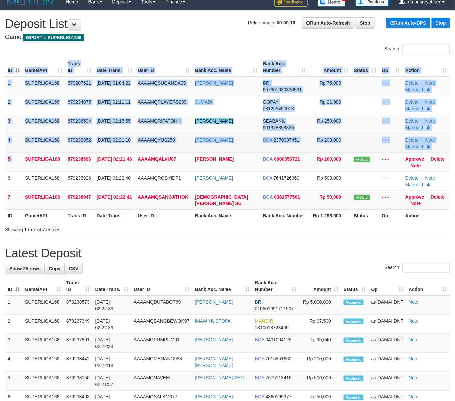
click at [70, 141] on span "879238352" at bounding box center [79, 139] width 23 height 5
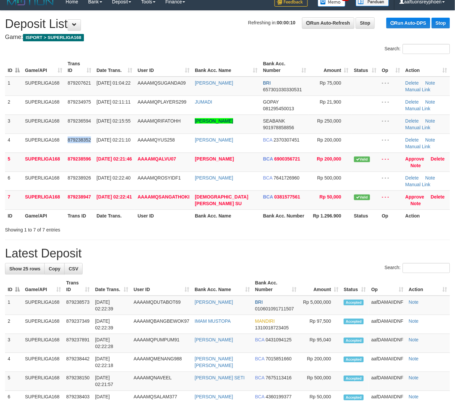
drag, startPoint x: 70, startPoint y: 141, endPoint x: 3, endPoint y: 163, distance: 70.5
click at [53, 146] on tr "4 SUPERLIGA168 879238352 [DATE] 02:21:10 AAAAMQYUS258 [PERSON_NAME] BCA 2370307…" at bounding box center [227, 143] width 445 height 19
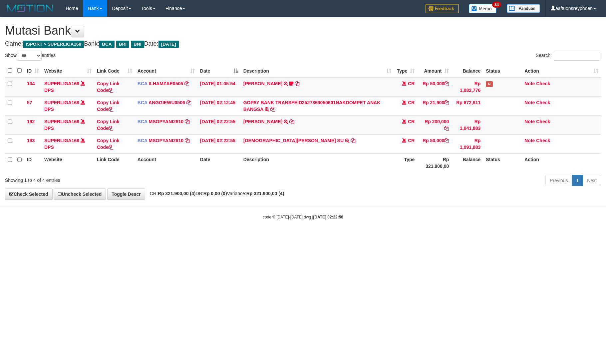
select select "***"
click at [325, 212] on body "Toggle navigation Home Bank Account List Load By Website Group [ISPORT] SUPERLI…" at bounding box center [303, 118] width 606 height 237
select select "***"
click at [239, 231] on body "Toggle navigation Home Bank Account List Load By Website Group [ISPORT] SUPERLI…" at bounding box center [303, 118] width 606 height 237
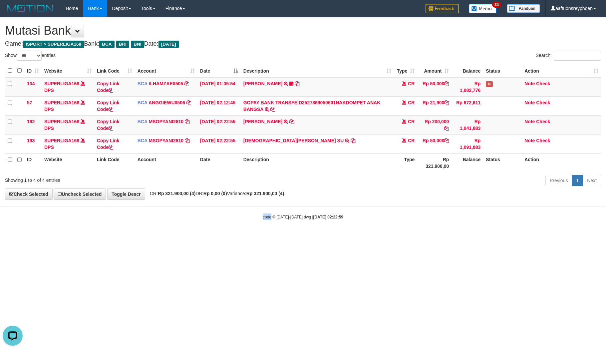
drag, startPoint x: 240, startPoint y: 231, endPoint x: 605, endPoint y: 238, distance: 365.0
click at [283, 232] on body "Toggle navigation Home Bank Account List Load By Website Group [ISPORT] SUPERLI…" at bounding box center [303, 118] width 606 height 237
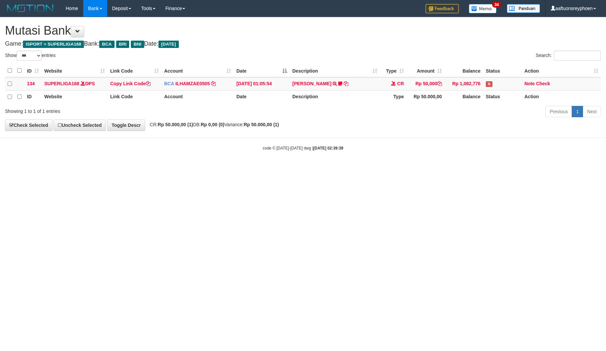
select select "***"
drag, startPoint x: 347, startPoint y: 198, endPoint x: 593, endPoint y: 175, distance: 247.5
click at [352, 168] on html "Toggle navigation Home Bank Account List Load By Website Group [ISPORT] SUPERLI…" at bounding box center [303, 84] width 606 height 168
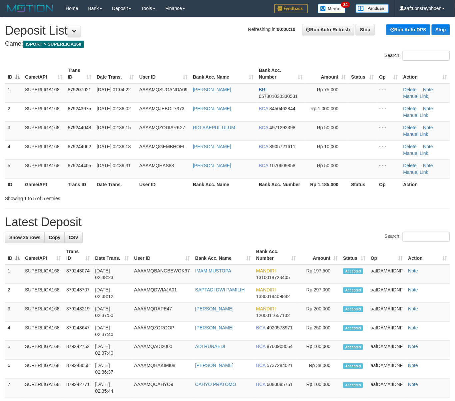
drag, startPoint x: 0, startPoint y: 0, endPoint x: 2, endPoint y: 179, distance: 178.8
click at [139, 157] on td "AAAAMQGEMBHOEL" at bounding box center [164, 149] width 54 height 19
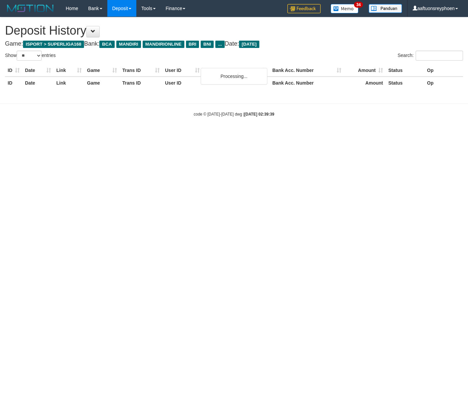
select select "**"
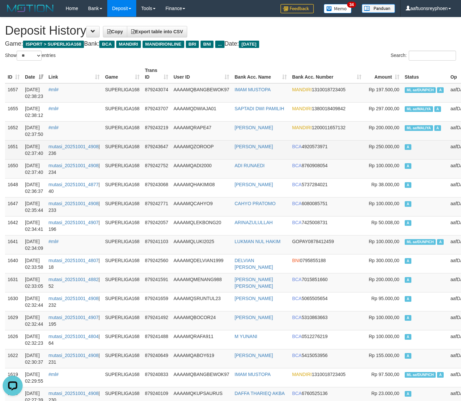
click at [369, 147] on span "Rp 250.000,00" at bounding box center [384, 146] width 31 height 5
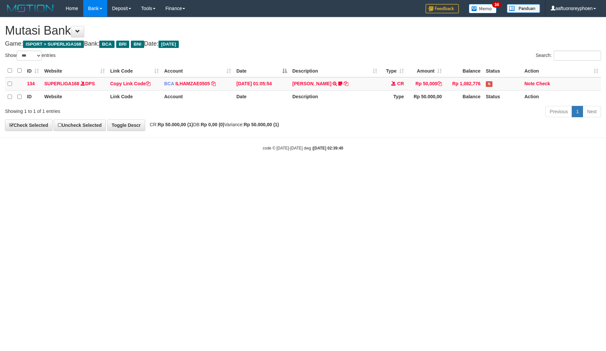
select select "***"
click at [276, 168] on html "Toggle navigation Home Bank Account List Load By Website Group [ISPORT] SUPERLI…" at bounding box center [303, 84] width 606 height 168
select select "***"
click at [272, 168] on html "Toggle navigation Home Bank Account List Load By Website Group [ISPORT] SUPERLI…" at bounding box center [303, 84] width 606 height 168
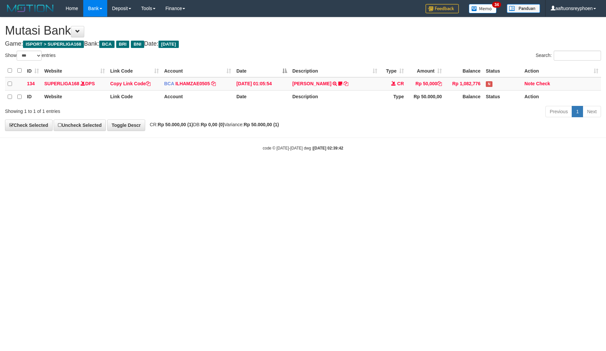
select select "***"
click at [186, 168] on html "Toggle navigation Home Bank Account List Load By Website Group [ISPORT] SUPERLI…" at bounding box center [303, 84] width 606 height 168
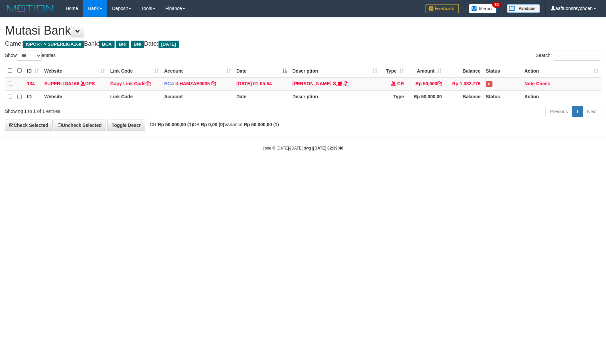
drag, startPoint x: 496, startPoint y: 175, endPoint x: 342, endPoint y: 195, distance: 155.8
click at [493, 168] on html "Toggle navigation Home Bank Account List Load By Website Group [ISPORT] SUPERLI…" at bounding box center [303, 84] width 606 height 168
click at [234, 168] on html "Toggle navigation Home Bank Account List Load By Website Group [ISPORT] SUPERLI…" at bounding box center [303, 84] width 606 height 168
click at [232, 168] on html "Toggle navigation Home Bank Account List Load By Website Group [ISPORT] SUPERLI…" at bounding box center [303, 84] width 606 height 168
click at [250, 168] on html "Toggle navigation Home Bank Account List Load By Website Group [ISPORT] SUPERLI…" at bounding box center [303, 84] width 606 height 168
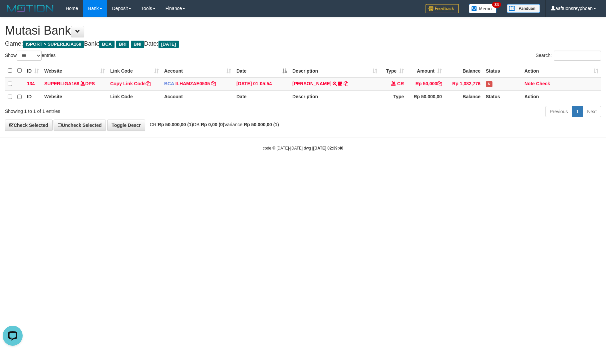
click at [233, 168] on html "Toggle navigation Home Bank Account List Load By Website Group [ISPORT] SUPERLI…" at bounding box center [303, 84] width 606 height 168
click at [232, 168] on html "Toggle navigation Home Bank Account List Load By Website Group [ISPORT] SUPERLI…" at bounding box center [303, 84] width 606 height 168
select select "***"
click at [341, 168] on html "Toggle navigation Home Bank Account List Load By Website Group [ISPORT] SUPERLI…" at bounding box center [303, 84] width 606 height 168
drag, startPoint x: 340, startPoint y: 189, endPoint x: 386, endPoint y: 184, distance: 46.5
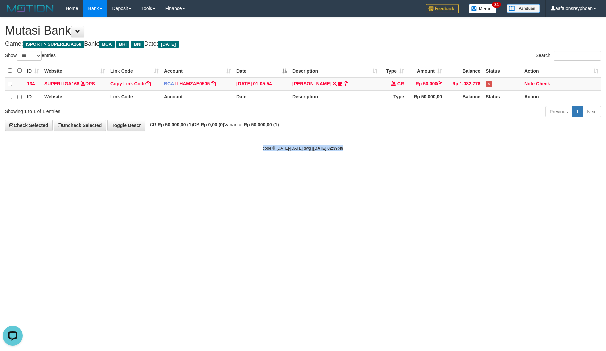
click at [373, 168] on html "Toggle navigation Home Bank Account List Load By Website Group [ISPORT] SUPERLI…" at bounding box center [303, 84] width 606 height 168
click at [304, 168] on html "Toggle navigation Home Bank Account List Load By Website Group [ISPORT] SUPERLI…" at bounding box center [303, 84] width 606 height 168
click at [306, 168] on html "Toggle navigation Home Bank Account List Load By Website Group [ISPORT] SUPERLI…" at bounding box center [303, 84] width 606 height 168
click at [307, 168] on html "Toggle navigation Home Bank Account List Load By Website Group [ISPORT] SUPERLI…" at bounding box center [303, 84] width 606 height 168
click at [351, 168] on html "Toggle navigation Home Bank Account List Load By Website Group [ISPORT] SUPERLI…" at bounding box center [303, 84] width 606 height 168
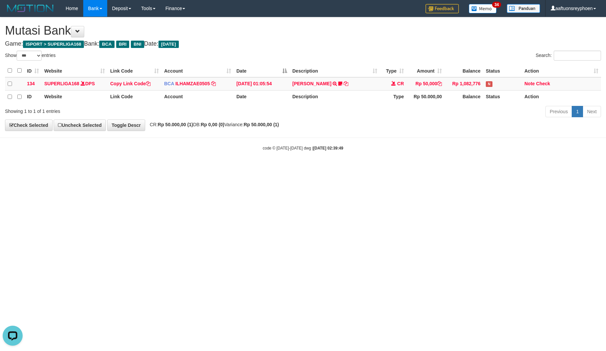
click at [351, 168] on html "Toggle navigation Home Bank Account List Load By Website Group [ISPORT] SUPERLI…" at bounding box center [303, 84] width 606 height 168
drag, startPoint x: 303, startPoint y: 272, endPoint x: 299, endPoint y: 273, distance: 4.5
click at [302, 168] on html "Toggle navigation Home Bank Account List Load By Website Group [ISPORT] SUPERLI…" at bounding box center [303, 84] width 606 height 168
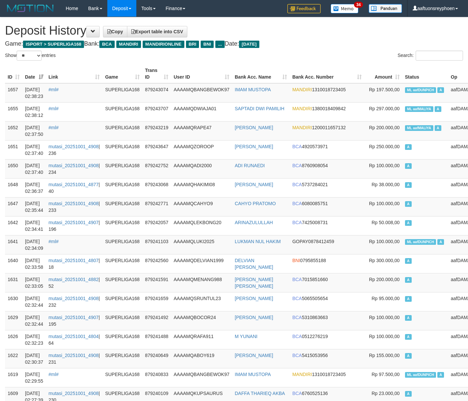
select select "**"
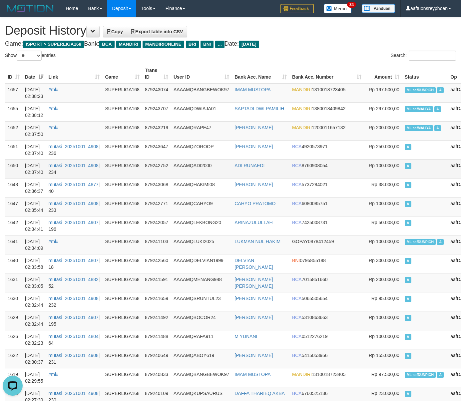
drag, startPoint x: 434, startPoint y: 171, endPoint x: 393, endPoint y: 172, distance: 41.3
click at [448, 171] on td "aafDAMAIIDNF" at bounding box center [466, 168] width 37 height 19
